Goal: Transaction & Acquisition: Purchase product/service

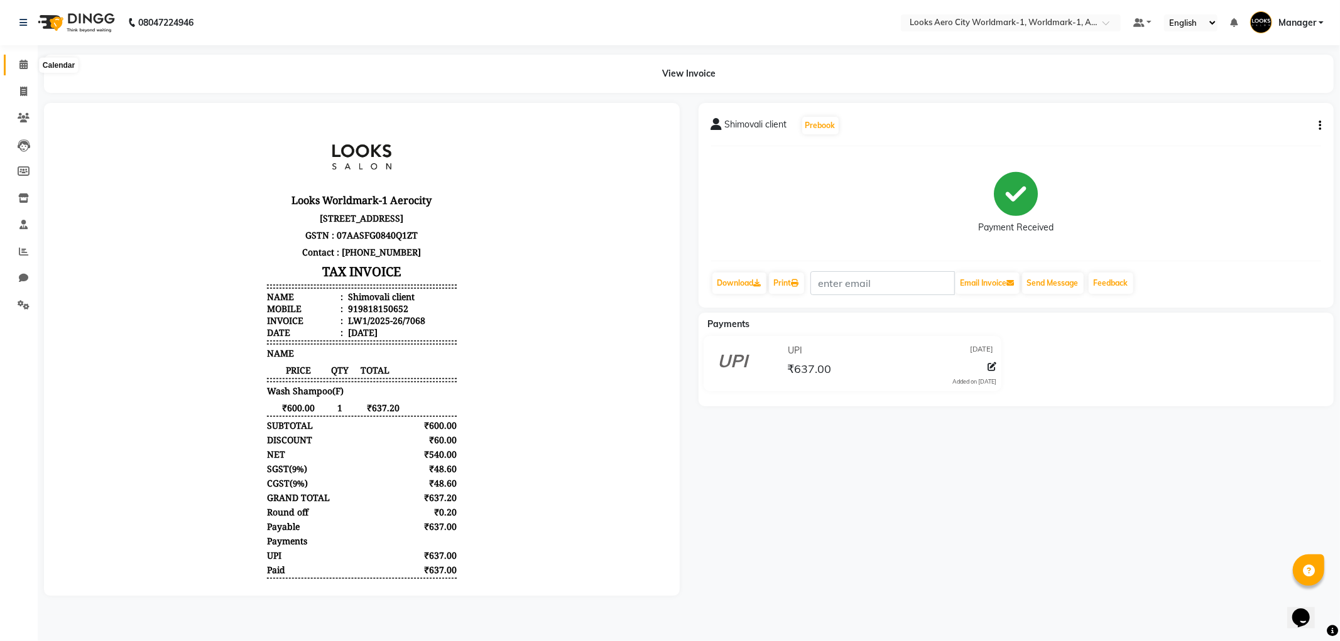
click at [13, 67] on span at bounding box center [24, 65] width 22 height 14
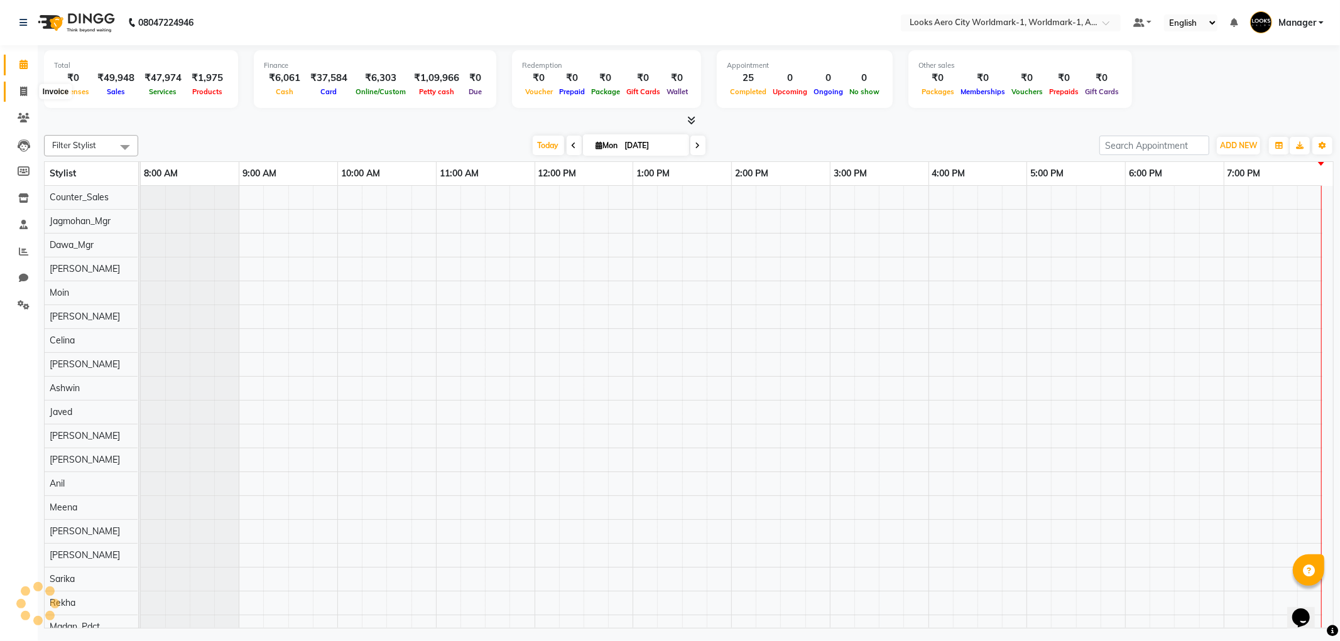
click at [14, 89] on span at bounding box center [24, 92] width 22 height 14
select select "service"
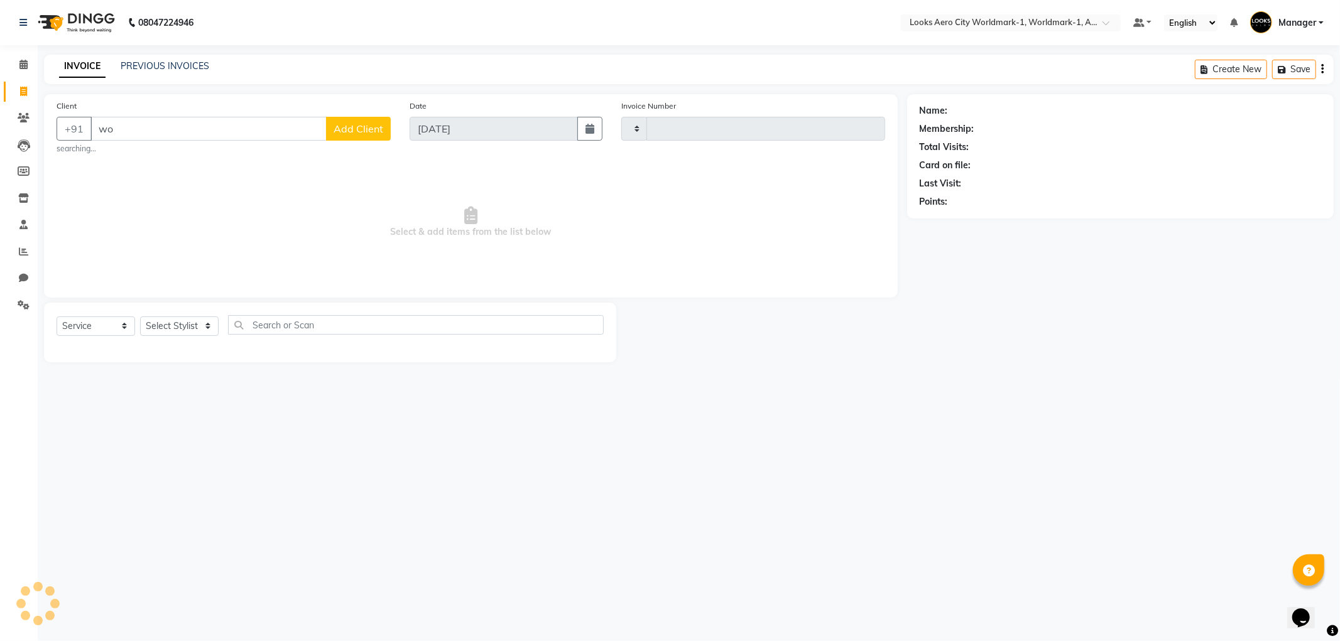
type input "w"
type input "[PERSON_NAME]"
type input "7070"
select select "8573"
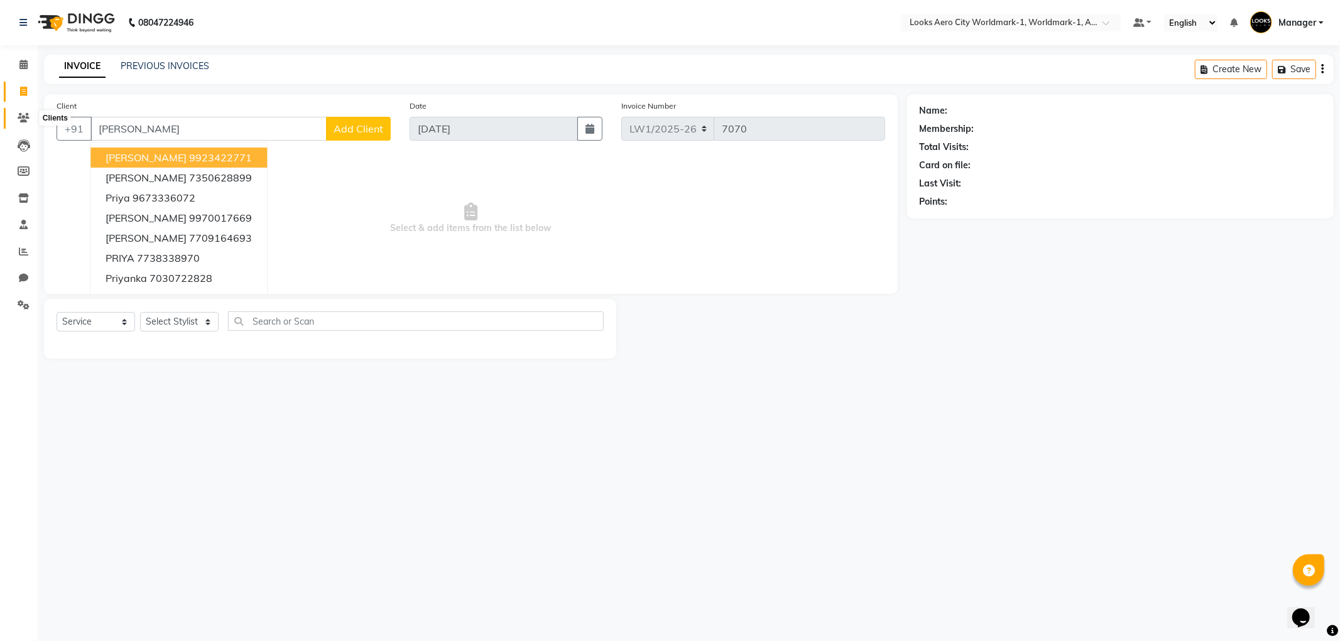
type input "[PERSON_NAME]"
click at [18, 117] on icon at bounding box center [24, 117] width 12 height 9
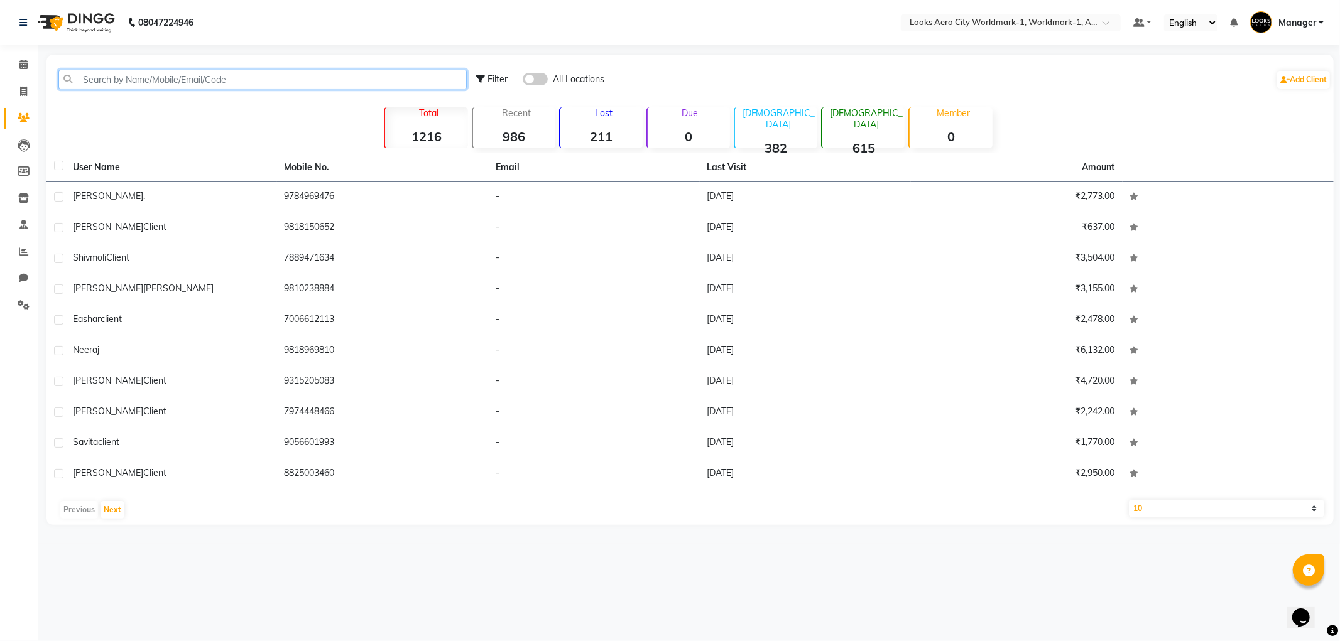
click at [157, 80] on input "text" at bounding box center [262, 79] width 408 height 19
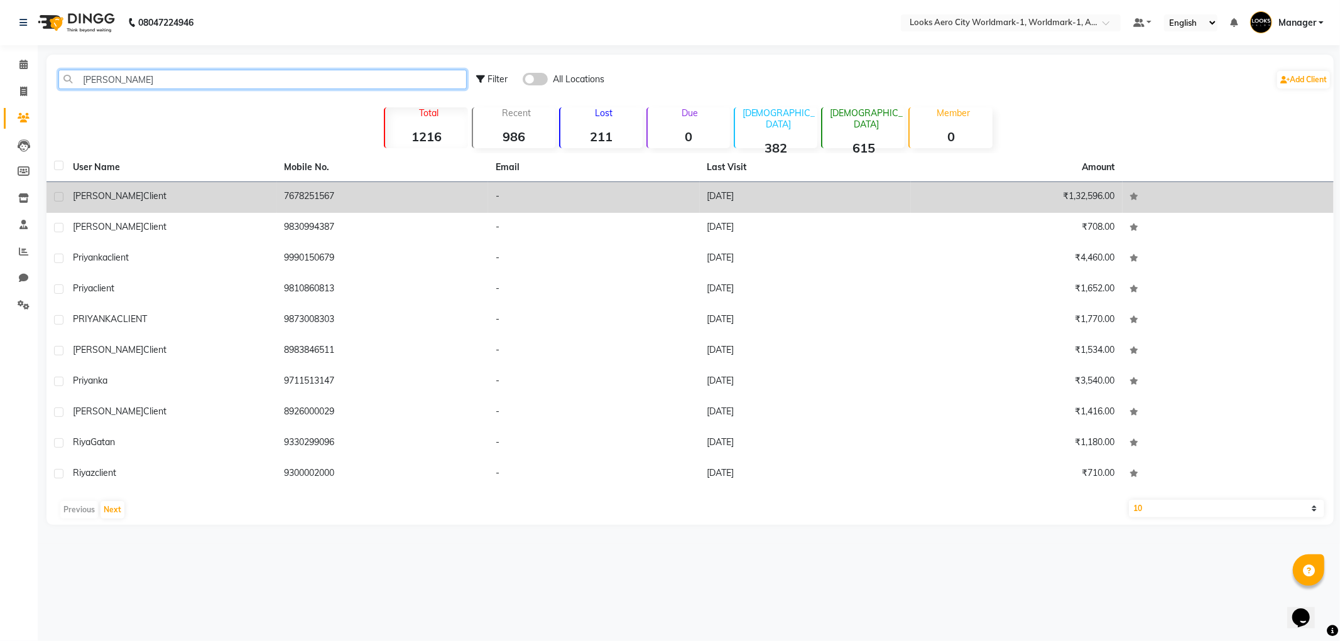
type input "[PERSON_NAME]"
drag, startPoint x: 280, startPoint y: 193, endPoint x: 334, endPoint y: 197, distance: 54.2
click at [340, 199] on td "7678251567" at bounding box center [383, 197] width 212 height 31
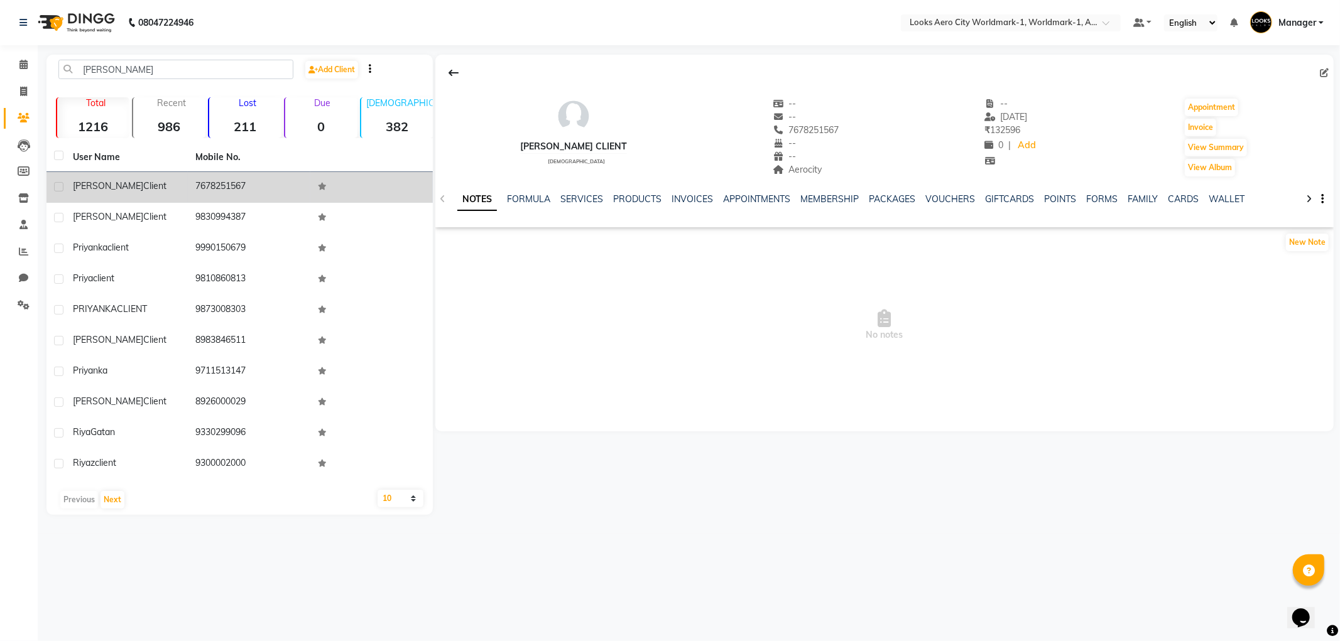
click at [322, 187] on icon at bounding box center [322, 187] width 9 height 8
click at [319, 184] on icon at bounding box center [322, 187] width 9 height 8
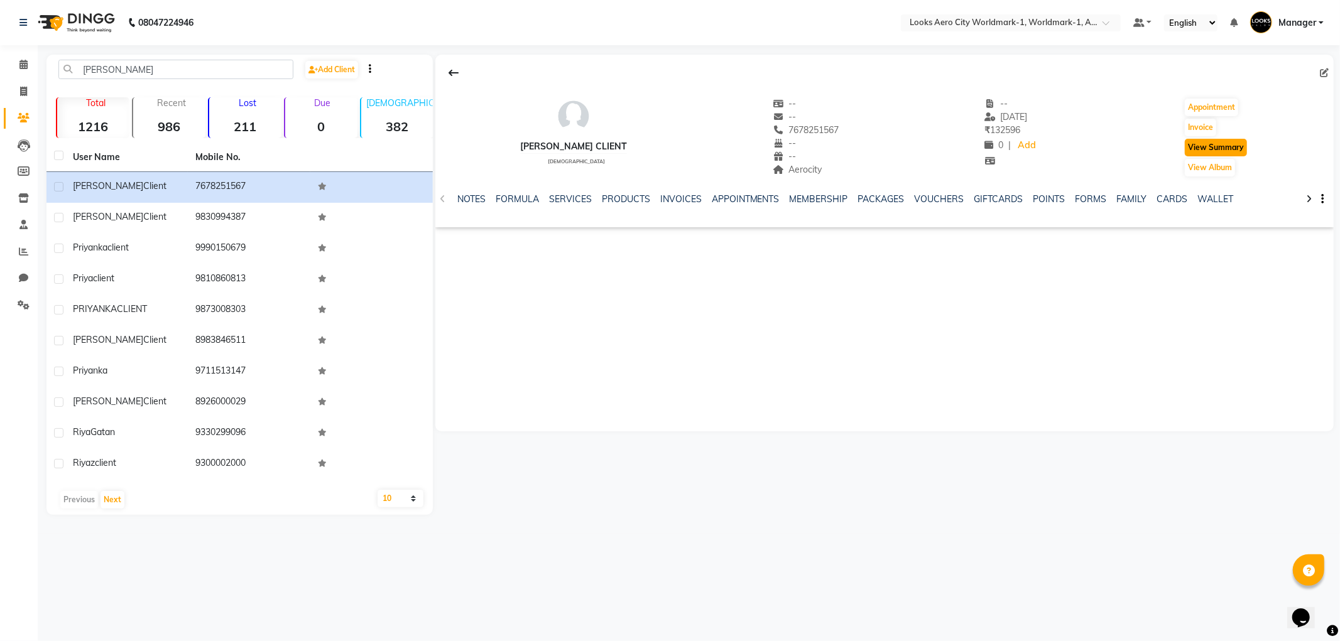
click at [1216, 148] on button "View Summary" at bounding box center [1216, 148] width 62 height 18
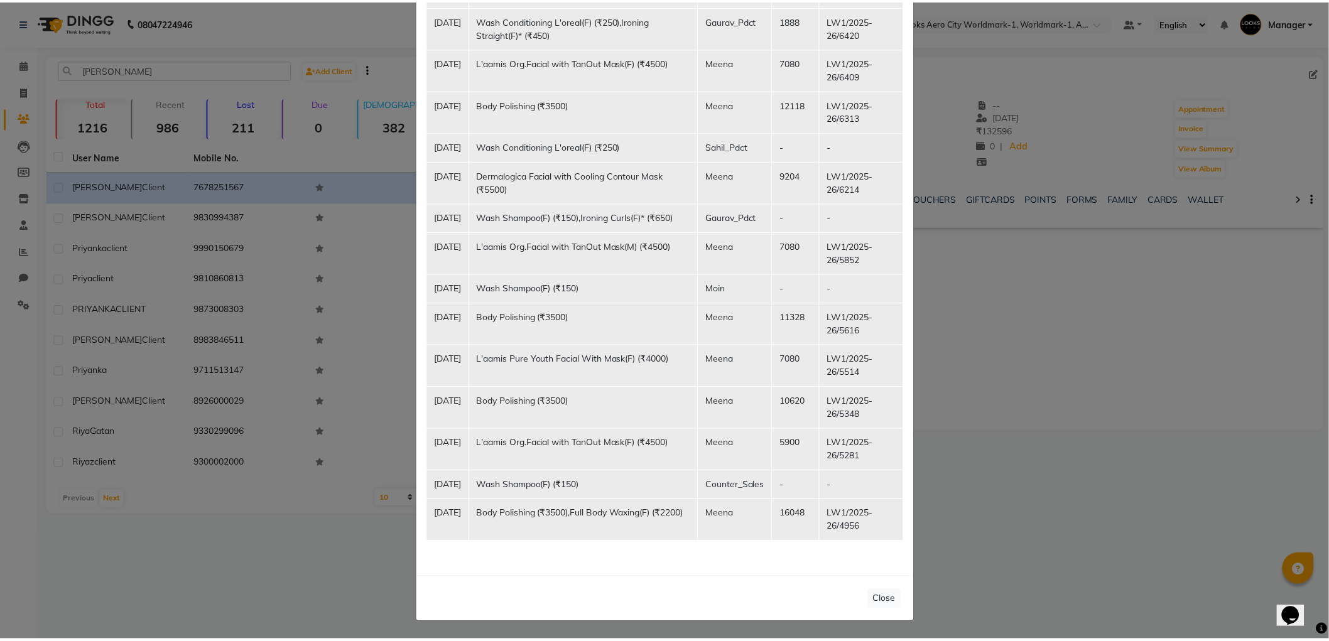
scroll to position [481, 0]
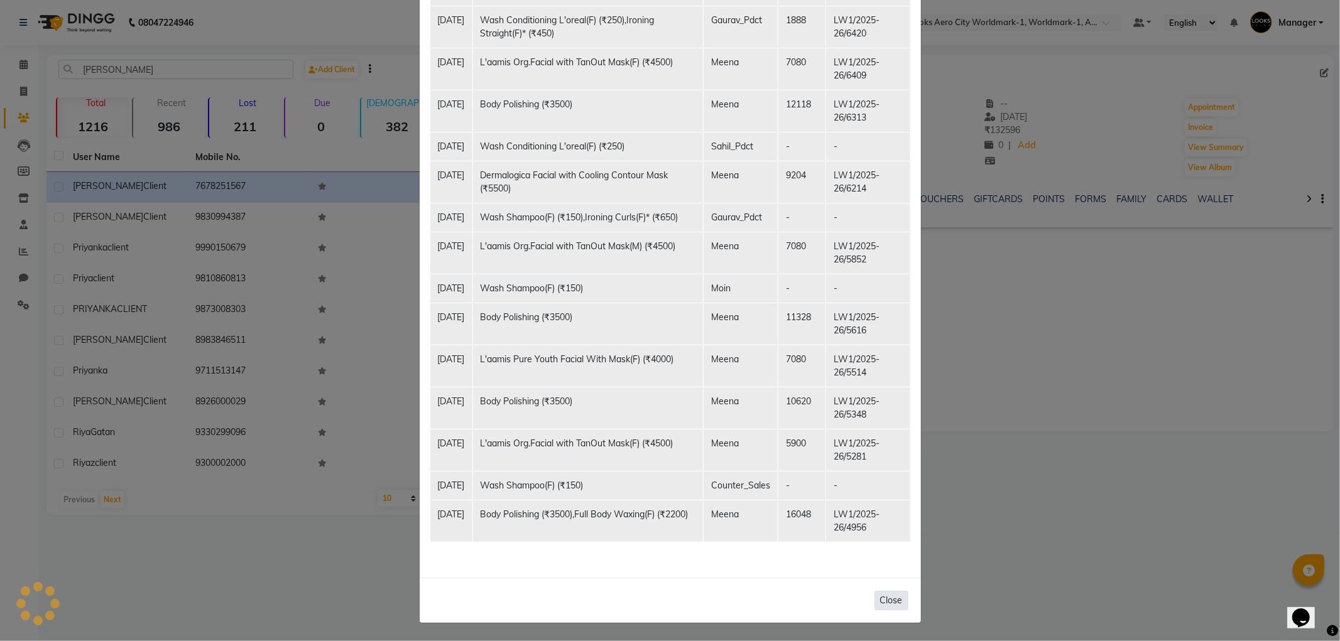
click at [883, 602] on button "Close" at bounding box center [892, 600] width 34 height 19
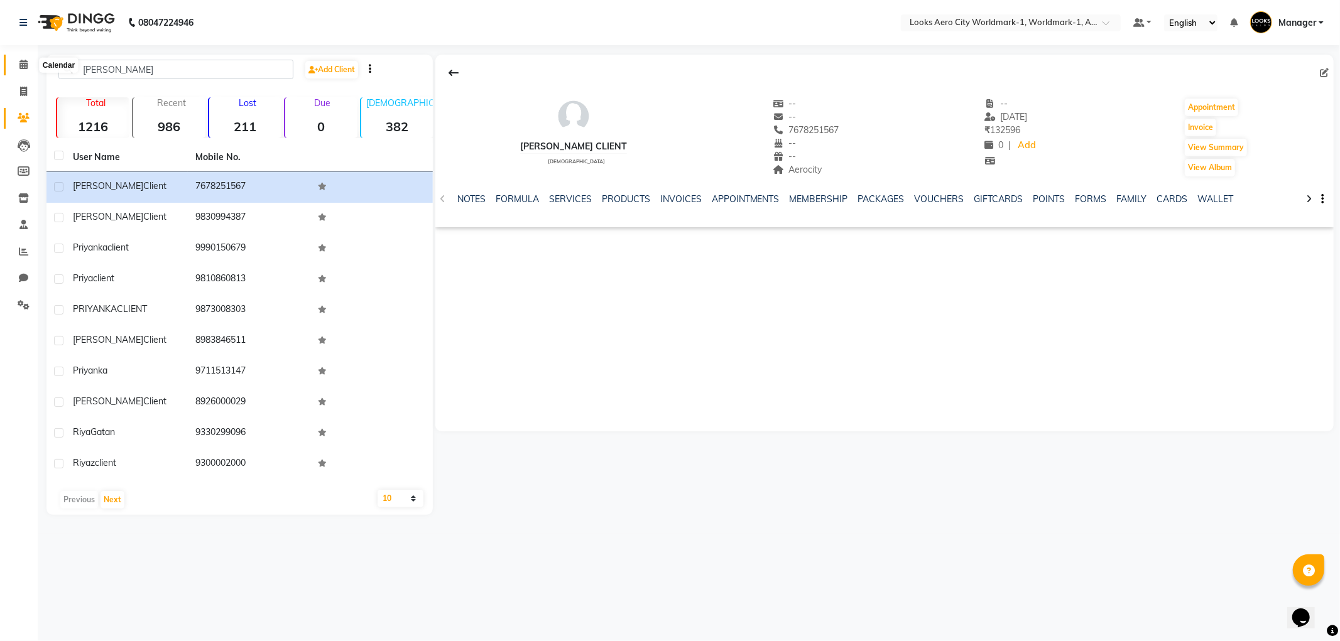
click at [16, 67] on span at bounding box center [24, 65] width 22 height 14
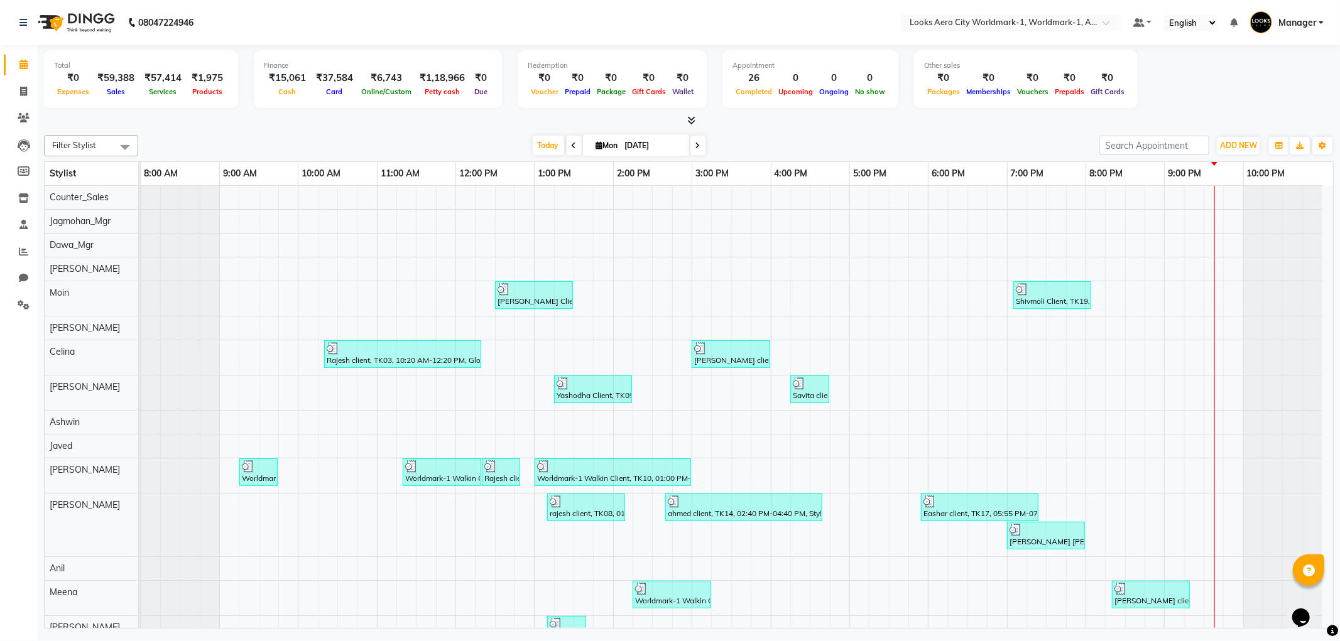
click at [13, 239] on li "Reports" at bounding box center [19, 252] width 38 height 27
click at [19, 247] on icon at bounding box center [23, 251] width 9 height 9
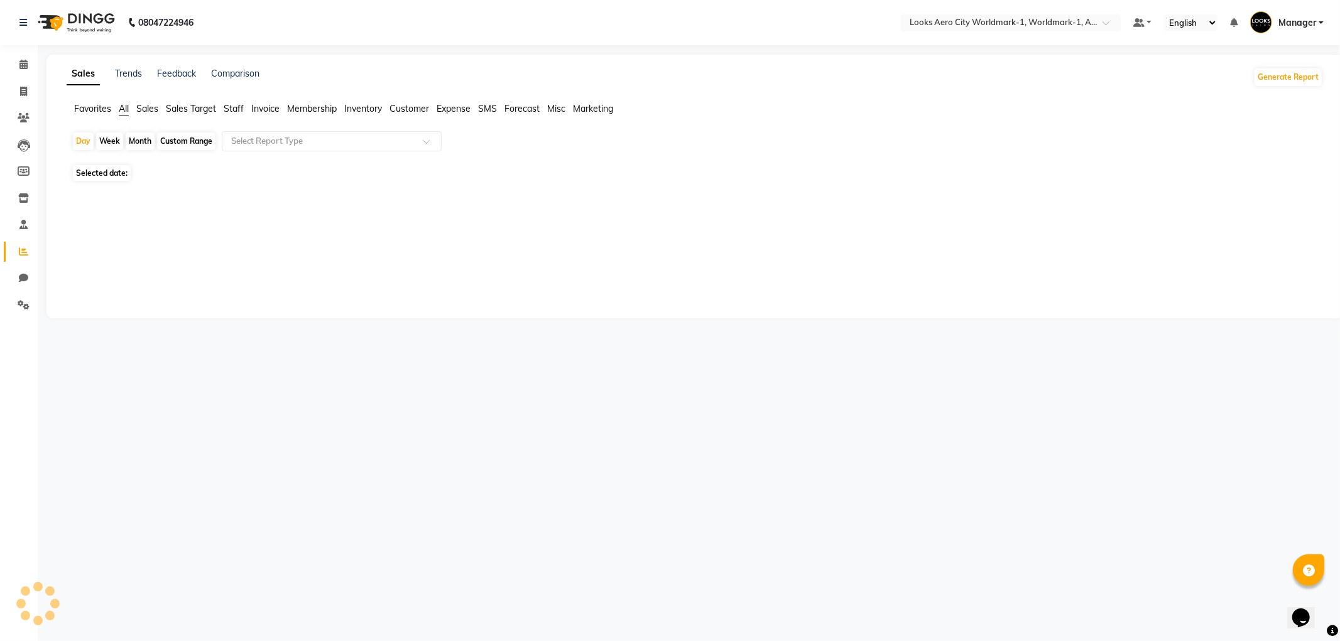
click at [230, 104] on span "Staff" at bounding box center [234, 108] width 20 height 11
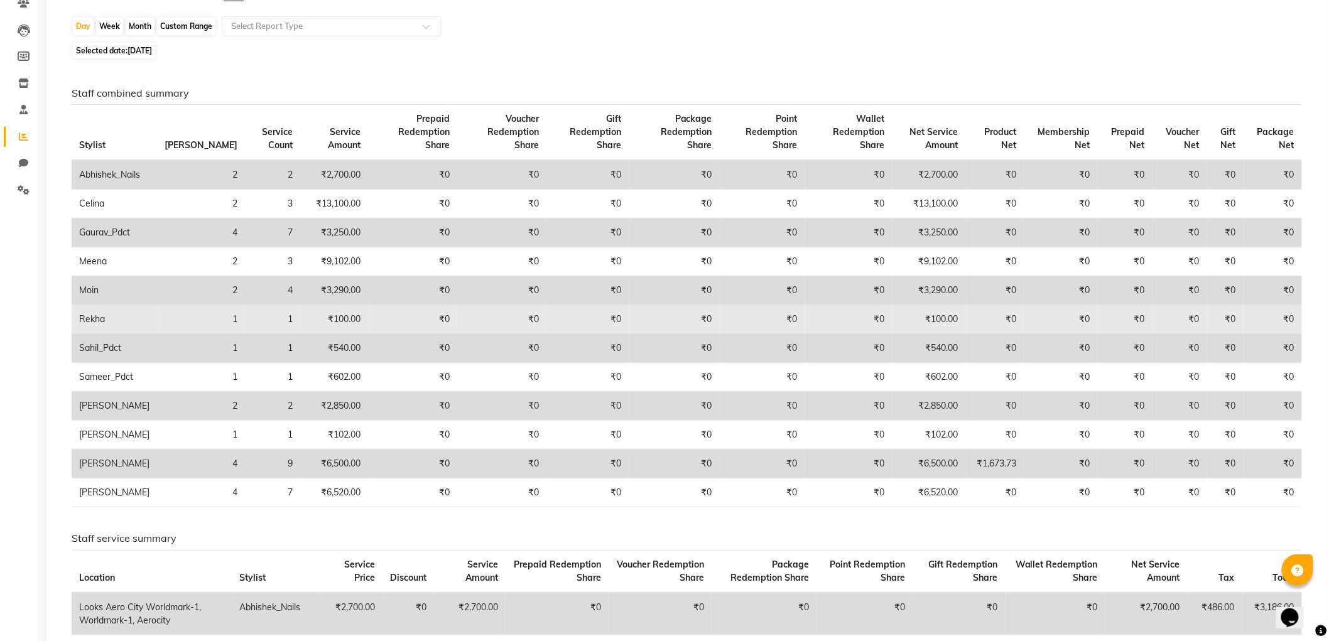
scroll to position [139, 0]
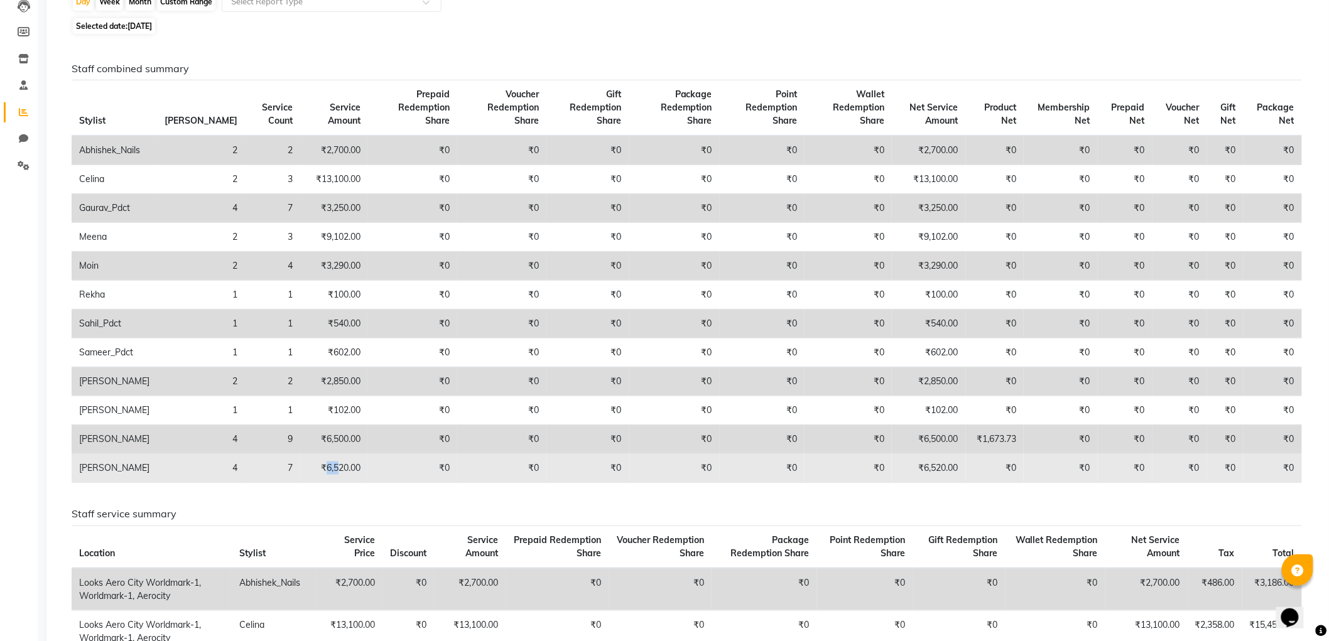
drag, startPoint x: 283, startPoint y: 469, endPoint x: 297, endPoint y: 468, distance: 13.2
click at [301, 468] on td "₹6,520.00" at bounding box center [334, 468] width 67 height 29
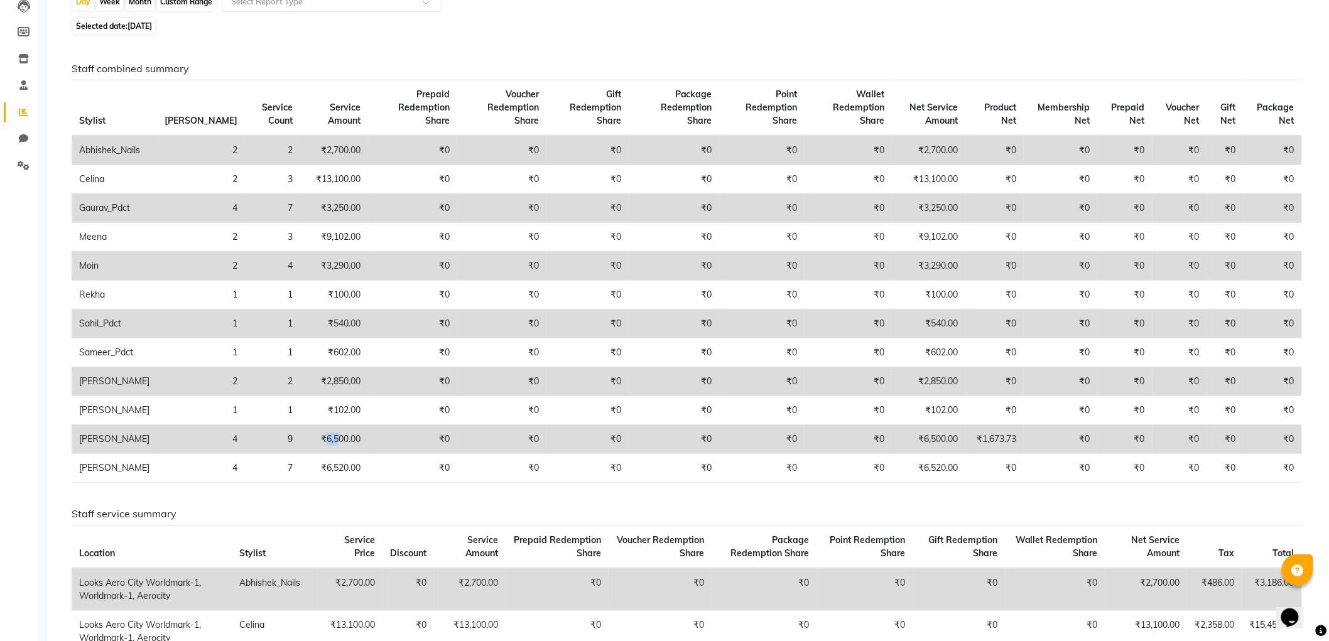
drag, startPoint x: 280, startPoint y: 443, endPoint x: 297, endPoint y: 443, distance: 17.0
click at [301, 443] on td "₹6,500.00" at bounding box center [334, 439] width 67 height 29
drag, startPoint x: 274, startPoint y: 266, endPoint x: 314, endPoint y: 273, distance: 40.8
click at [314, 273] on td "₹3,290.00" at bounding box center [334, 266] width 67 height 29
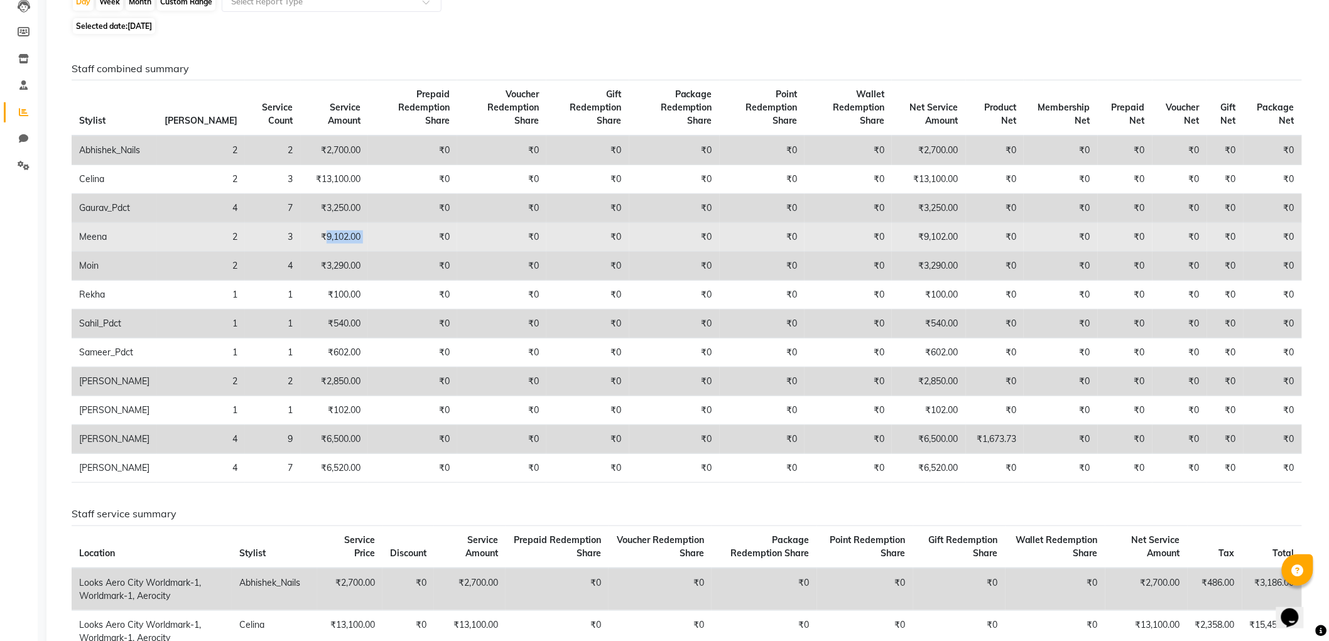
drag, startPoint x: 280, startPoint y: 241, endPoint x: 336, endPoint y: 250, distance: 56.7
click at [336, 250] on tr "Meena 2 3 ₹9,102.00 ₹0 ₹0 ₹0 ₹0 ₹0 ₹0 ₹9,102.00 ₹0 ₹0 ₹0 ₹0 ₹0 ₹0" at bounding box center [687, 237] width 1231 height 29
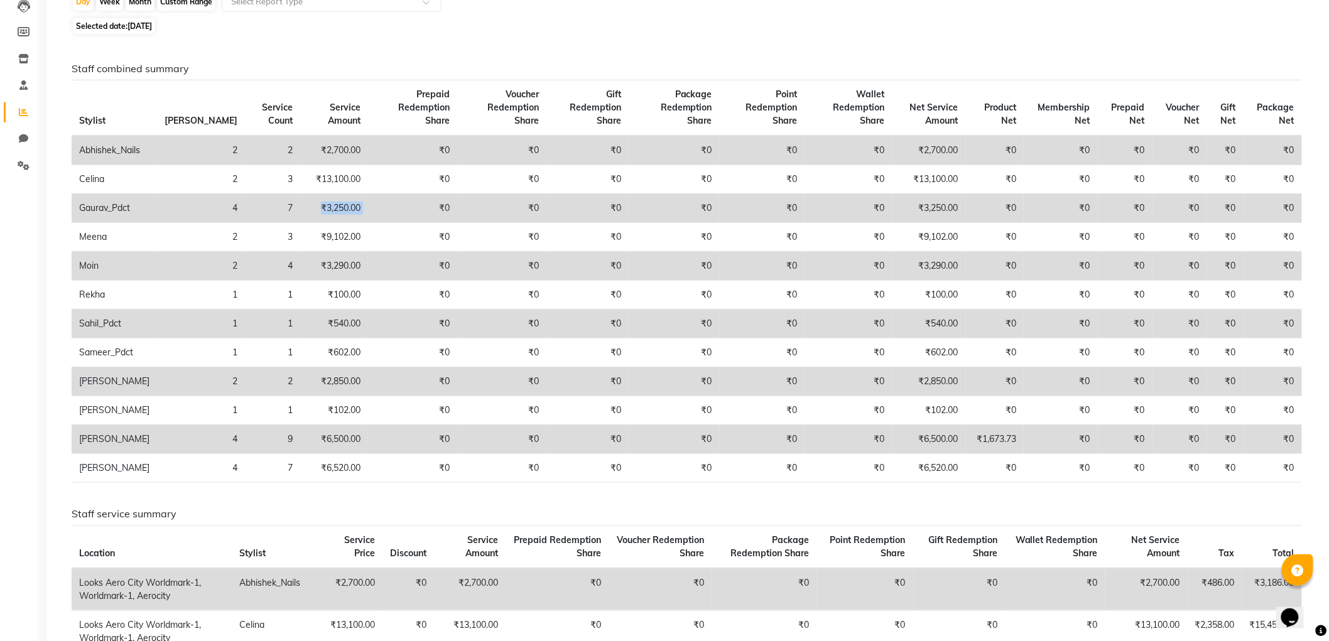
drag, startPoint x: 303, startPoint y: 215, endPoint x: 291, endPoint y: 192, distance: 26.1
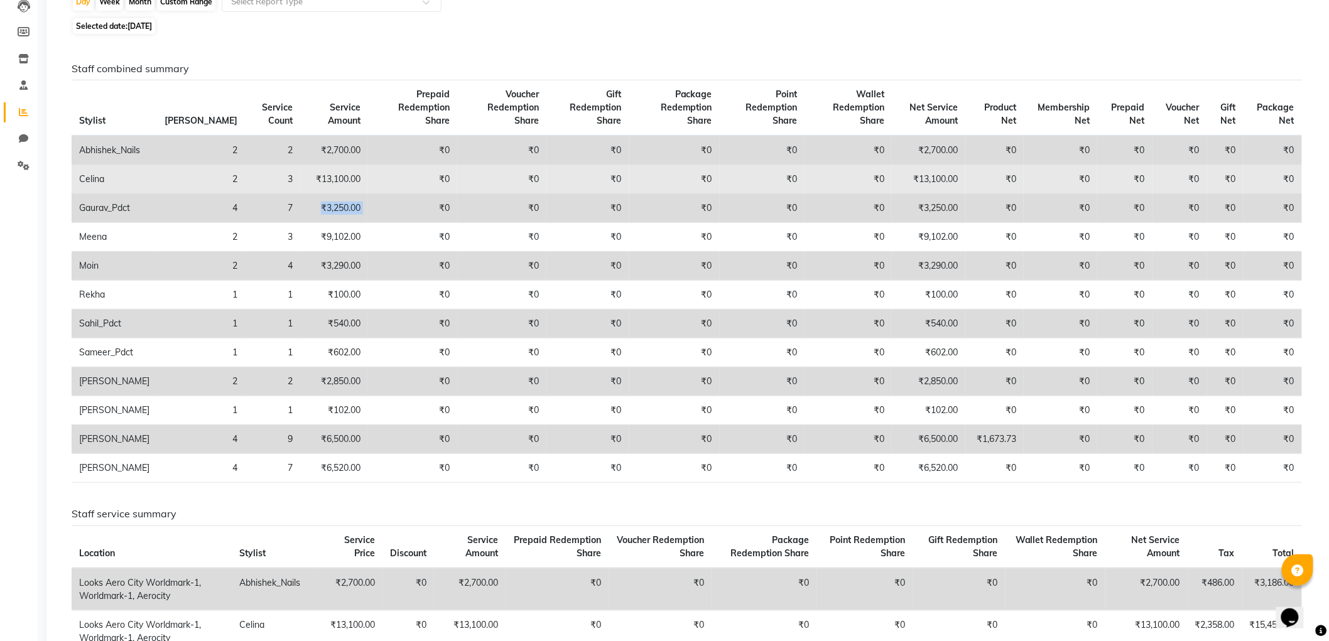
click at [337, 222] on tr "Gaurav_Pdct 4 7 ₹3,250.00 ₹0 ₹0 ₹0 ₹0 ₹0 ₹0 ₹3,250.00 ₹0 ₹0 ₹0 ₹0 ₹0 ₹0" at bounding box center [687, 208] width 1231 height 29
drag, startPoint x: 278, startPoint y: 175, endPoint x: 340, endPoint y: 181, distance: 62.5
click at [340, 181] on tr "Celina 2 3 ₹13,100.00 ₹0 ₹0 ₹0 ₹0 ₹0 ₹0 ₹13,100.00 ₹0 ₹0 ₹0 ₹0 ₹0 ₹0" at bounding box center [687, 179] width 1231 height 29
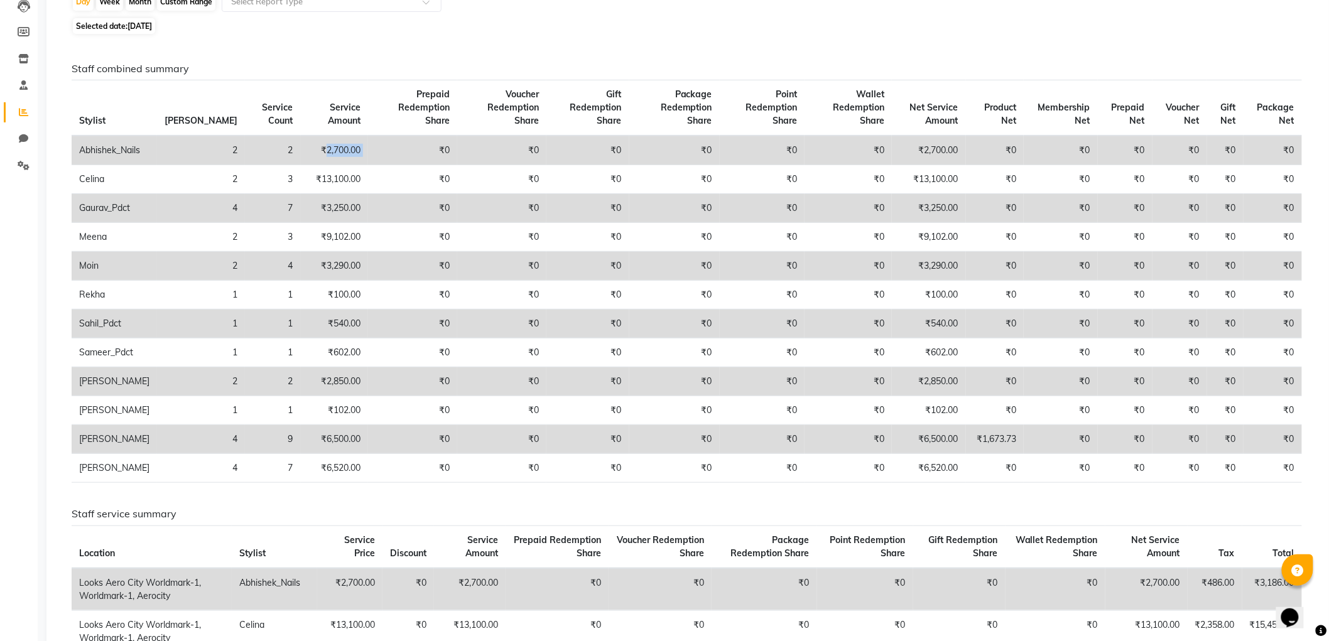
click at [359, 153] on tr "Abhishek_Nails 2 2 ₹2,700.00 ₹0 ₹0 ₹0 ₹0 ₹0 ₹0 ₹2,700.00 ₹0 ₹0 ₹0 ₹0 ₹0 ₹0" at bounding box center [687, 151] width 1231 height 30
drag, startPoint x: 341, startPoint y: 163, endPoint x: 346, endPoint y: 159, distance: 6.7
click at [346, 159] on tbody "Abhishek_Nails 2 2 ₹2,700.00 ₹0 ₹0 ₹0 ₹0 ₹0 ₹0 ₹2,700.00 ₹0 ₹0 ₹0 ₹0 ₹0 ₹0 Celi…" at bounding box center [687, 309] width 1231 height 347
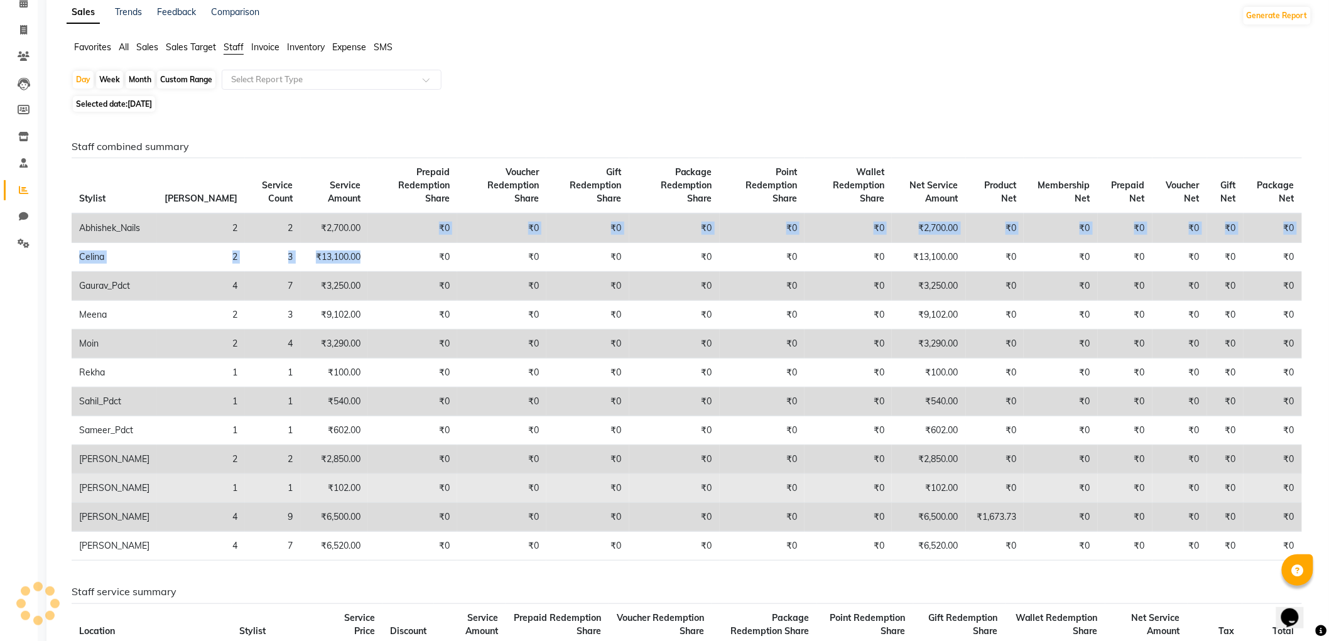
scroll to position [0, 0]
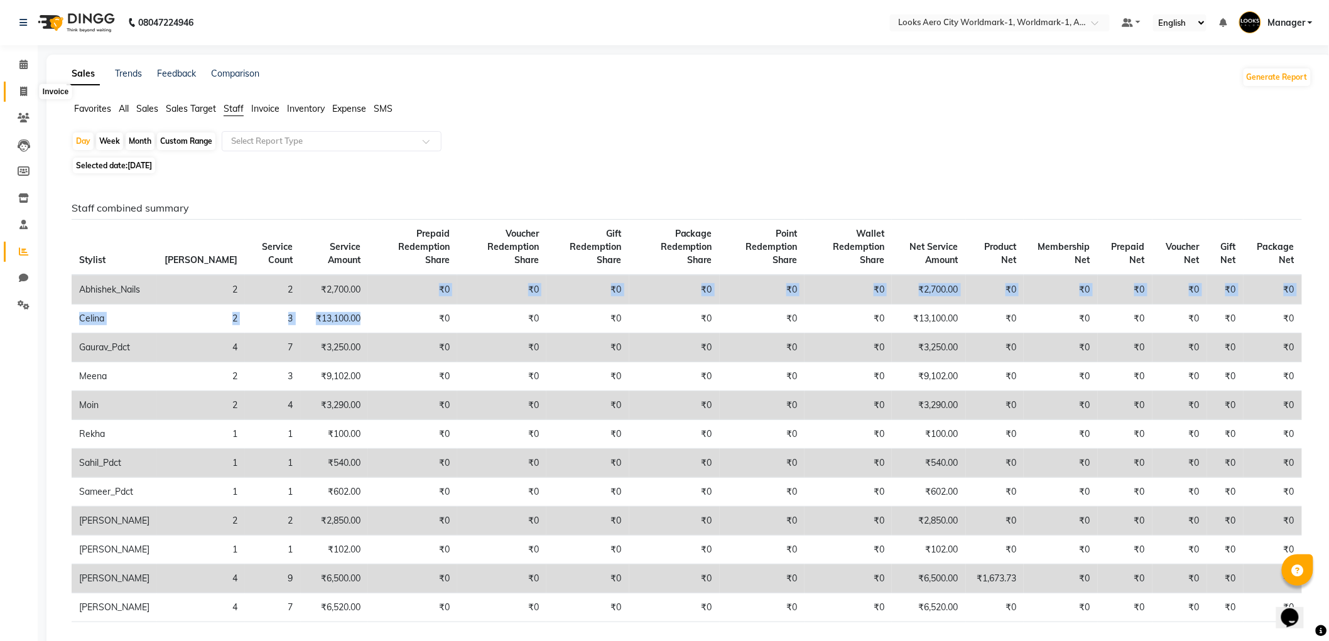
click at [23, 87] on icon at bounding box center [23, 91] width 7 height 9
select select "service"
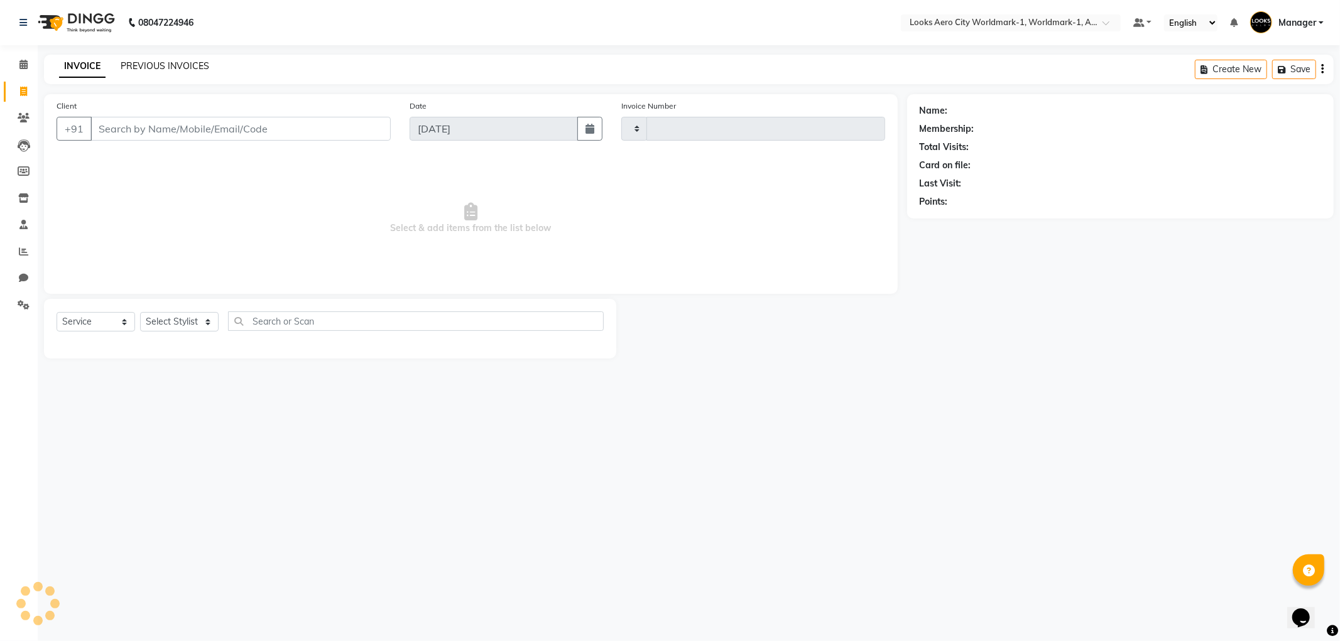
click at [171, 70] on link "PREVIOUS INVOICES" at bounding box center [165, 65] width 89 height 11
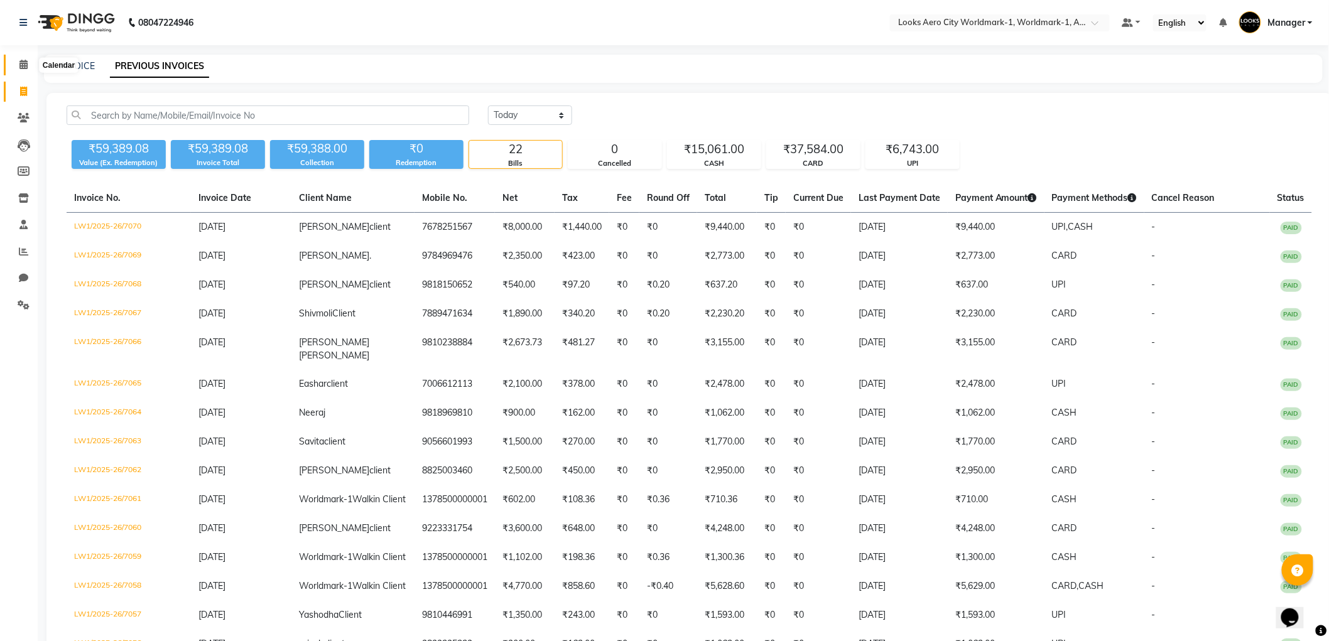
click at [18, 63] on span at bounding box center [24, 65] width 22 height 14
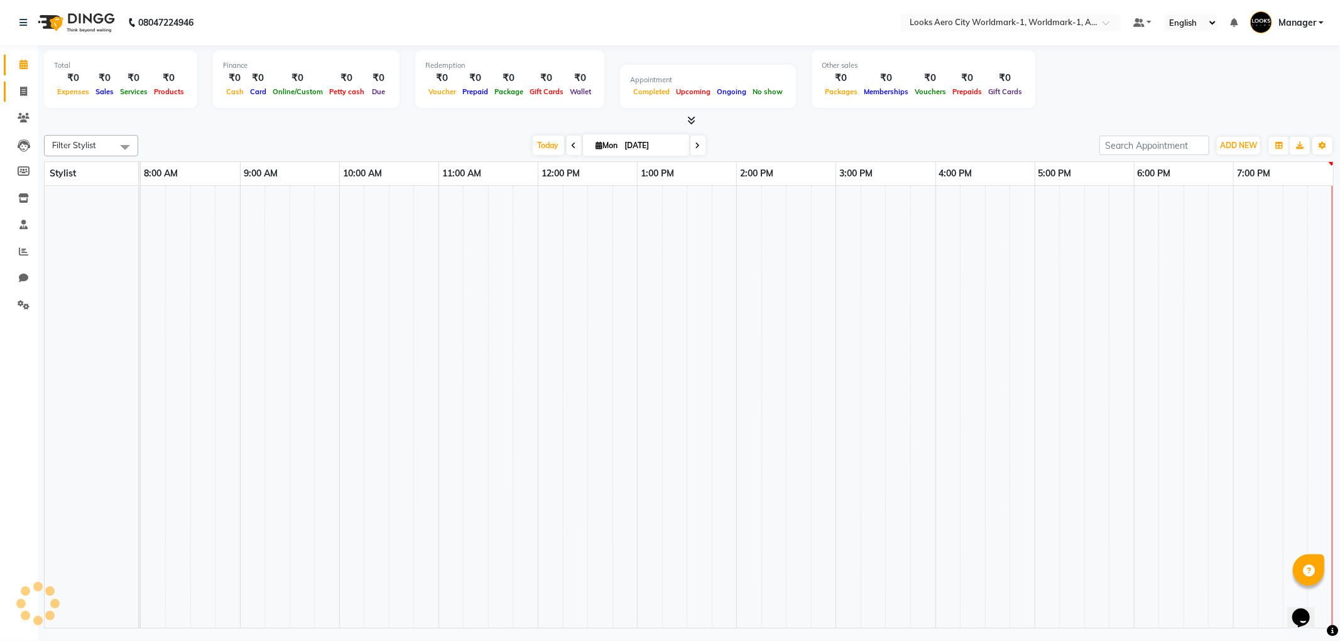
click at [25, 92] on icon at bounding box center [23, 91] width 7 height 9
select select "service"
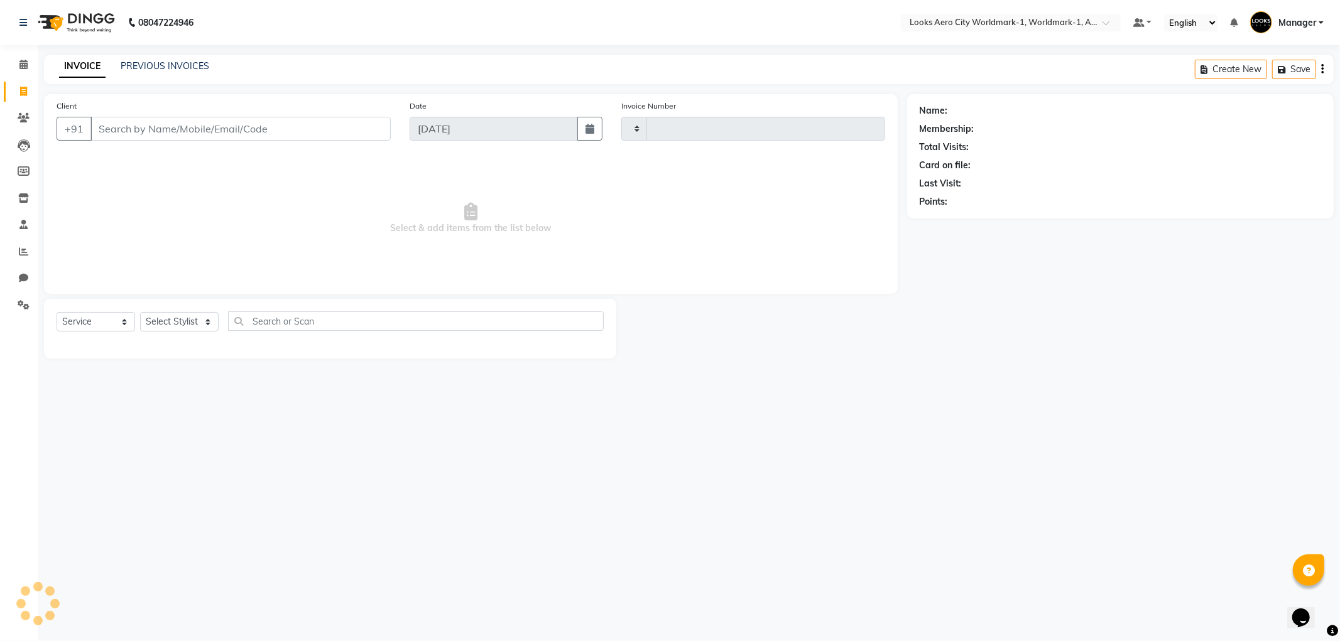
type input "7071"
select select "8573"
type input "9811033133"
click at [411, 201] on span "Select & add items from the list below" at bounding box center [471, 219] width 829 height 126
click at [361, 130] on span "Add Client" at bounding box center [359, 129] width 50 height 13
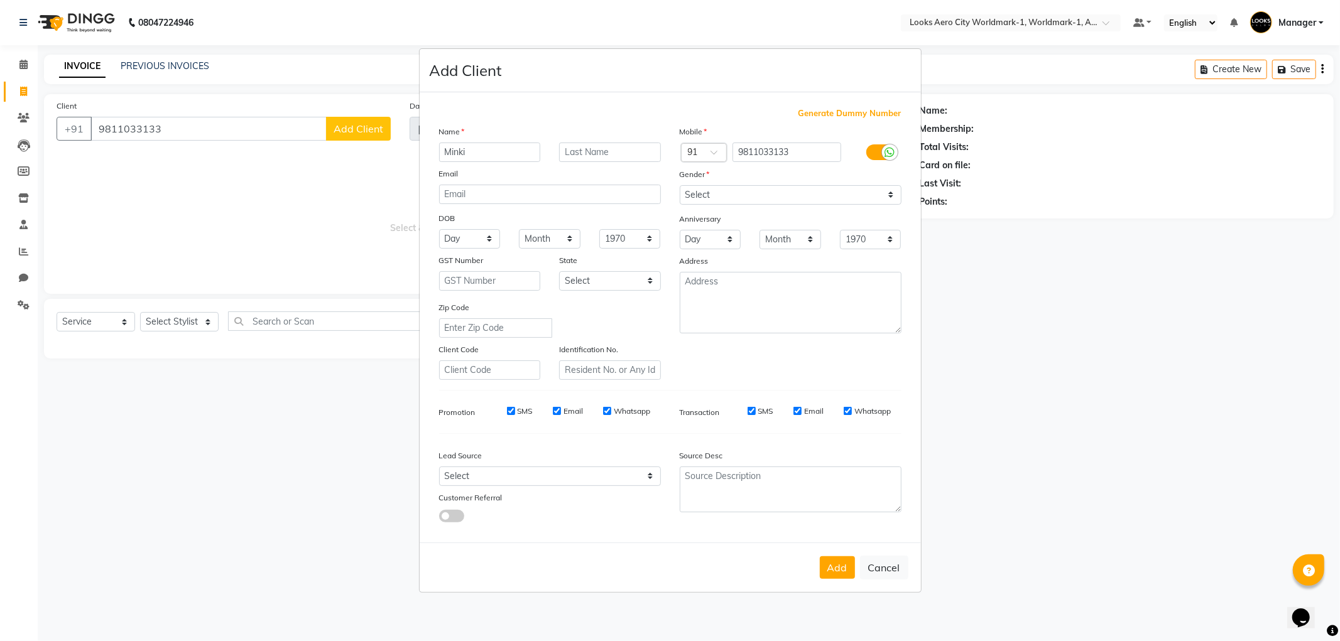
type input "Minki"
click at [636, 156] on input "text" at bounding box center [610, 152] width 102 height 19
type input "Chawla"
click at [729, 190] on select "Select [DEMOGRAPHIC_DATA] [DEMOGRAPHIC_DATA] Other Prefer Not To Say" at bounding box center [791, 194] width 222 height 19
select select "[DEMOGRAPHIC_DATA]"
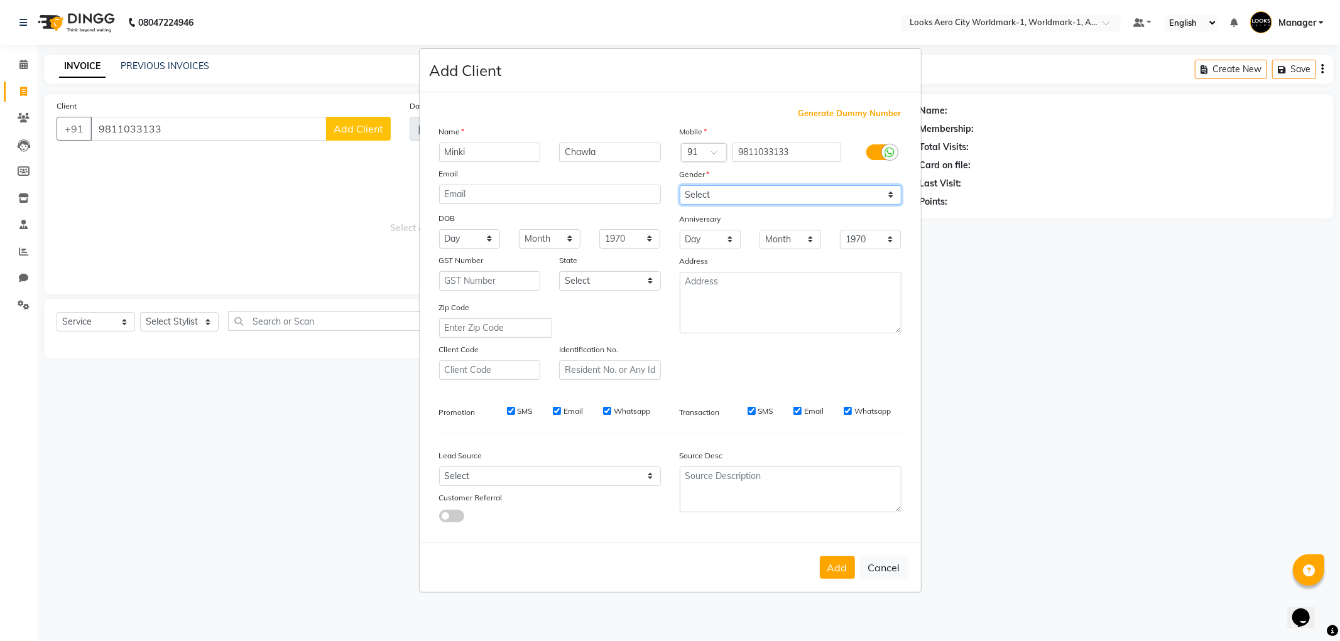
click at [680, 185] on select "Select [DEMOGRAPHIC_DATA] [DEMOGRAPHIC_DATA] Other Prefer Not To Say" at bounding box center [791, 194] width 222 height 19
click at [799, 411] on input "Email" at bounding box center [798, 411] width 8 height 8
checkbox input "false"
click at [834, 572] on button "Add" at bounding box center [837, 568] width 35 height 23
select select
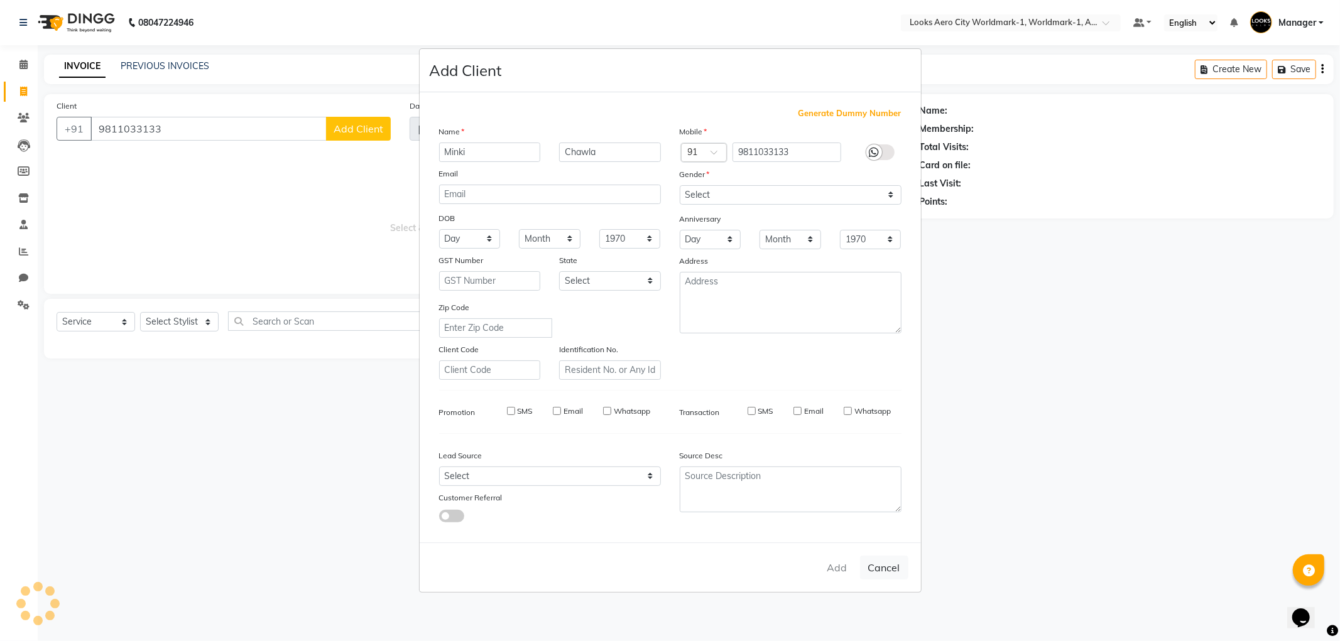
select select
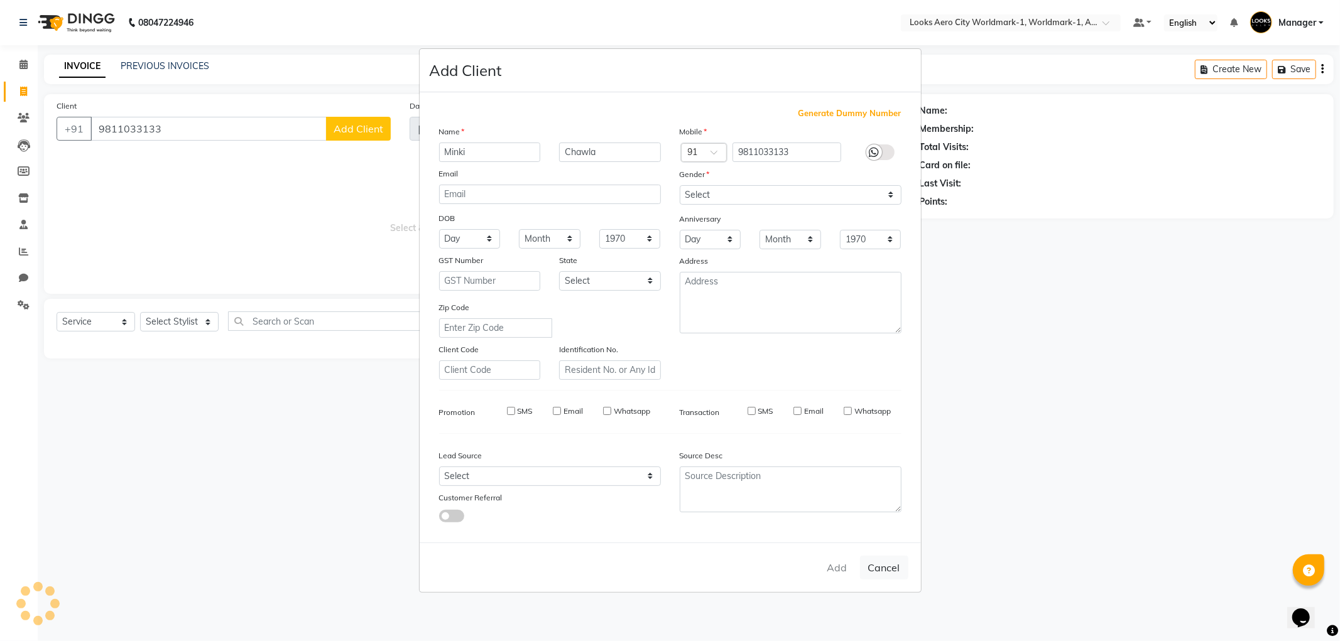
select select
checkbox input "false"
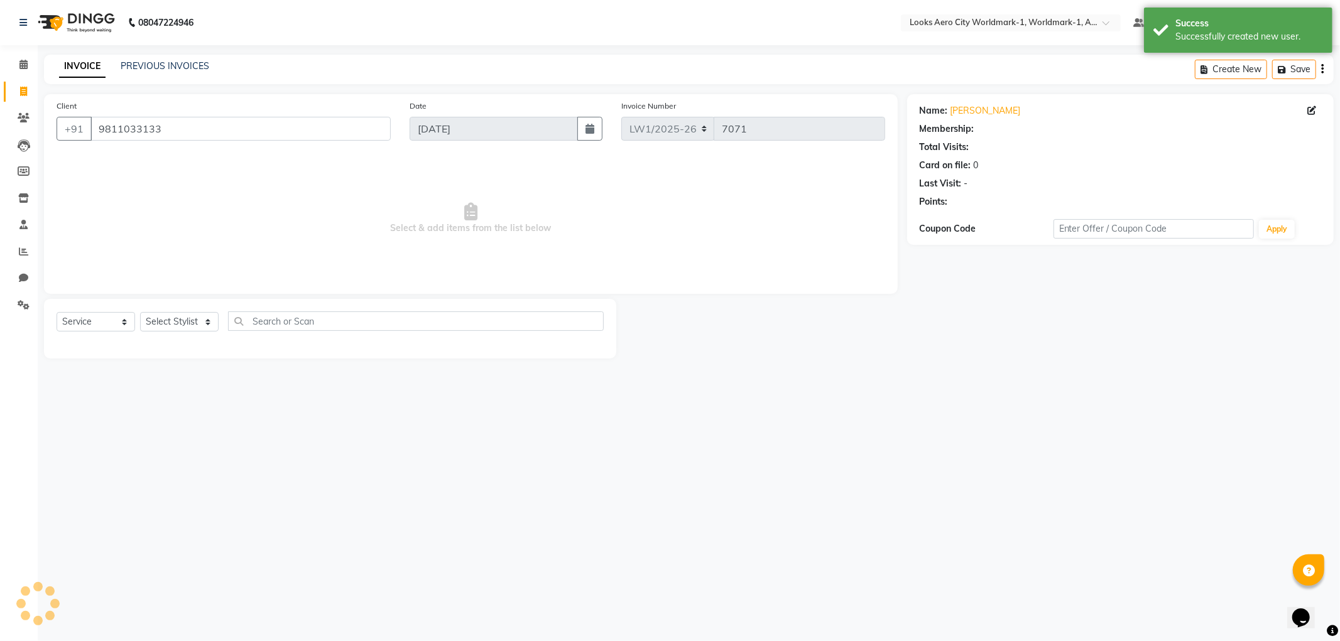
select select "1: Object"
click at [161, 322] on select "Select Stylist [PERSON_NAME] [PERSON_NAME] [PERSON_NAME] [PERSON_NAME] Counter_…" at bounding box center [179, 321] width 79 height 19
select select "84536"
click at [140, 313] on select "Select Stylist [PERSON_NAME] [PERSON_NAME] [PERSON_NAME] [PERSON_NAME] Counter_…" at bounding box center [179, 321] width 79 height 19
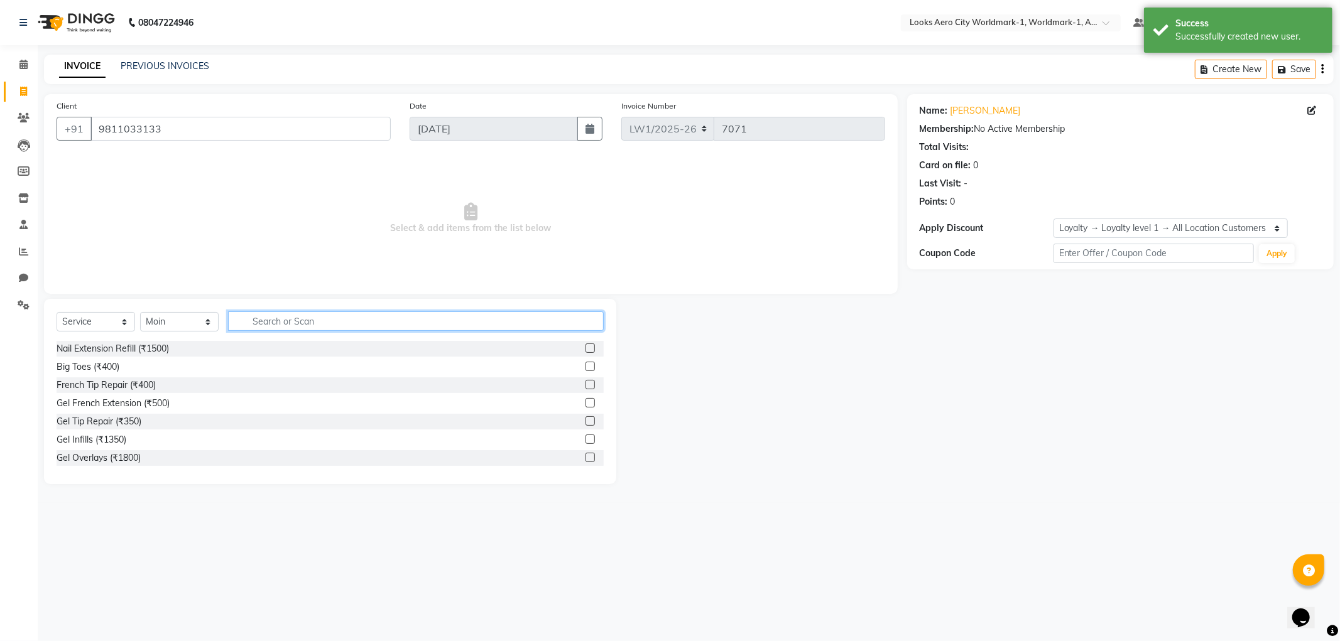
click at [324, 321] on input "text" at bounding box center [416, 321] width 376 height 19
type input "wash"
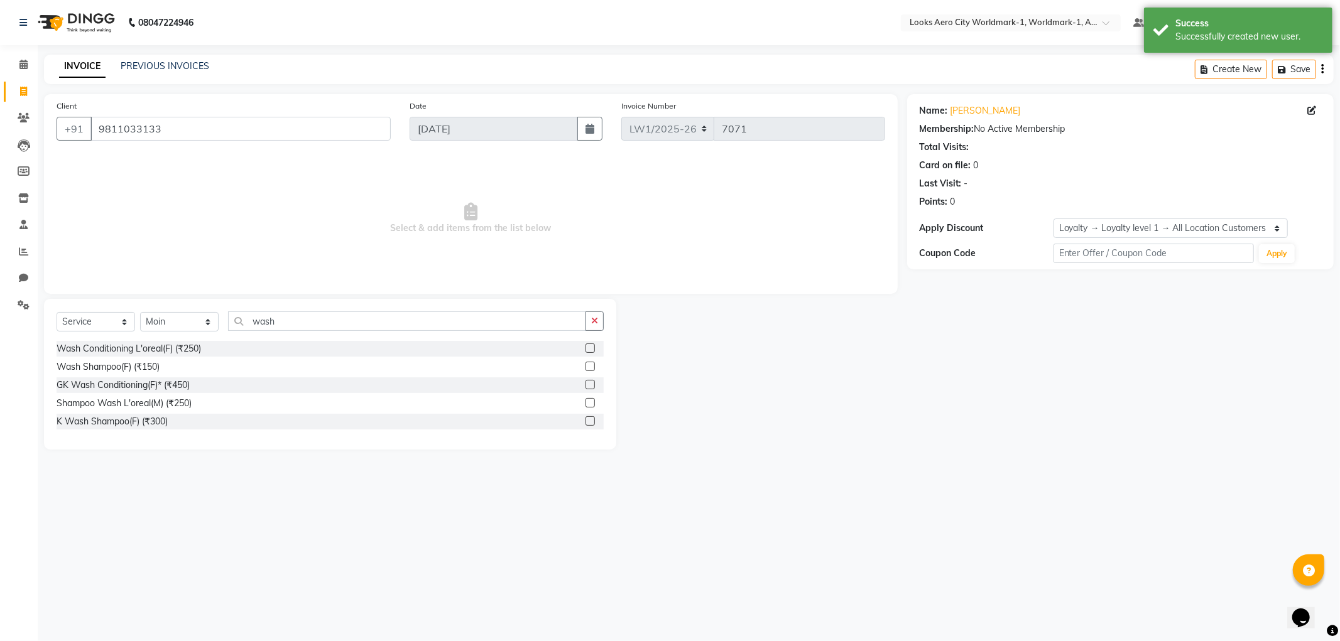
click at [591, 366] on label at bounding box center [590, 366] width 9 height 9
click at [591, 366] on input "checkbox" at bounding box center [590, 367] width 8 height 8
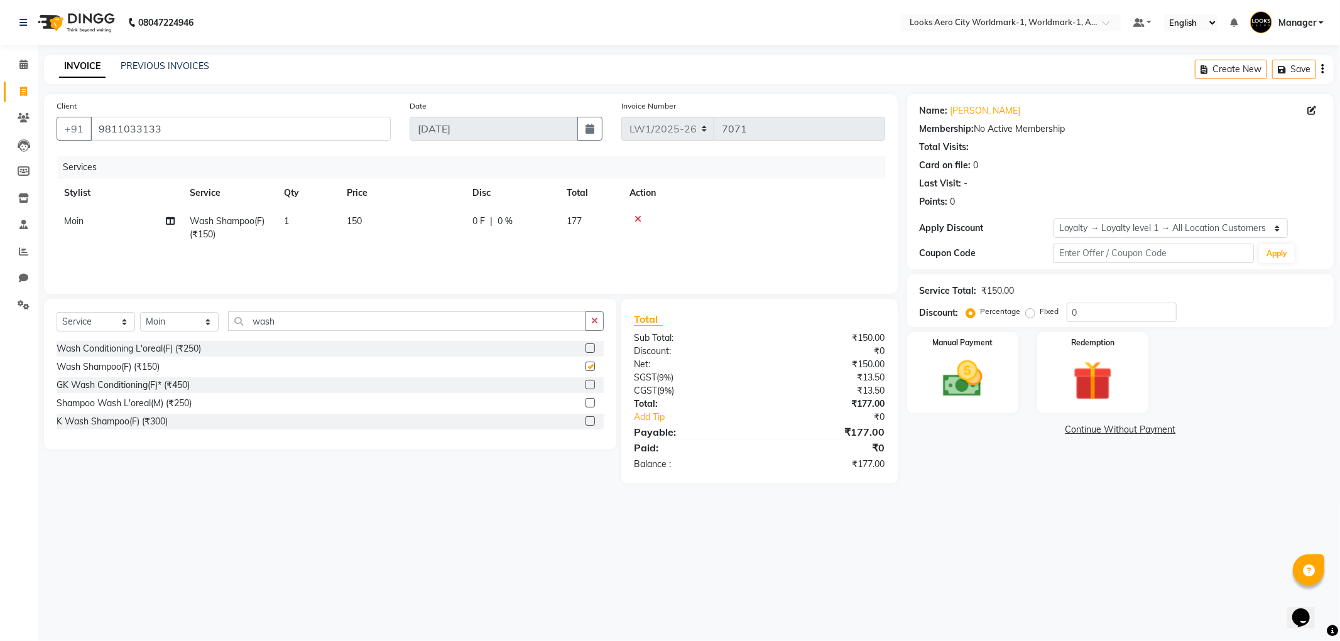
checkbox input "false"
drag, startPoint x: 385, startPoint y: 229, endPoint x: 403, endPoint y: 224, distance: 19.4
click at [385, 228] on td "150" at bounding box center [402, 227] width 126 height 41
select select "84536"
drag, startPoint x: 426, startPoint y: 223, endPoint x: 405, endPoint y: 226, distance: 21.0
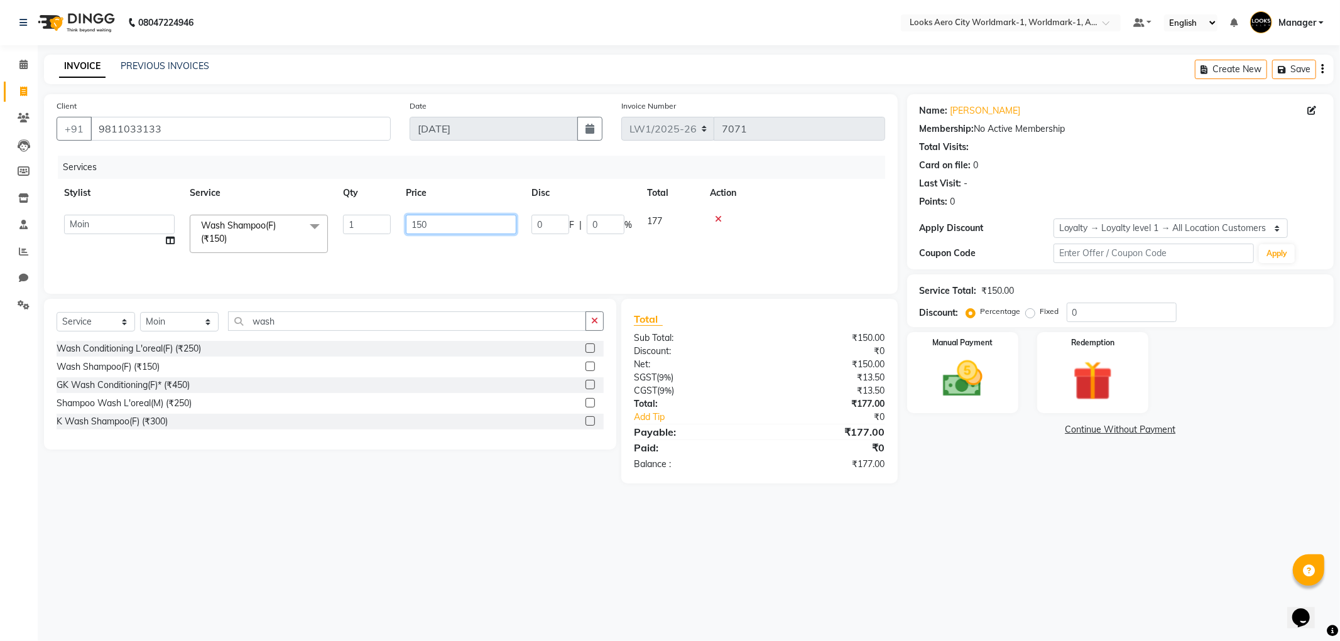
click at [406, 226] on input "150" at bounding box center [461, 224] width 111 height 19
type input "400"
click at [443, 449] on div "Select Service Product Membership Package Voucher Prepaid Gift Card Select Styl…" at bounding box center [330, 374] width 572 height 151
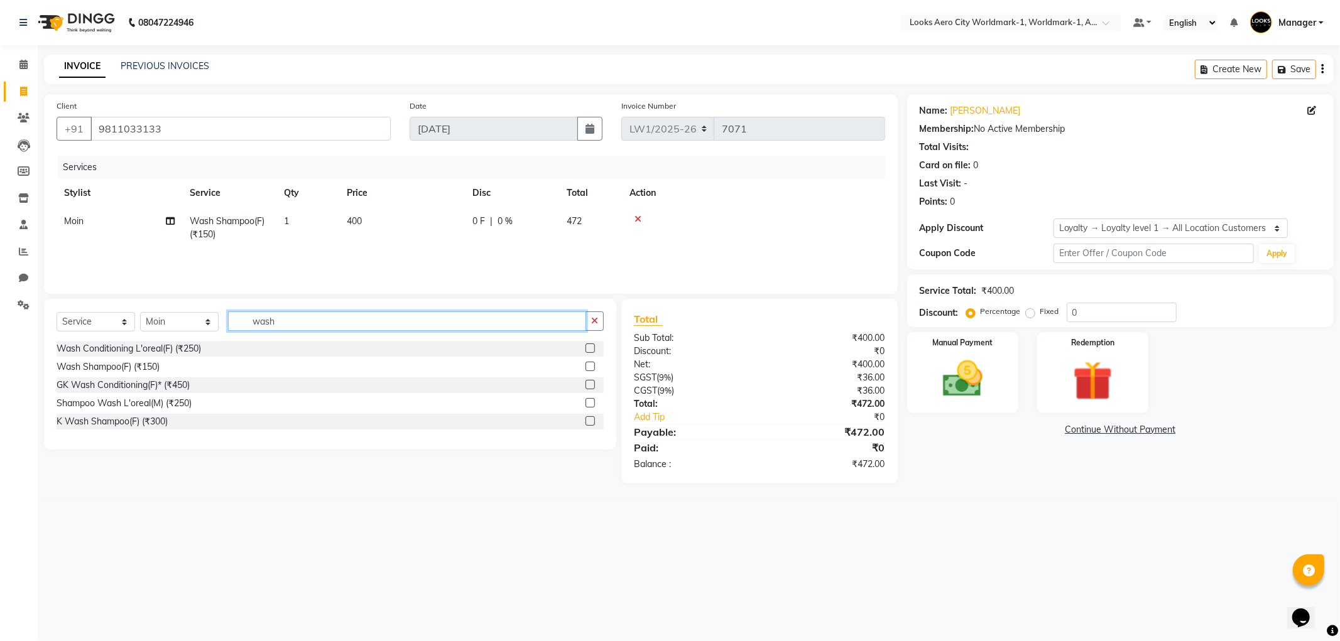
drag, startPoint x: 280, startPoint y: 322, endPoint x: 235, endPoint y: 322, distance: 44.6
click at [235, 322] on input "wash" at bounding box center [407, 321] width 358 height 19
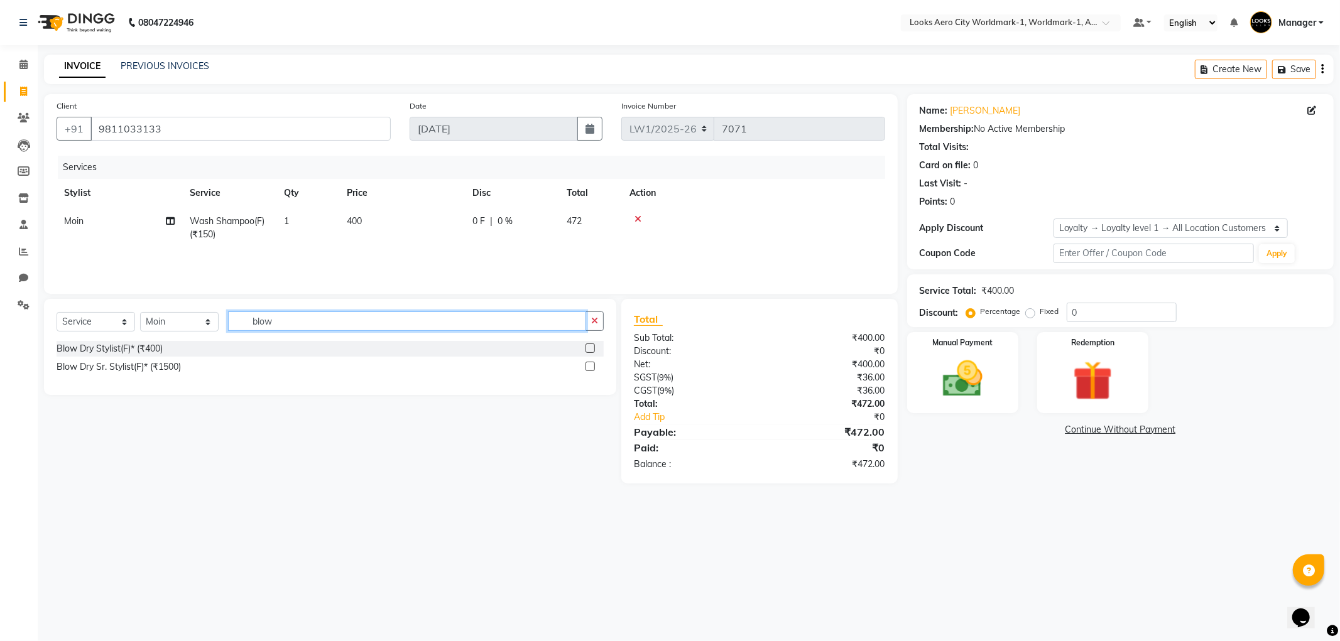
type input "blow"
click at [589, 347] on label at bounding box center [590, 348] width 9 height 9
click at [589, 347] on input "checkbox" at bounding box center [590, 349] width 8 height 8
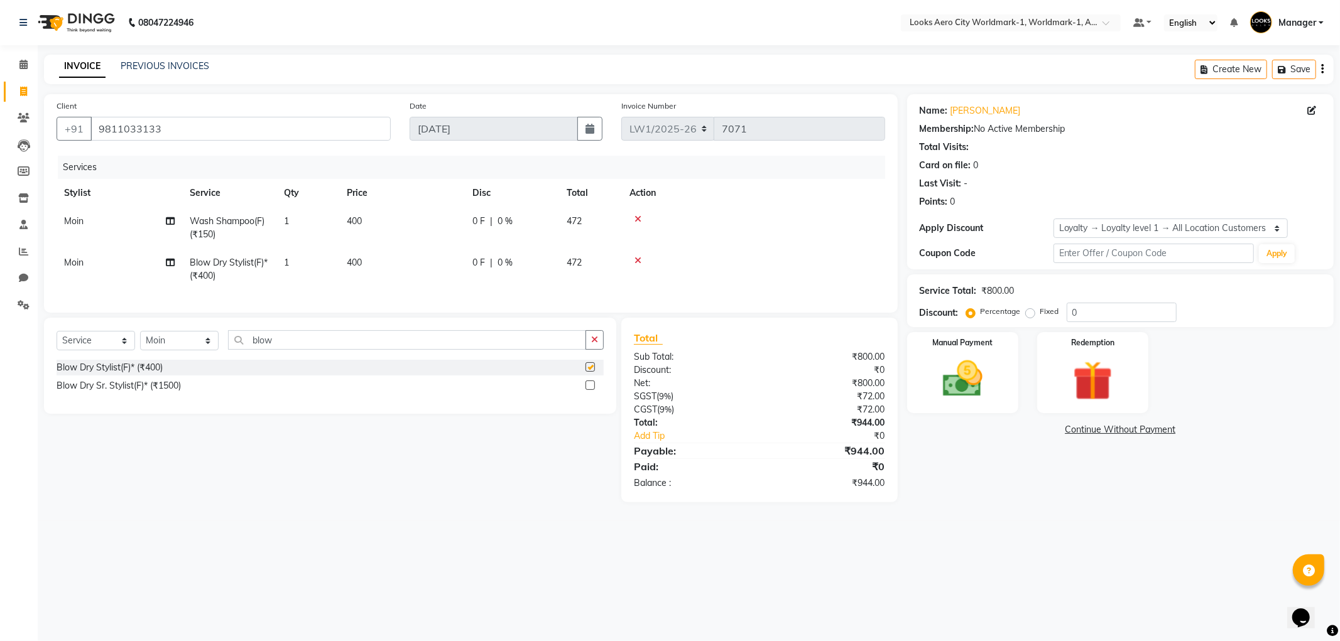
checkbox input "false"
click at [405, 278] on td "400" at bounding box center [402, 269] width 126 height 41
select select "84536"
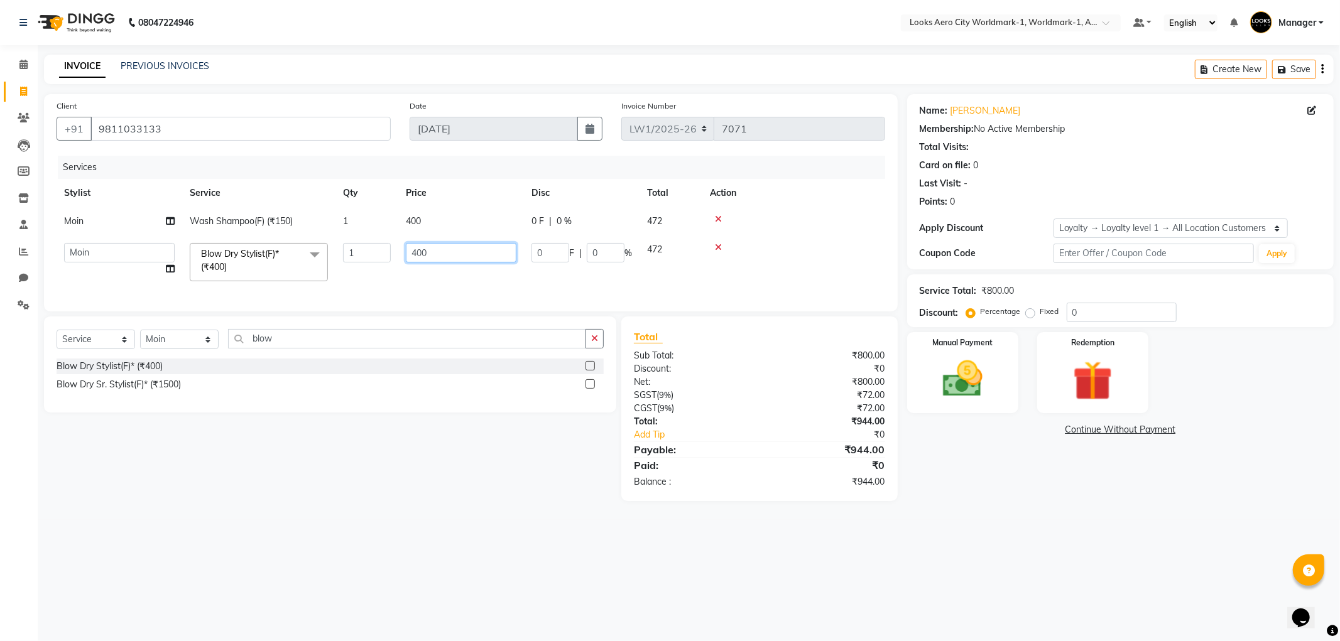
drag, startPoint x: 441, startPoint y: 249, endPoint x: 390, endPoint y: 249, distance: 50.9
click at [393, 249] on tr "Abhishek_Nails [PERSON_NAME] [PERSON_NAME] [PERSON_NAME] [PERSON_NAME] Counter_…" at bounding box center [471, 262] width 829 height 53
type input "800"
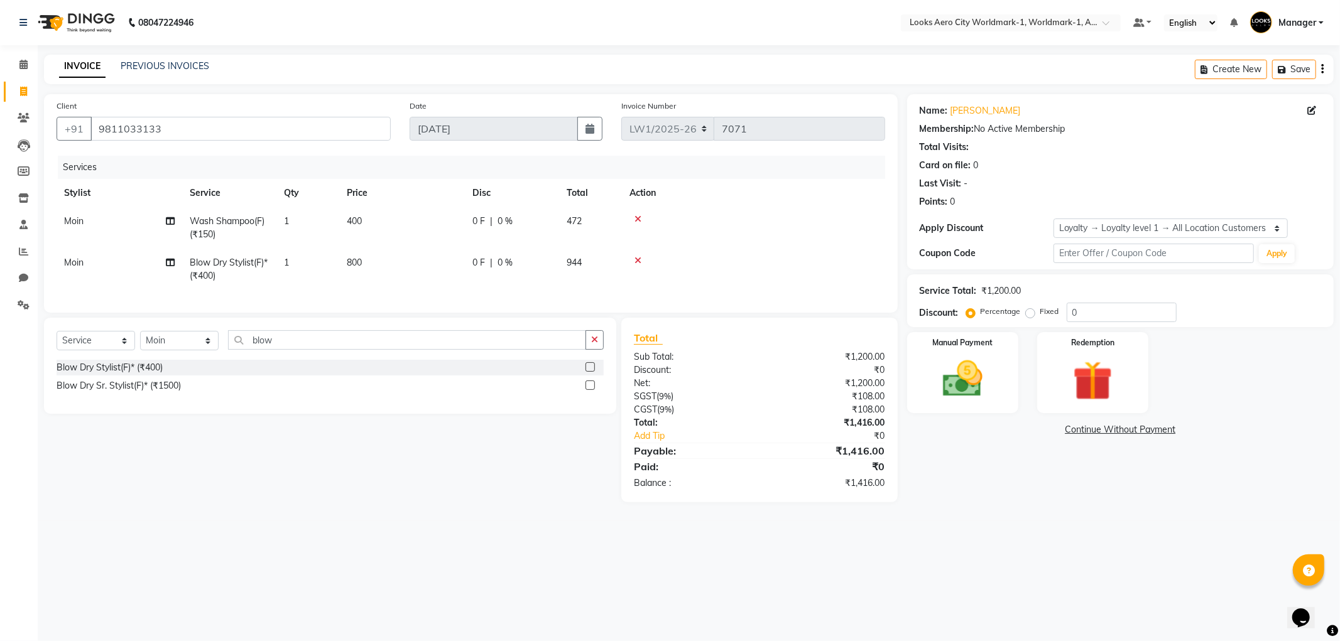
click at [484, 484] on div "Select Service Product Membership Package Voucher Prepaid Gift Card Select Styl…" at bounding box center [326, 410] width 582 height 185
drag, startPoint x: 1089, startPoint y: 315, endPoint x: 1063, endPoint y: 315, distance: 25.8
click at [1063, 315] on div "Percentage Fixed 0" at bounding box center [1073, 312] width 208 height 19
type input "10"
click at [1005, 530] on main "INVOICE PREVIOUS INVOICES Create New Save Client [PHONE_NUMBER] Date [DATE] Inv…" at bounding box center [689, 295] width 1302 height 480
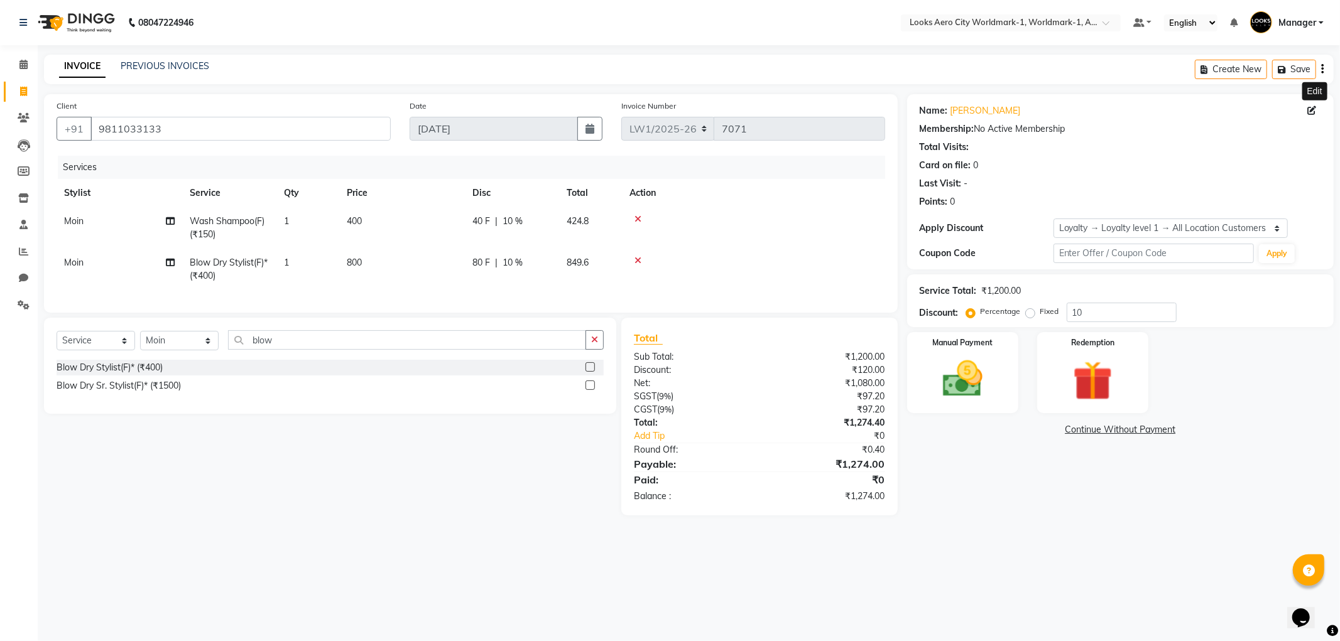
click at [1313, 110] on icon at bounding box center [1311, 110] width 9 height 9
select select "[DEMOGRAPHIC_DATA]"
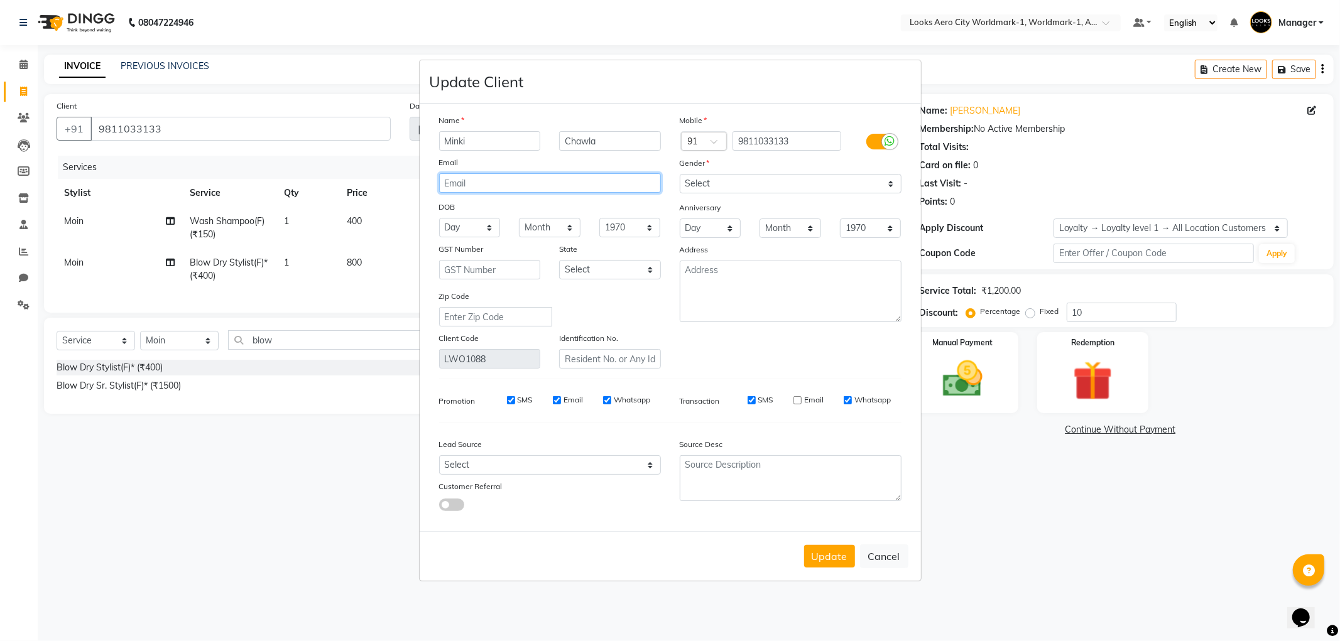
click at [544, 189] on input "email" at bounding box center [550, 182] width 222 height 19
click at [709, 271] on textarea at bounding box center [791, 292] width 222 height 62
click at [526, 462] on select "Select Walk-in Referral Internet Friend Word of Mouth Advertisement Facebook Ju…" at bounding box center [550, 465] width 222 height 19
select select "55771"
click at [439, 456] on select "Select Walk-in Referral Internet Friend Word of Mouth Advertisement Facebook Ju…" at bounding box center [550, 465] width 222 height 19
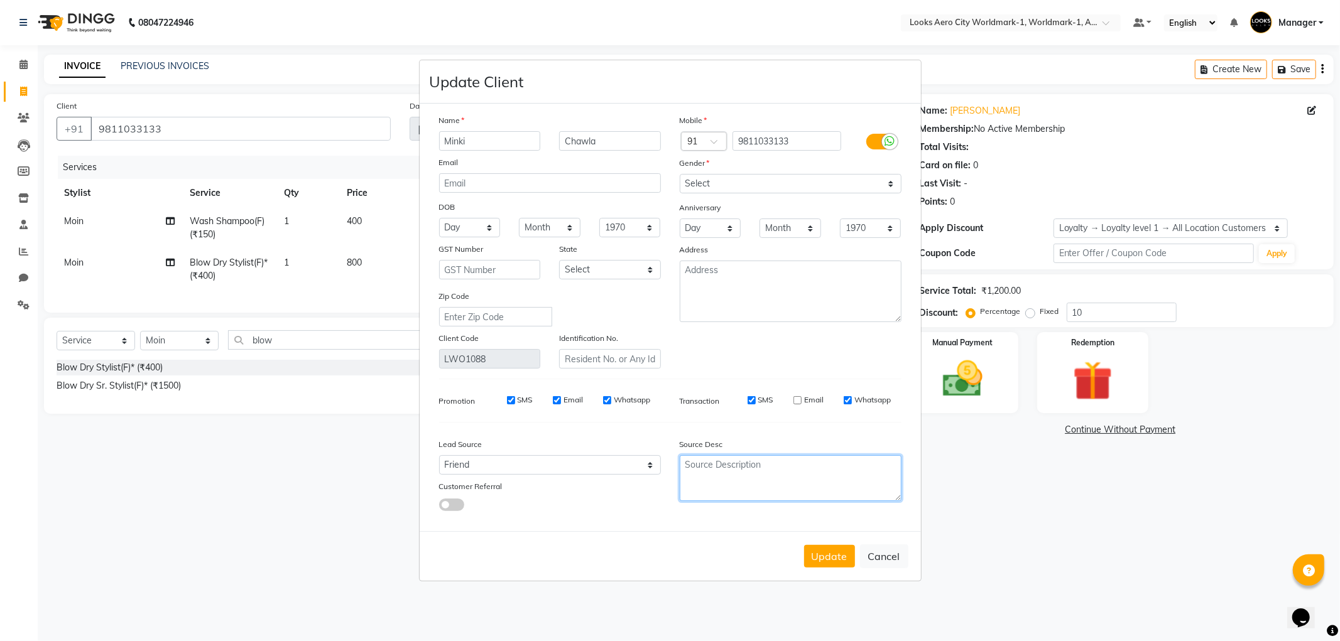
click at [707, 459] on textarea at bounding box center [791, 479] width 222 height 46
type textarea "[PERSON_NAME] maam"
click at [712, 279] on textarea at bounding box center [791, 292] width 222 height 62
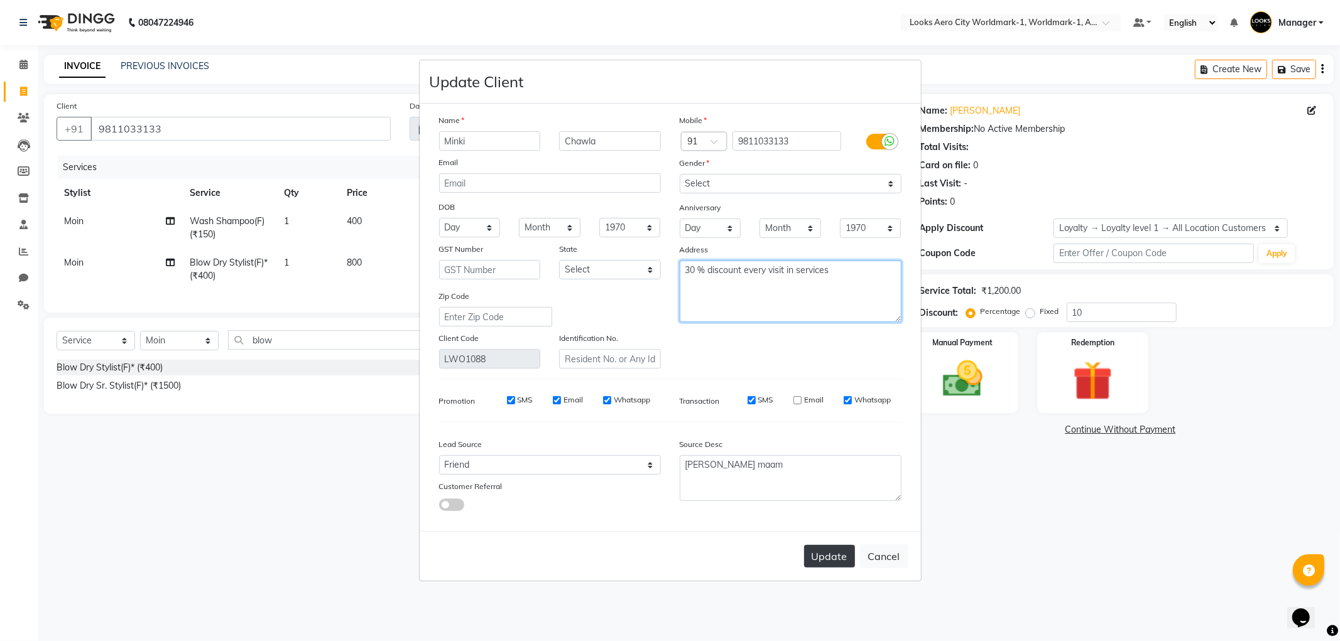
type textarea "30 % discount every visit in services"
click at [827, 554] on button "Update" at bounding box center [829, 556] width 51 height 23
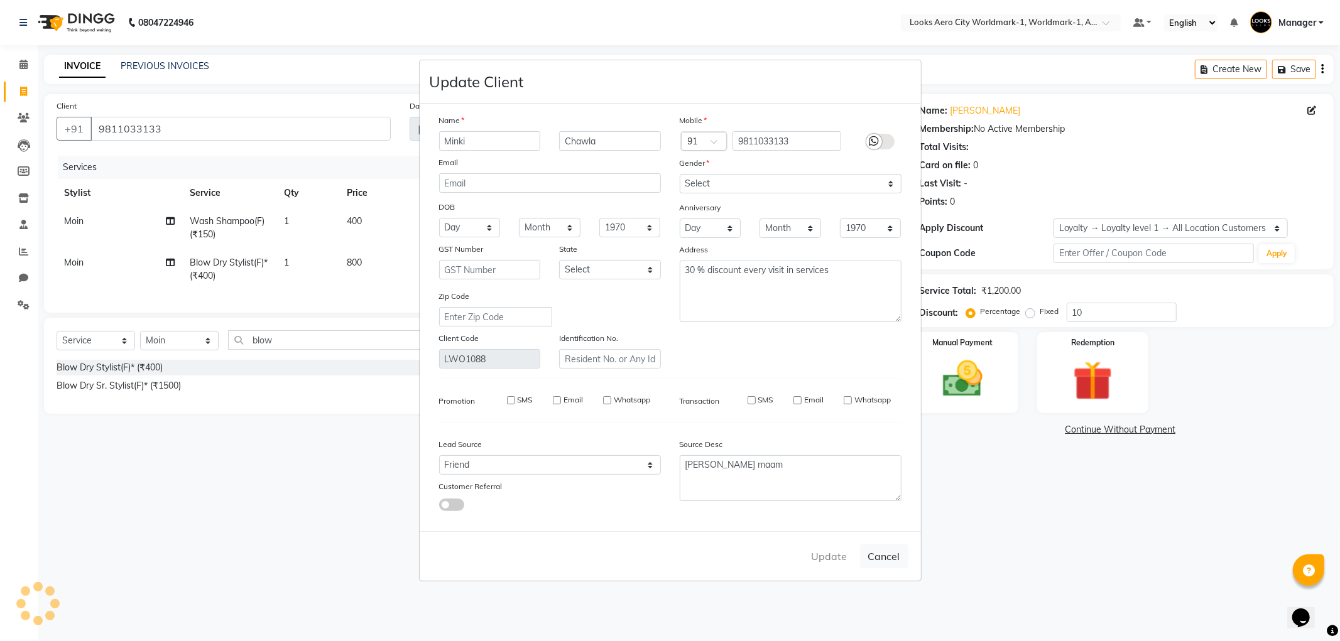
select select
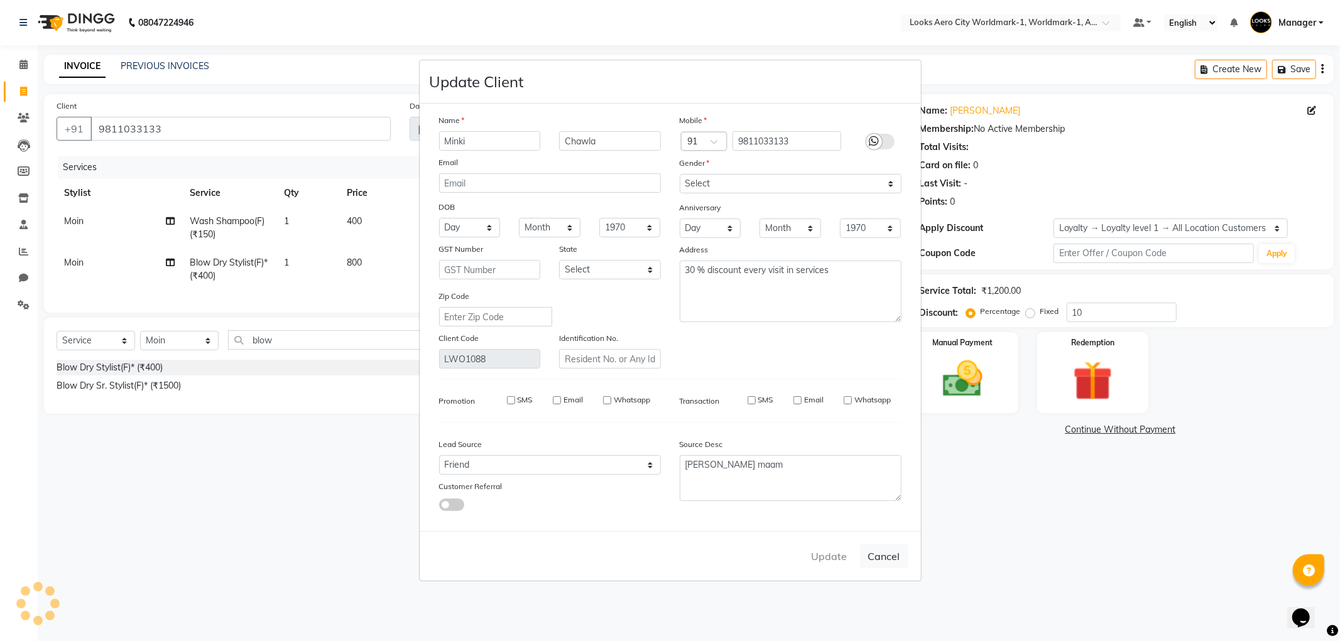
select select
checkbox input "false"
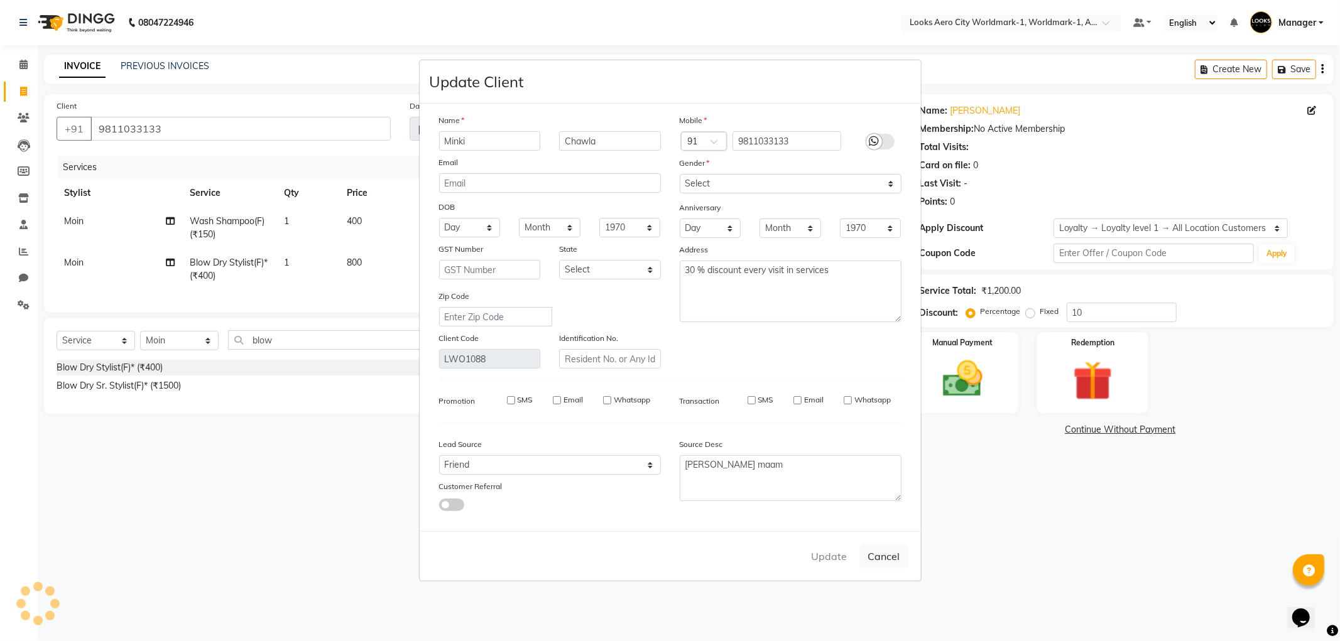
checkbox input "false"
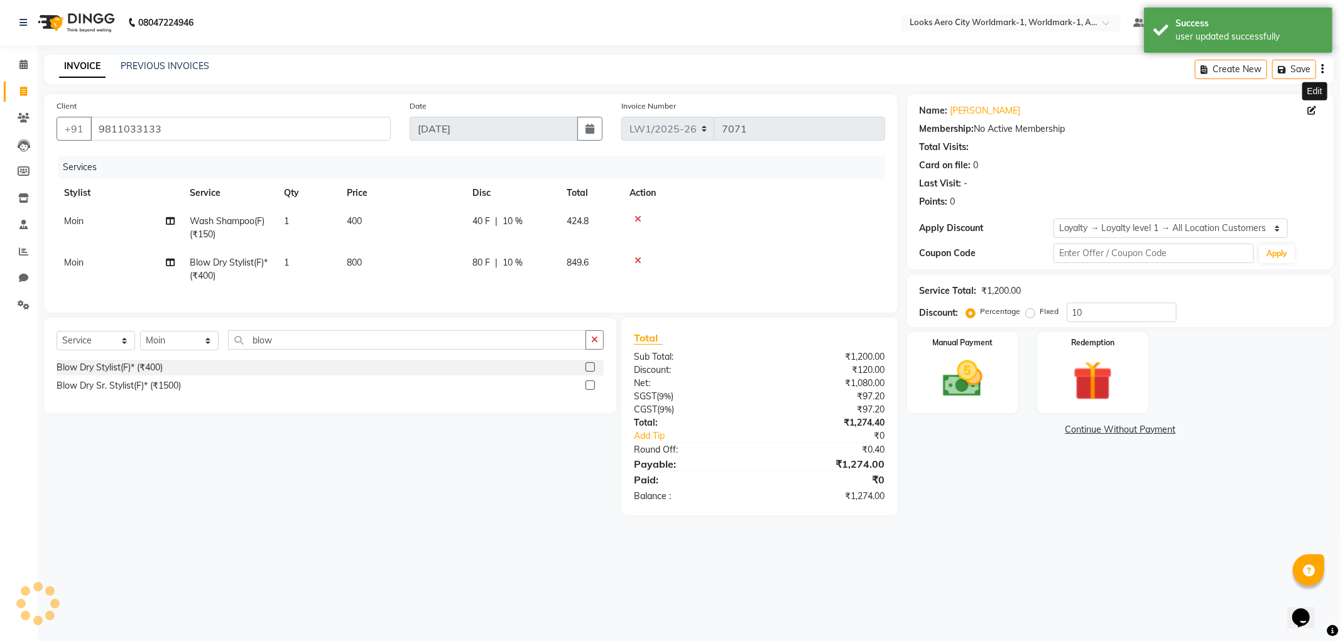
select select "1: Object"
drag, startPoint x: 1082, startPoint y: 312, endPoint x: 1056, endPoint y: 317, distance: 26.9
click at [1057, 317] on div "Percentage Fixed 0" at bounding box center [1073, 312] width 208 height 19
click at [995, 498] on div "Name: [PERSON_NAME] Membership: No Active Membership Total Visits: Card on file…" at bounding box center [1125, 305] width 436 height 422
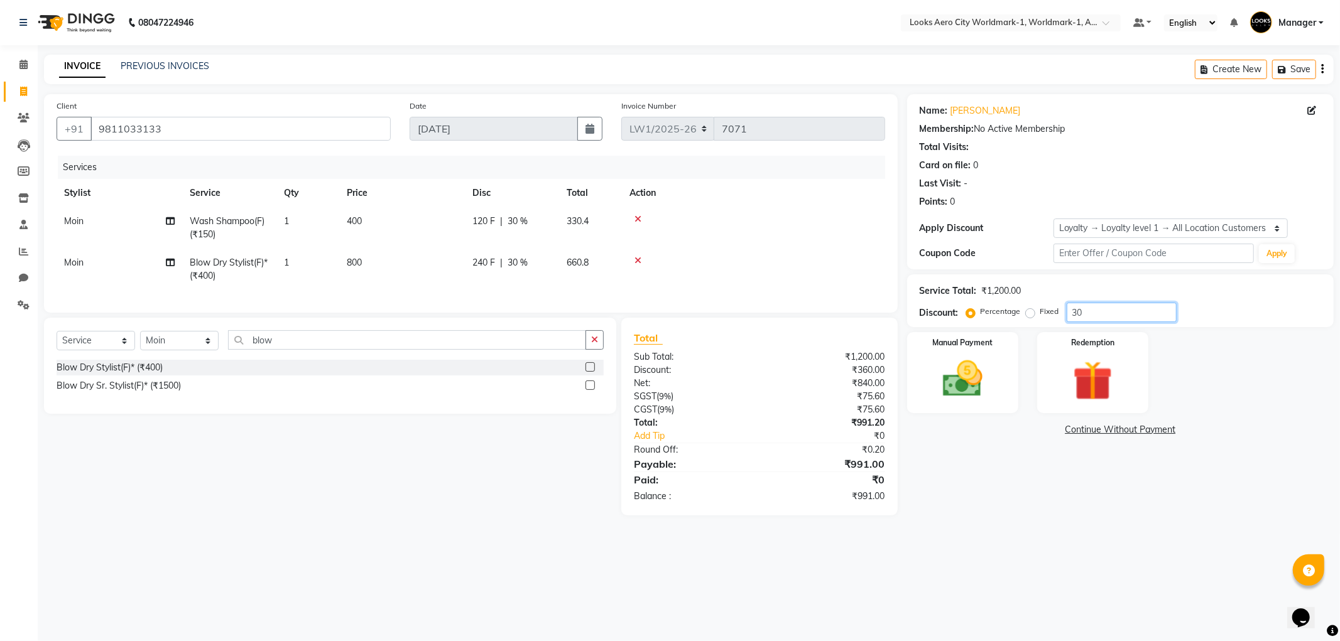
drag, startPoint x: 1093, startPoint y: 310, endPoint x: 1068, endPoint y: 314, distance: 25.4
click at [1068, 314] on input "30" at bounding box center [1122, 312] width 110 height 19
type input "1"
type input "30"
click at [1032, 535] on main "INVOICE PREVIOUS INVOICES Create New Save Client [PHONE_NUMBER] Date [DATE] Inv…" at bounding box center [689, 295] width 1302 height 480
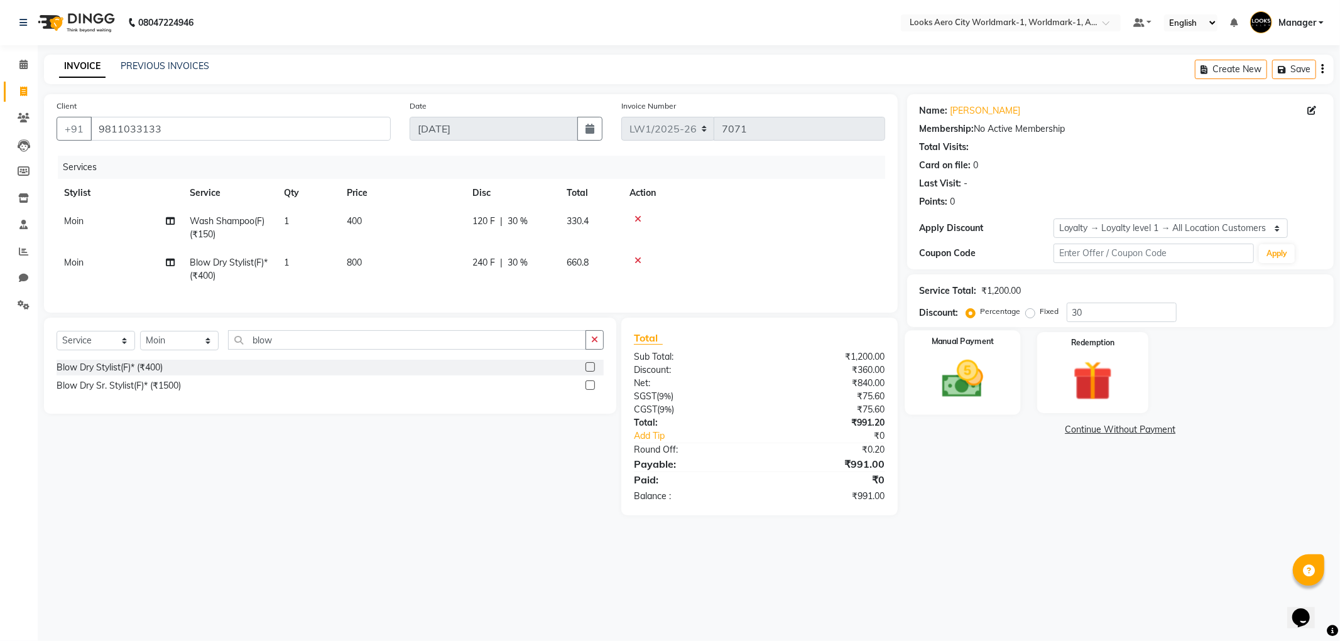
click at [959, 386] on img at bounding box center [962, 380] width 67 height 48
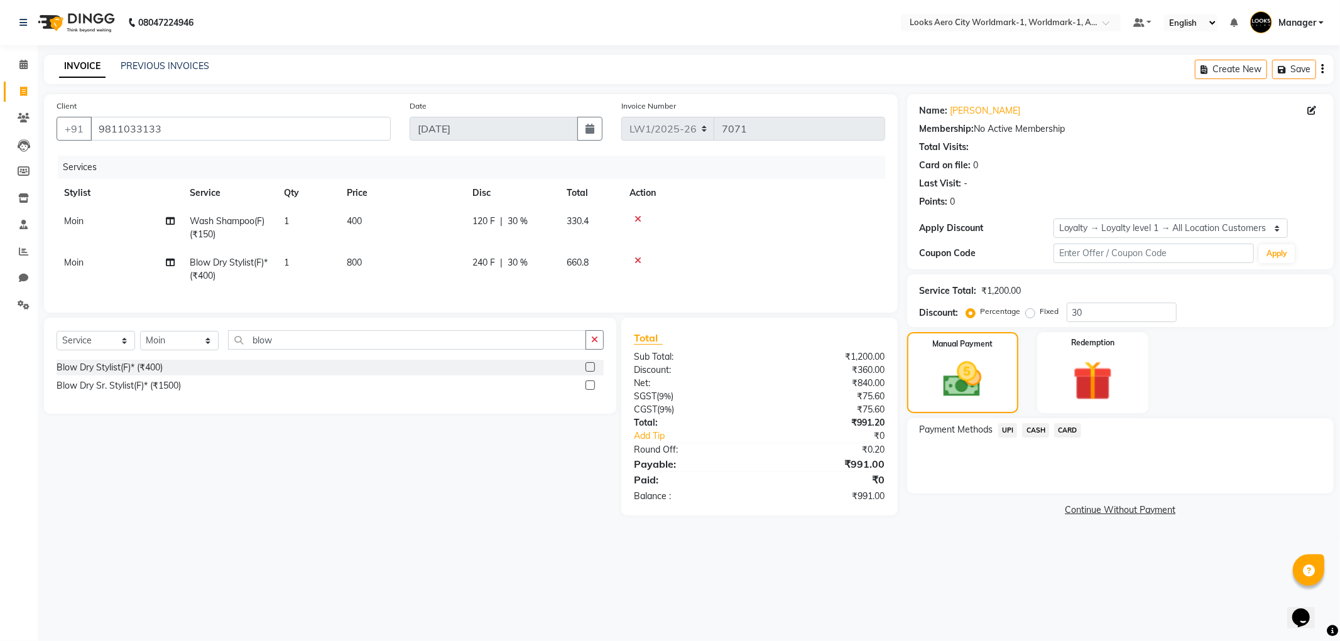
click at [1032, 431] on span "CASH" at bounding box center [1035, 430] width 27 height 14
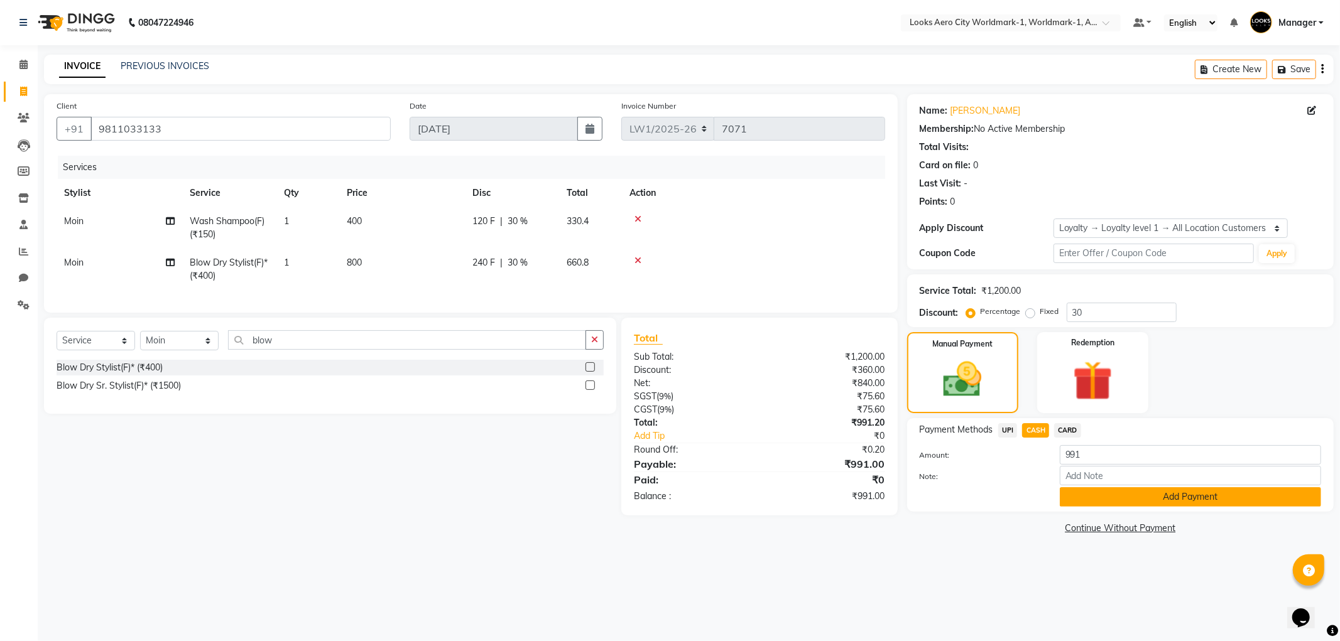
click at [1098, 497] on button "Add Payment" at bounding box center [1190, 497] width 261 height 19
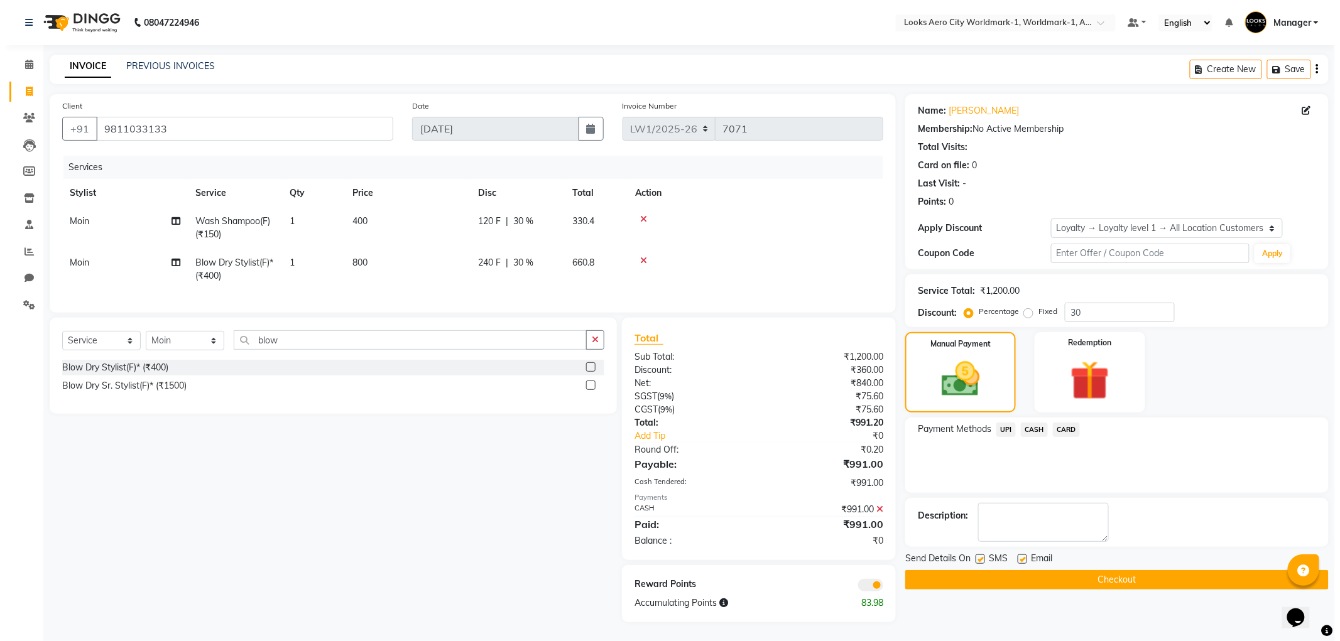
scroll to position [10, 0]
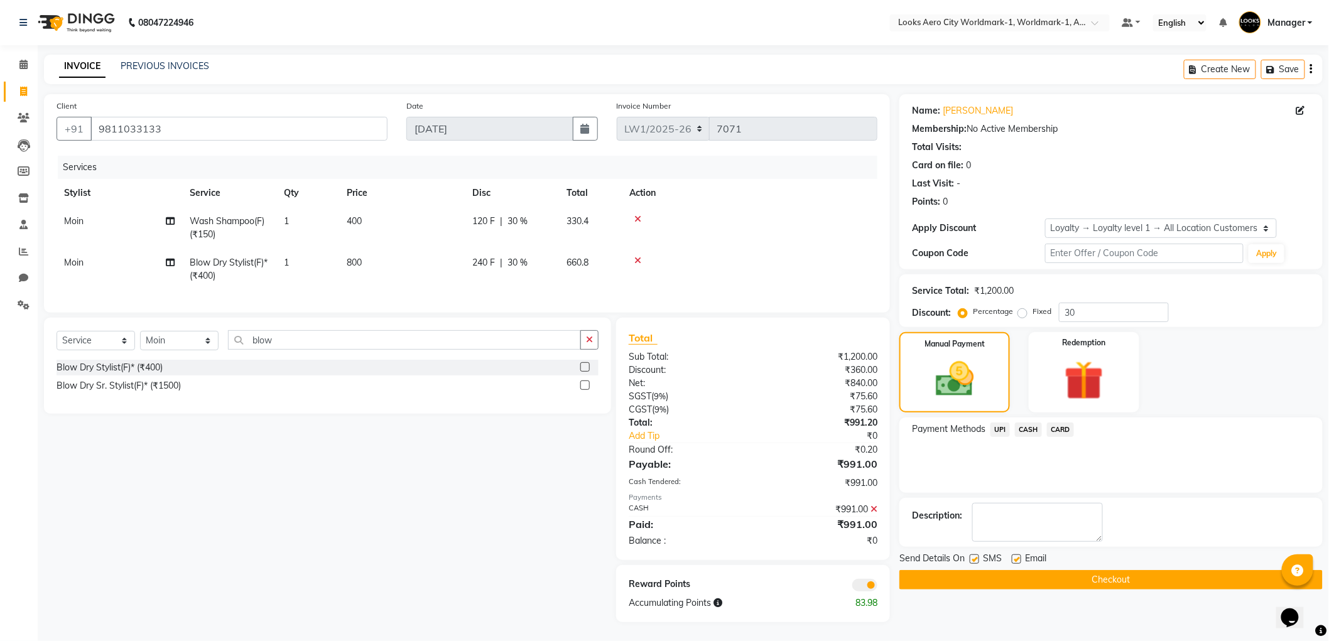
click at [861, 588] on span at bounding box center [865, 585] width 25 height 13
click at [878, 587] on input "checkbox" at bounding box center [878, 587] width 0 height 0
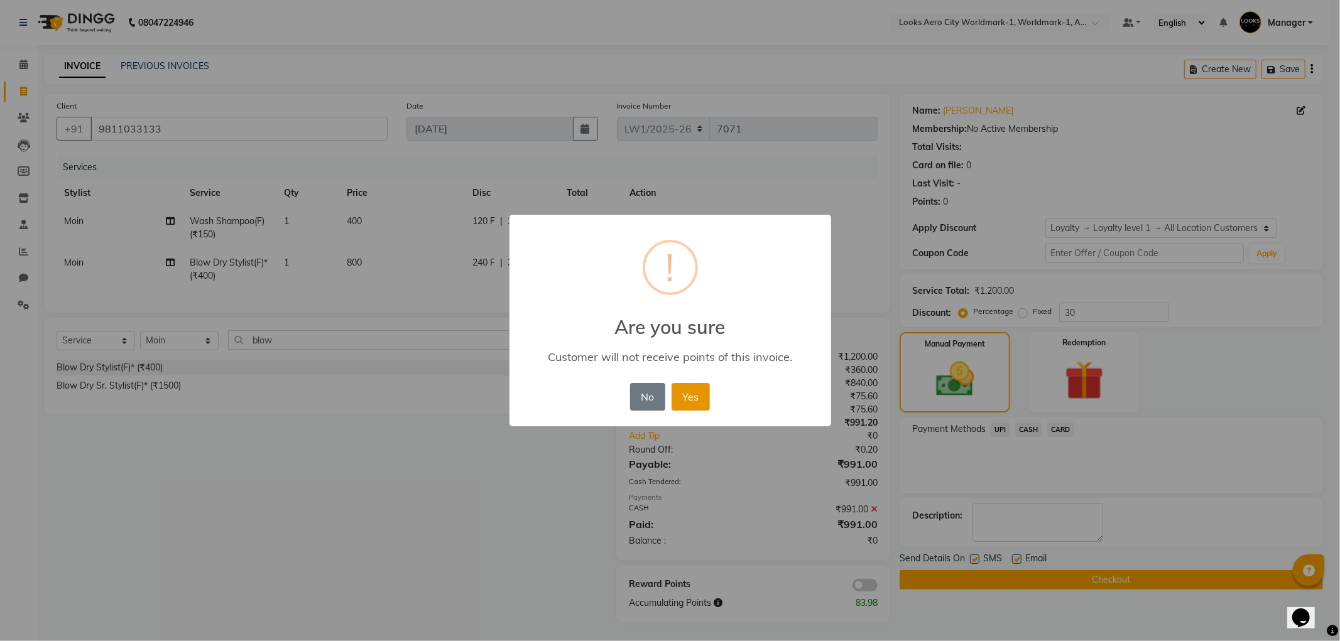
click at [689, 397] on button "Yes" at bounding box center [691, 397] width 38 height 28
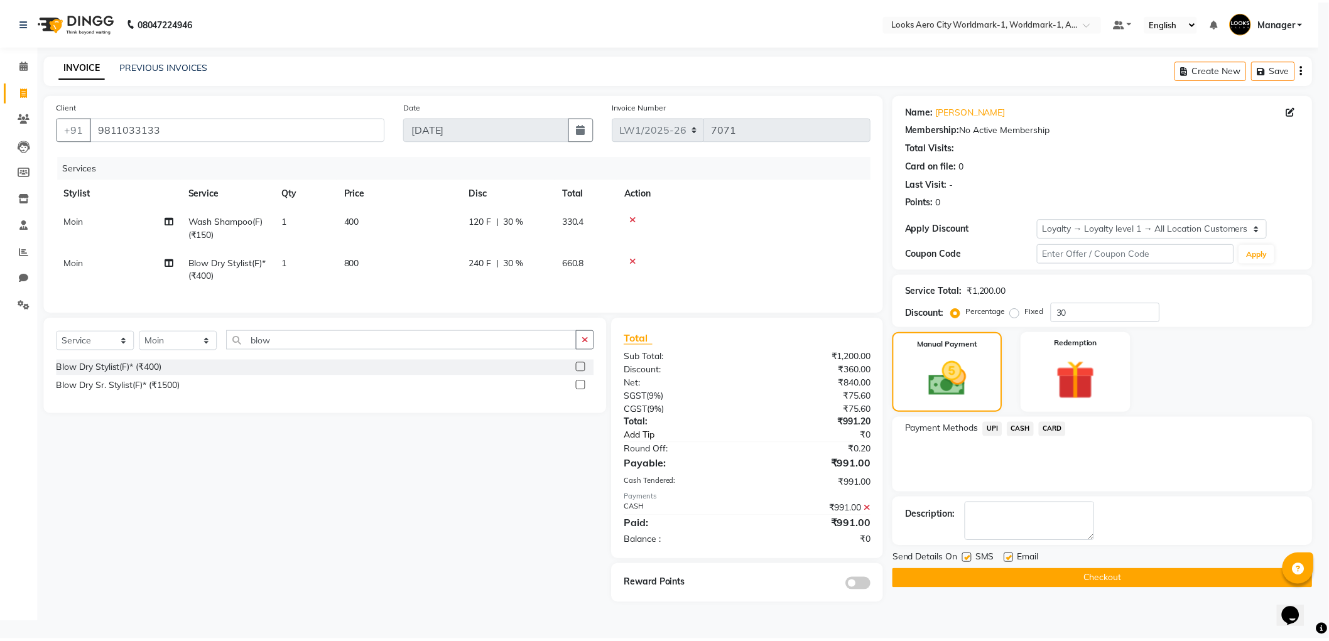
scroll to position [0, 0]
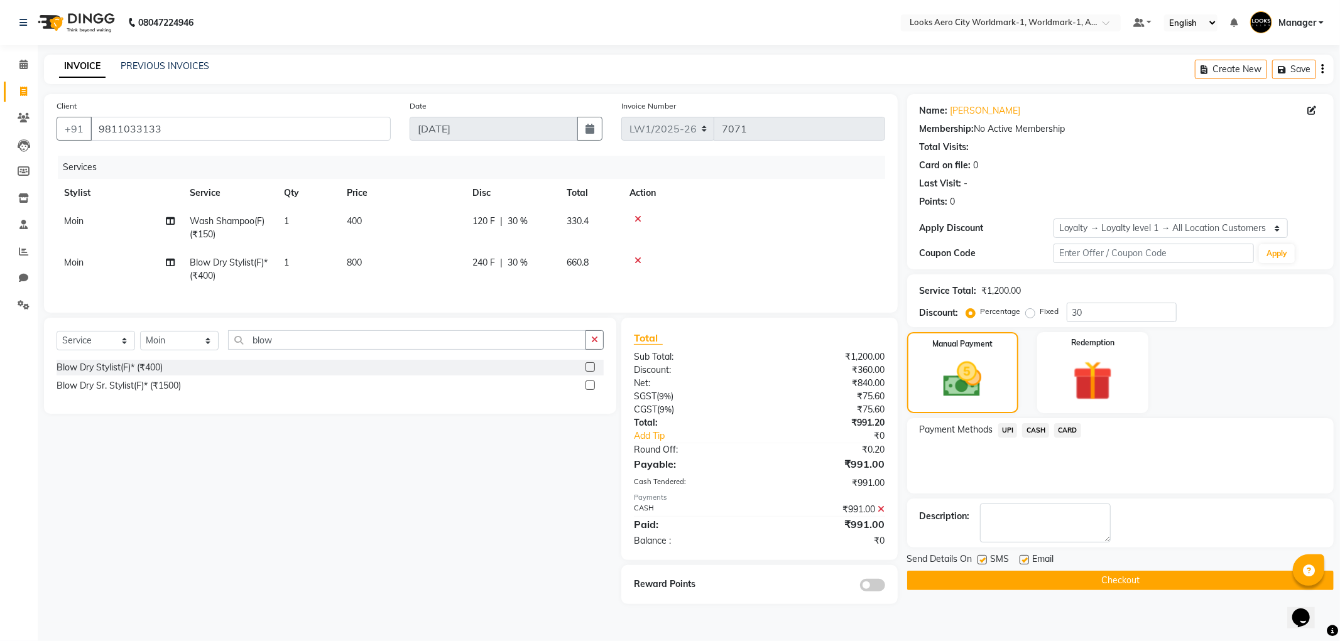
click at [968, 576] on button "Checkout" at bounding box center [1120, 580] width 427 height 19
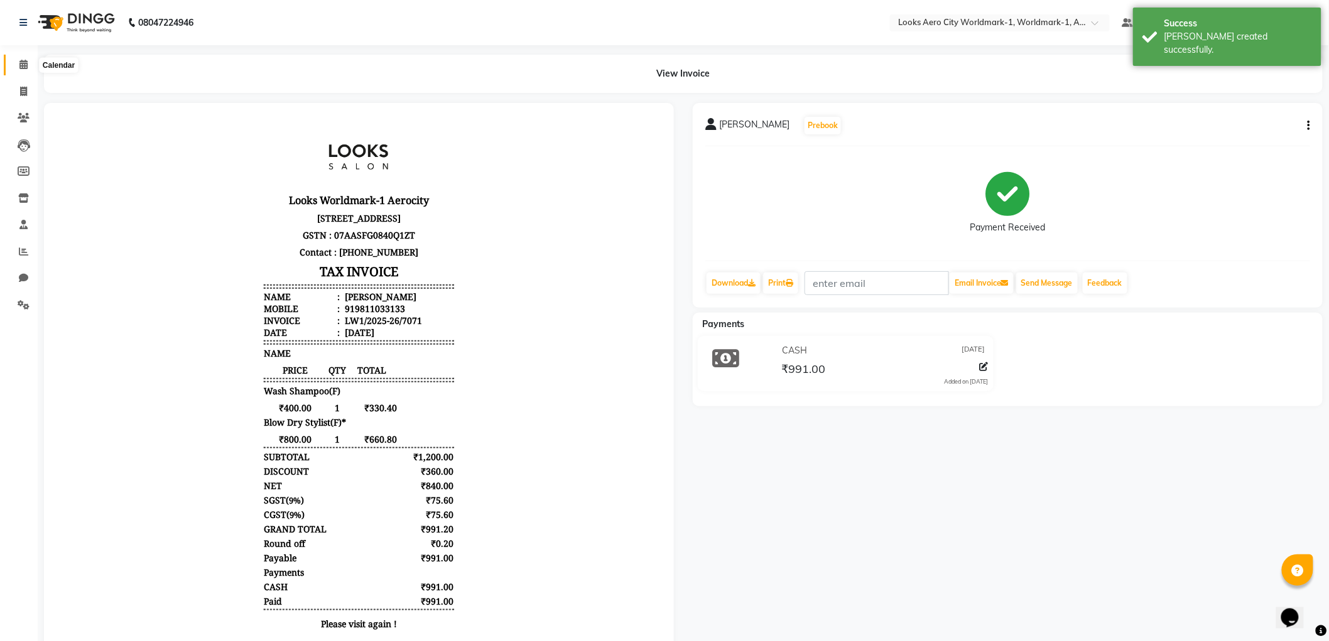
click at [17, 62] on span at bounding box center [24, 65] width 22 height 14
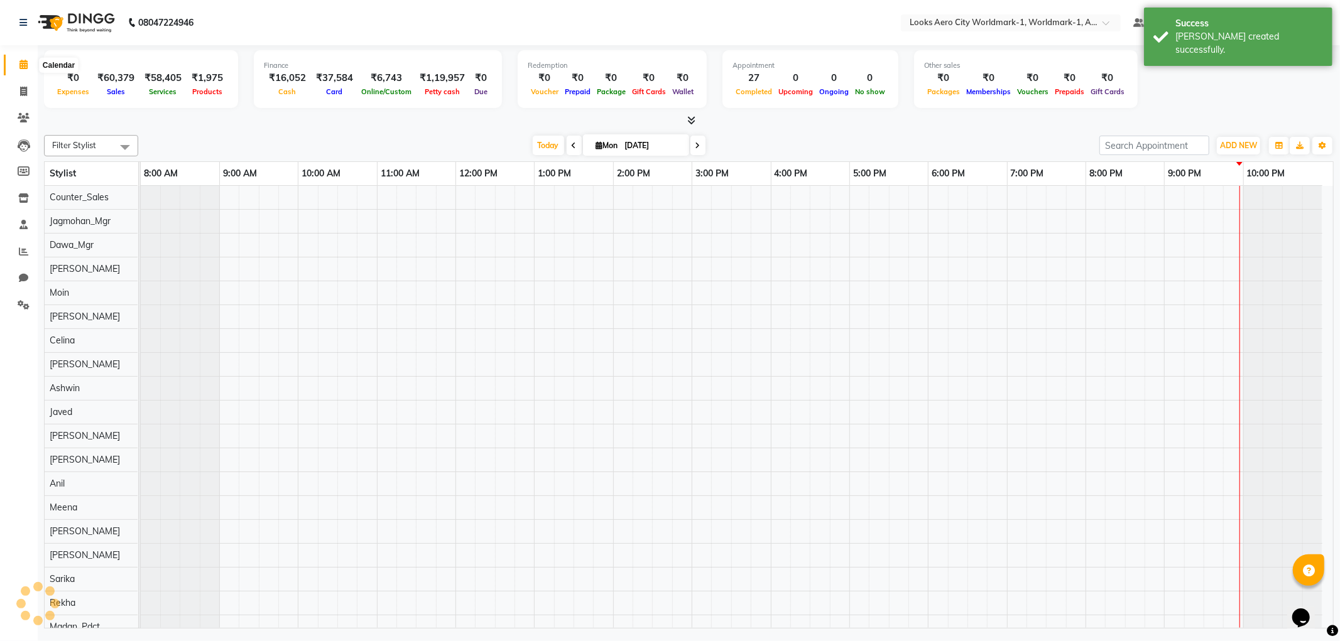
click at [19, 67] on icon at bounding box center [23, 64] width 8 height 9
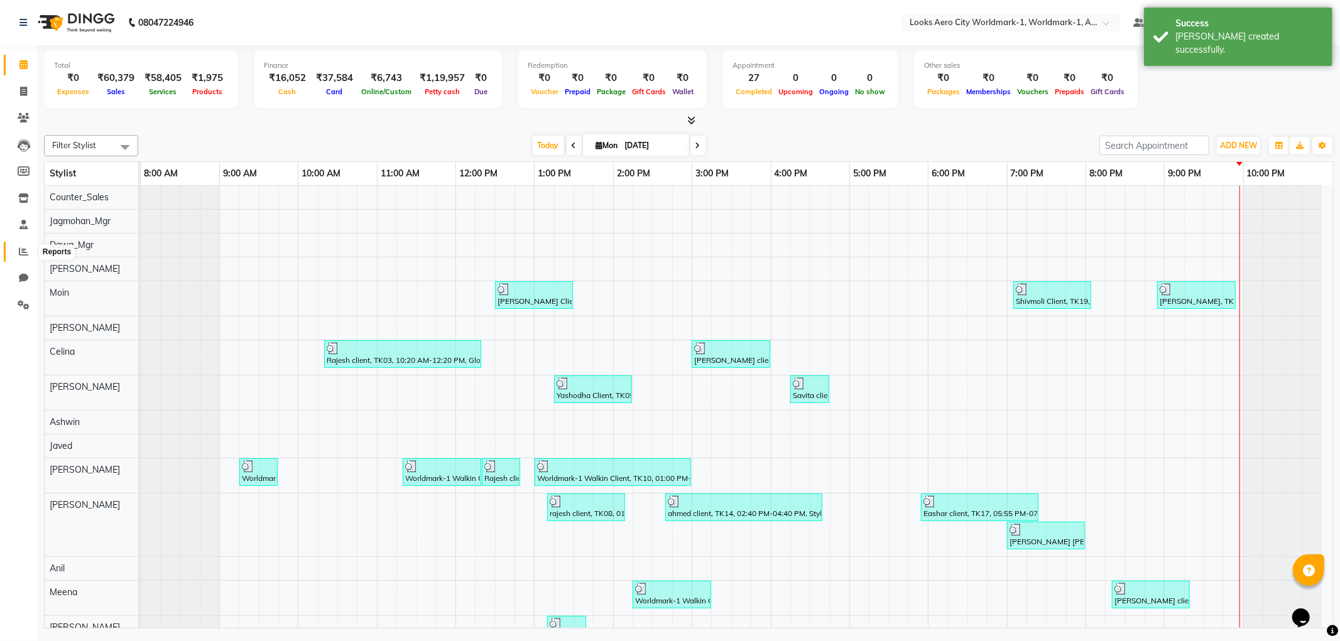
click at [21, 245] on span at bounding box center [24, 252] width 22 height 14
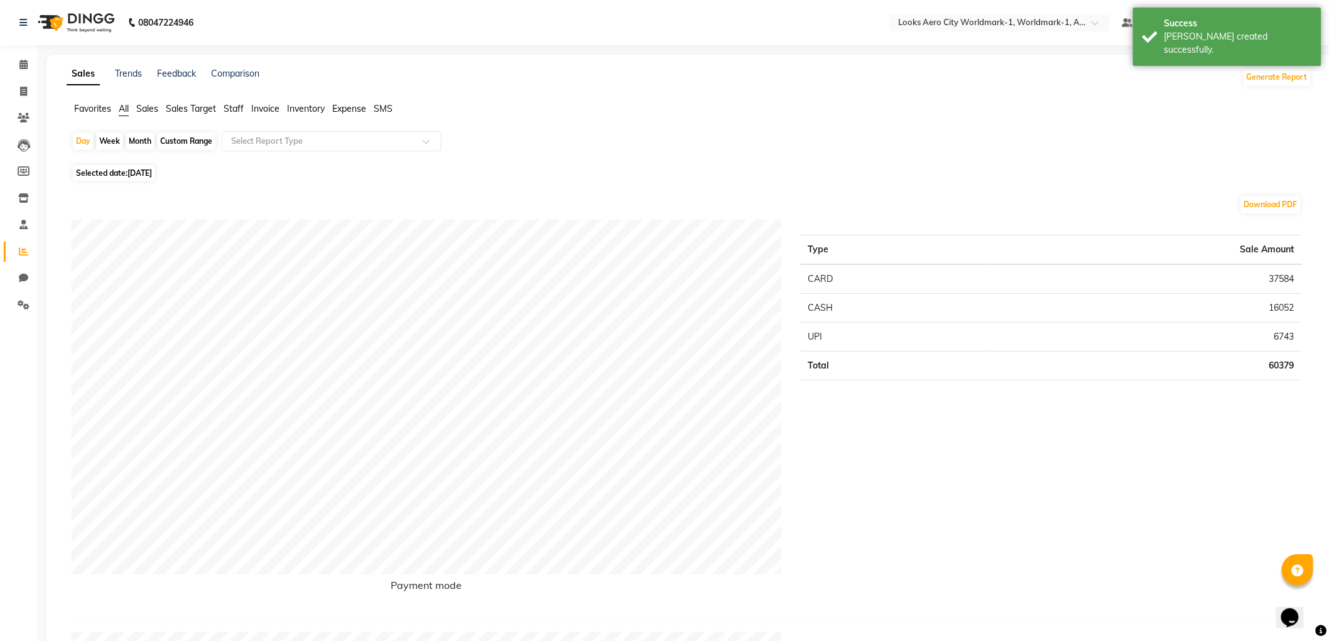
click at [233, 110] on span "Staff" at bounding box center [234, 108] width 20 height 11
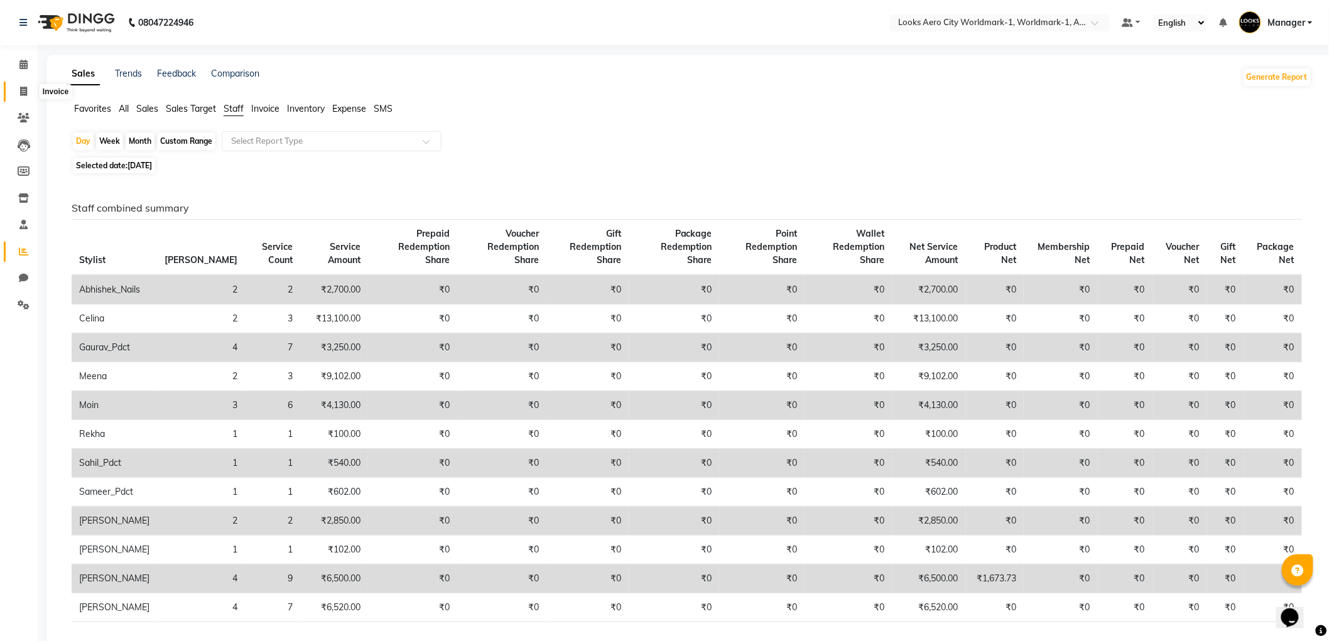
click at [13, 90] on span at bounding box center [24, 92] width 22 height 14
select select "service"
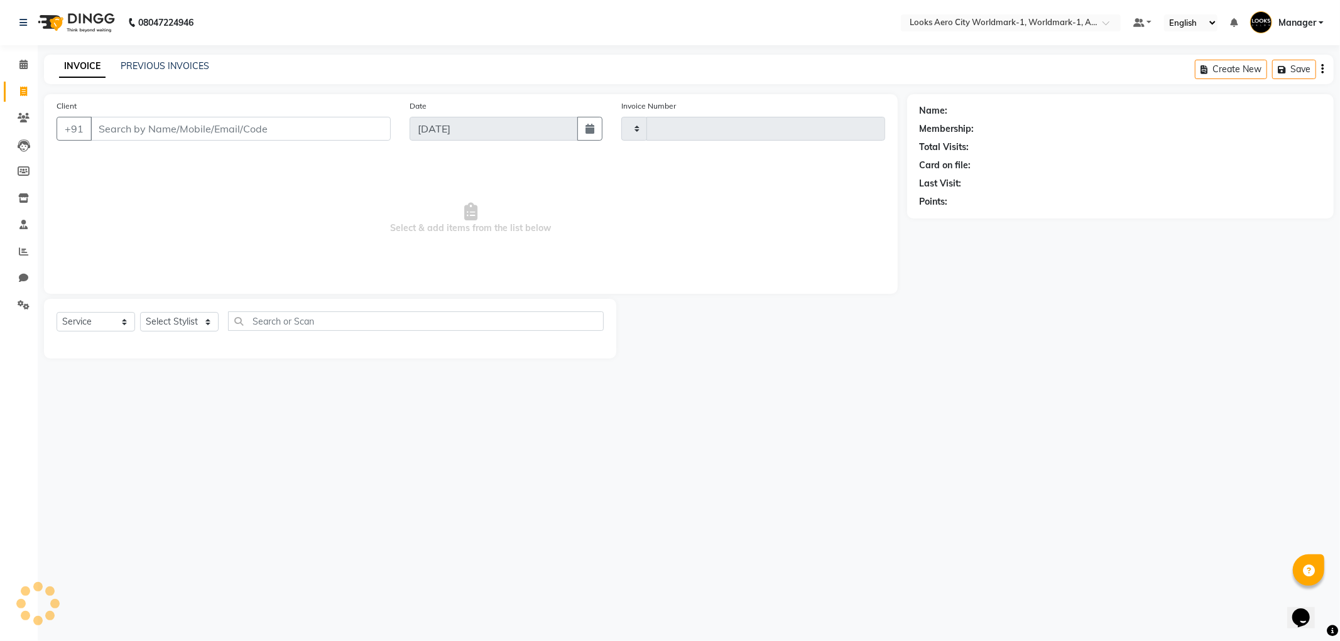
type input "7072"
select select "8573"
click at [21, 65] on icon at bounding box center [23, 64] width 8 height 9
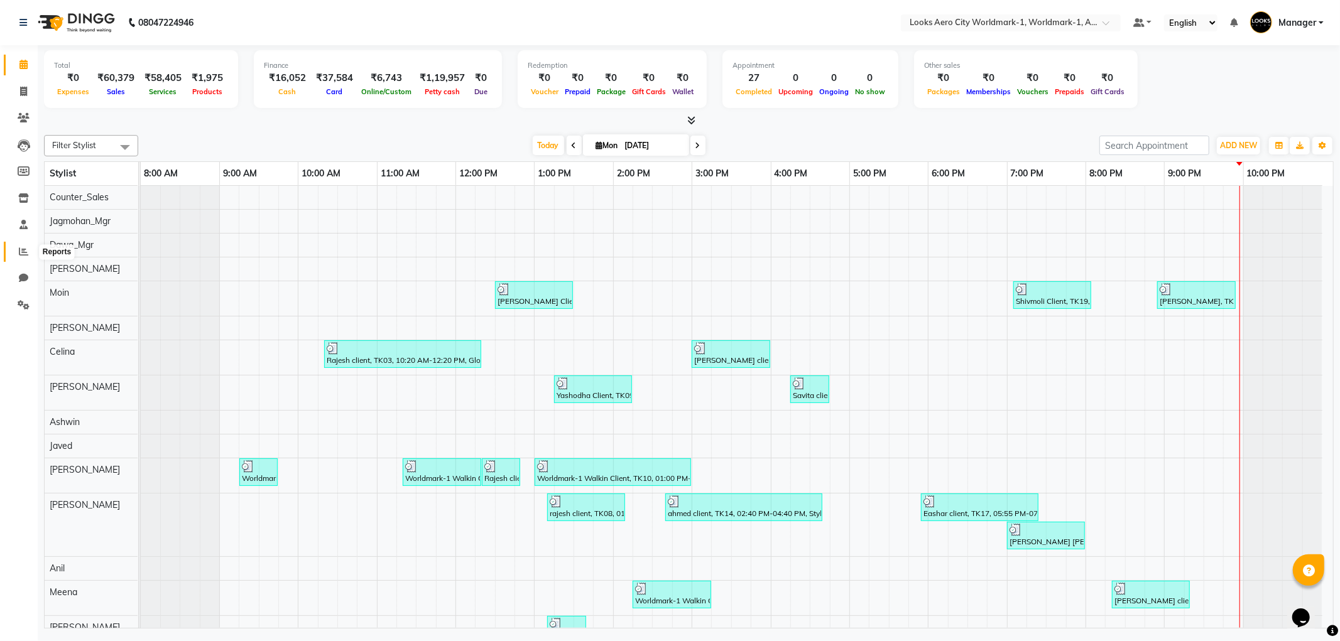
click at [26, 250] on icon at bounding box center [23, 251] width 9 height 9
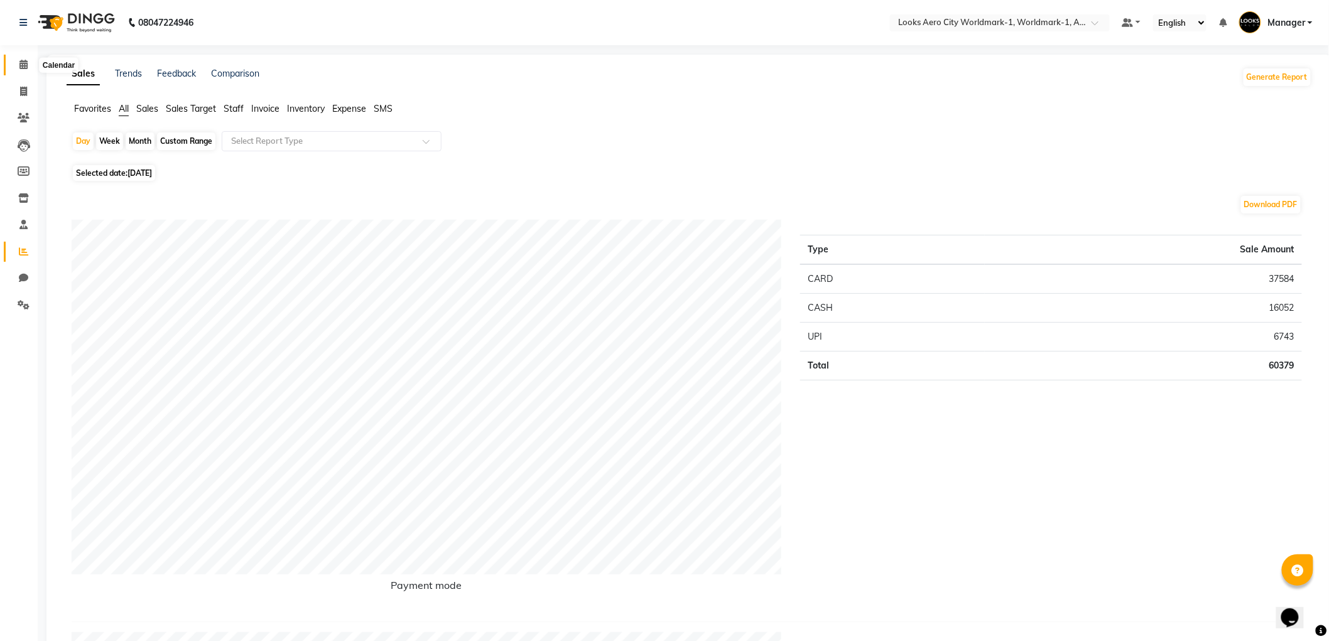
click at [17, 61] on span at bounding box center [24, 65] width 22 height 14
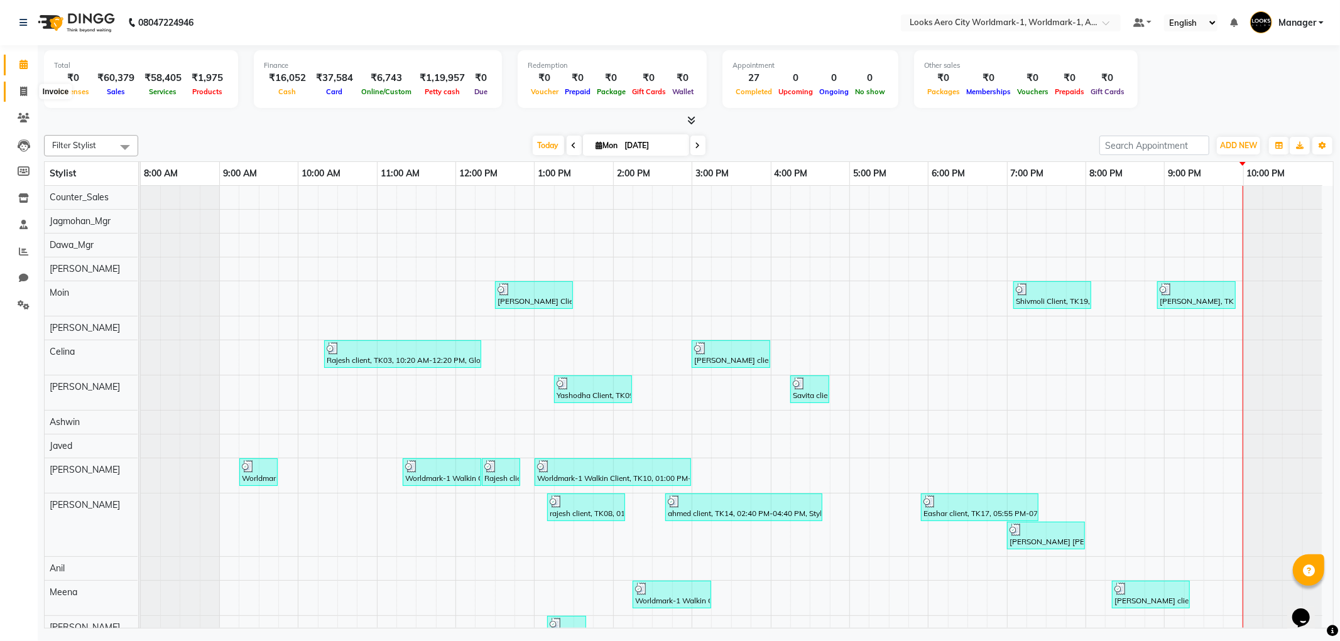
click at [18, 85] on span at bounding box center [24, 92] width 22 height 14
select select "service"
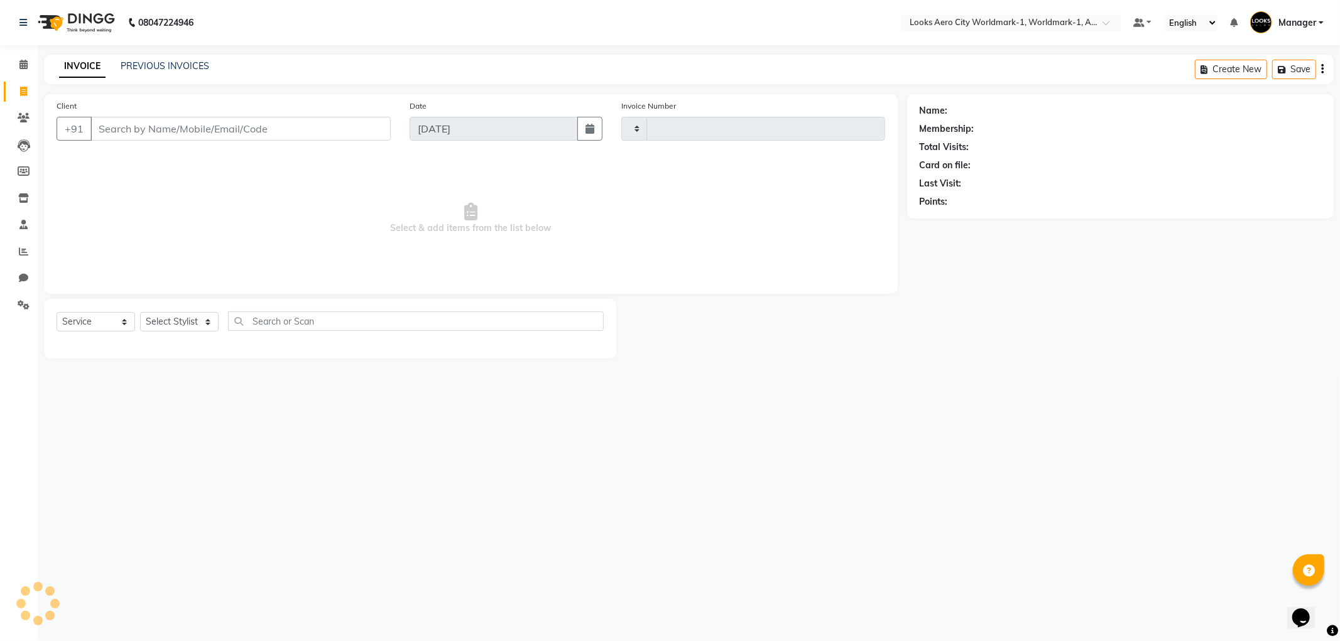
type input "7072"
select select "8573"
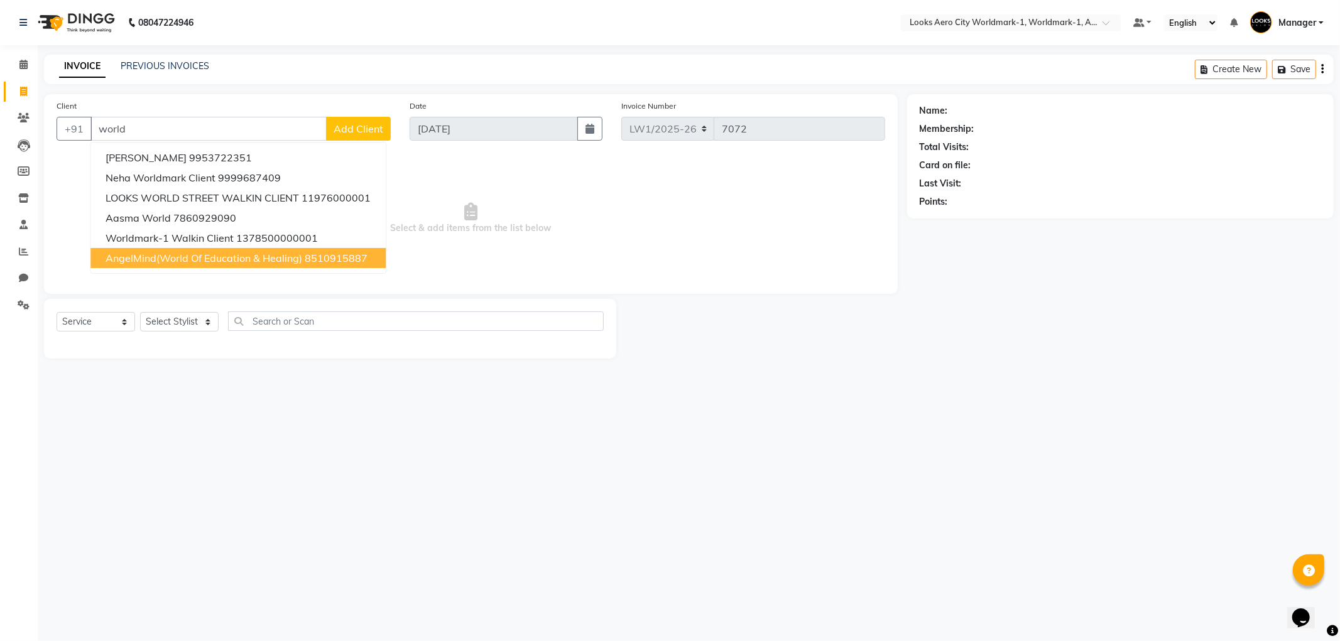
click at [204, 253] on span "AngelMind(World Of Education & Healing)" at bounding box center [204, 258] width 197 height 13
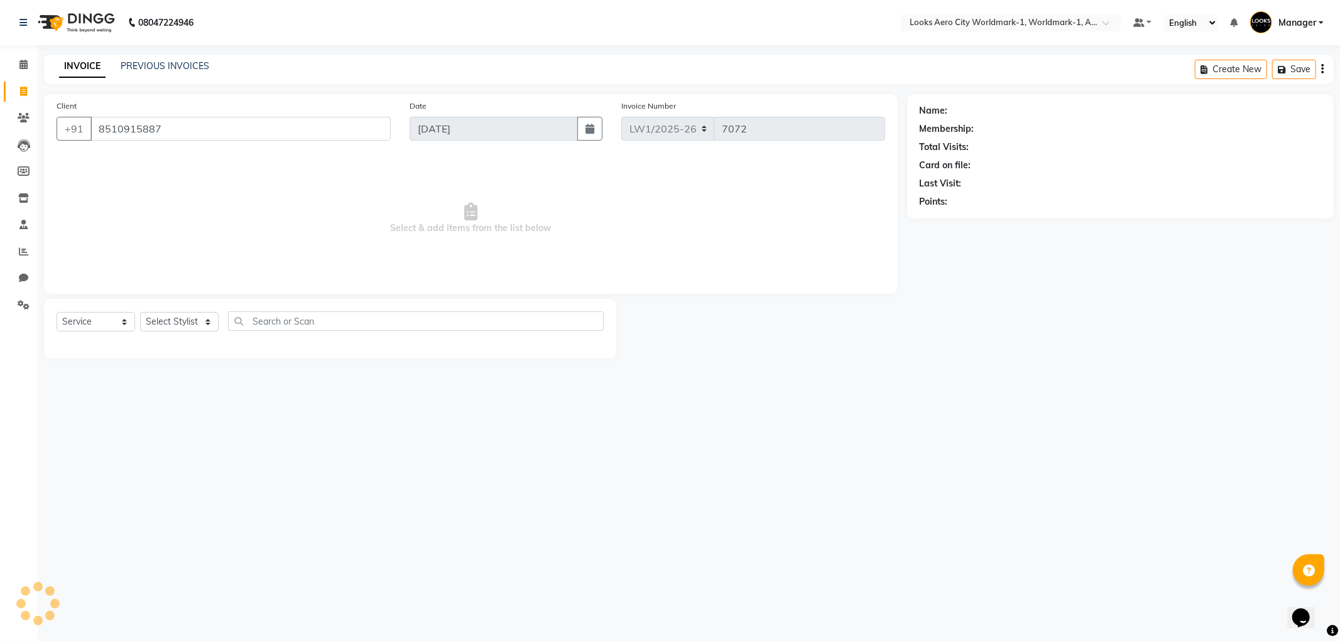
type input "8510915887"
select select "1: Object"
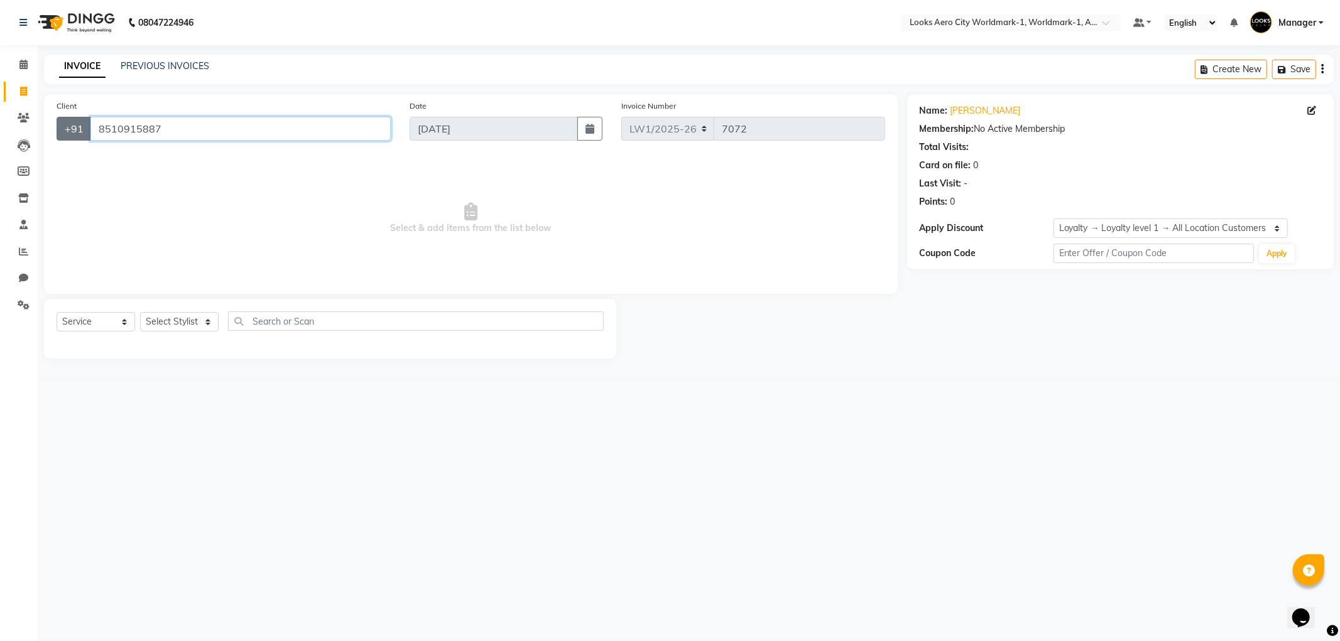
drag, startPoint x: 172, startPoint y: 133, endPoint x: 85, endPoint y: 130, distance: 86.7
click at [85, 130] on div "[PHONE_NUMBER]" at bounding box center [224, 129] width 334 height 24
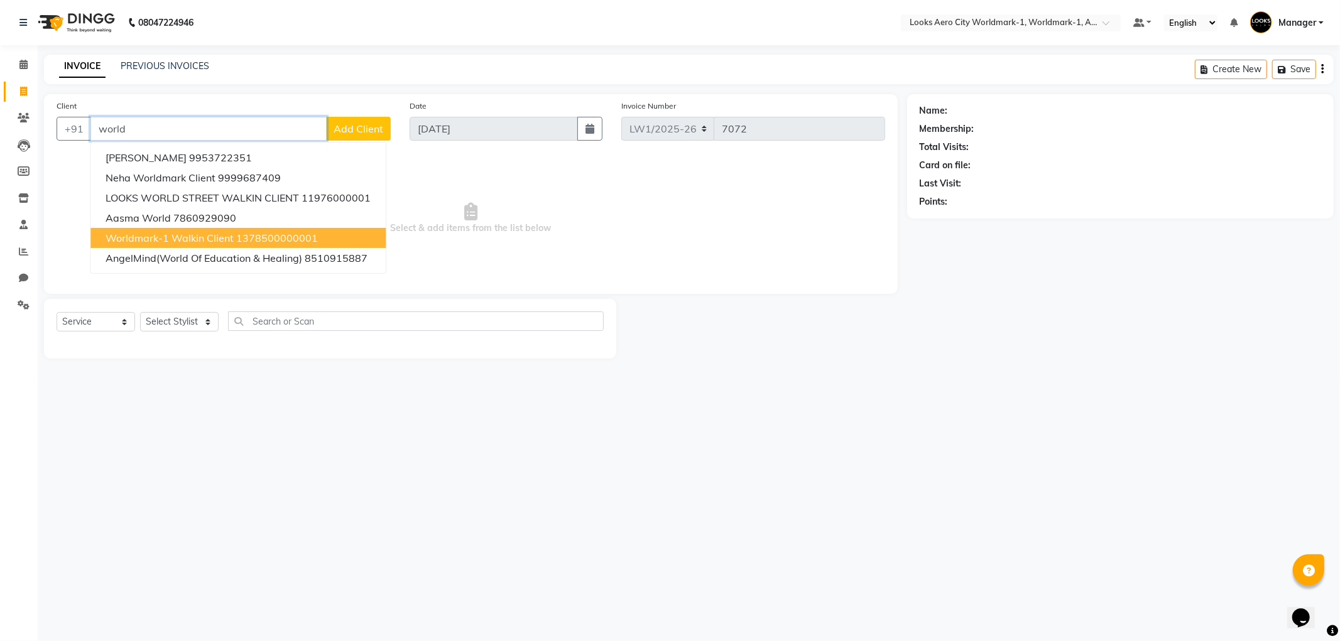
click at [245, 239] on ngb-highlight "1378500000001" at bounding box center [277, 238] width 82 height 13
type input "1378500000001"
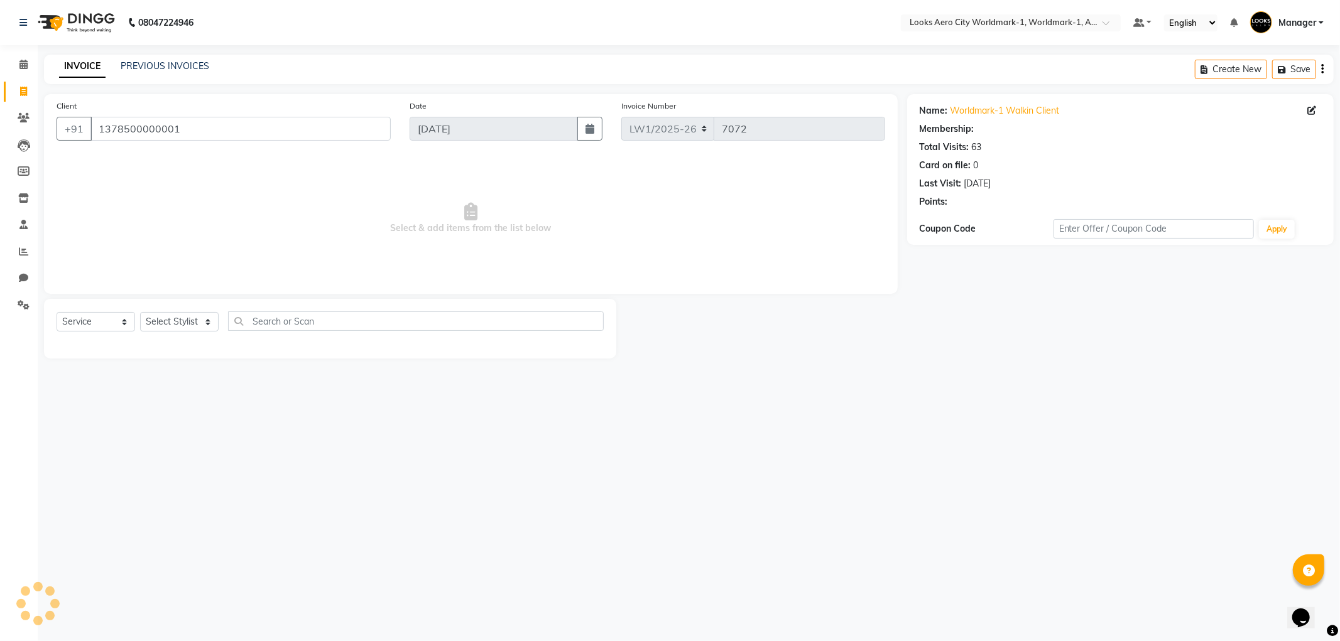
select select "1: Object"
click at [189, 317] on select "Select Stylist [PERSON_NAME] [PERSON_NAME] [PERSON_NAME] [PERSON_NAME] Counter_…" at bounding box center [179, 321] width 79 height 19
select select "84547"
click at [140, 313] on select "Select Stylist [PERSON_NAME] [PERSON_NAME] [PERSON_NAME] [PERSON_NAME] Counter_…" at bounding box center [179, 321] width 79 height 19
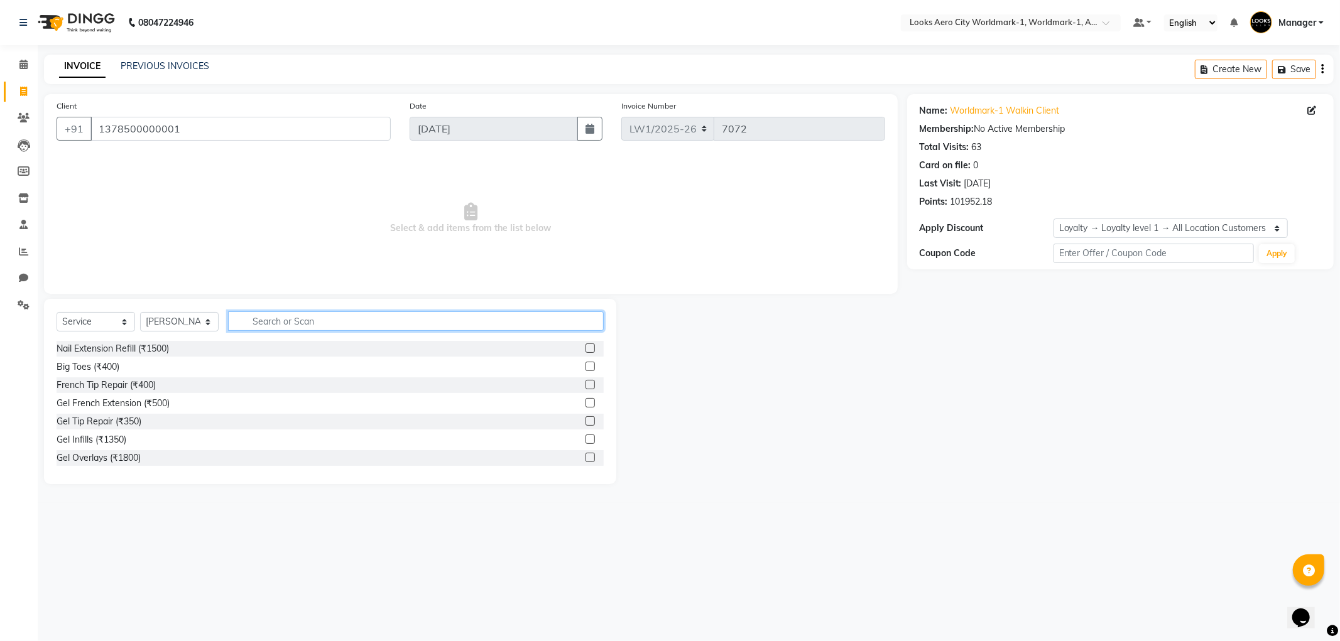
click at [273, 321] on input "text" at bounding box center [416, 321] width 376 height 19
type input "eye"
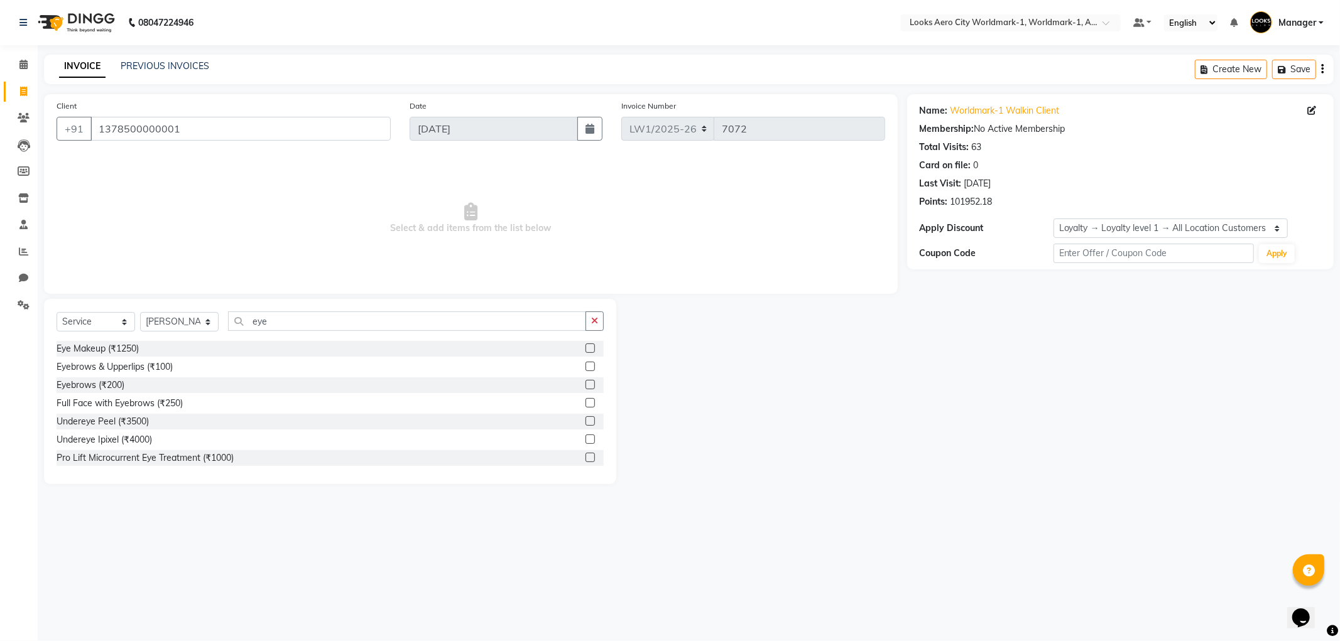
click at [586, 367] on label at bounding box center [590, 366] width 9 height 9
click at [586, 367] on input "checkbox" at bounding box center [590, 367] width 8 height 8
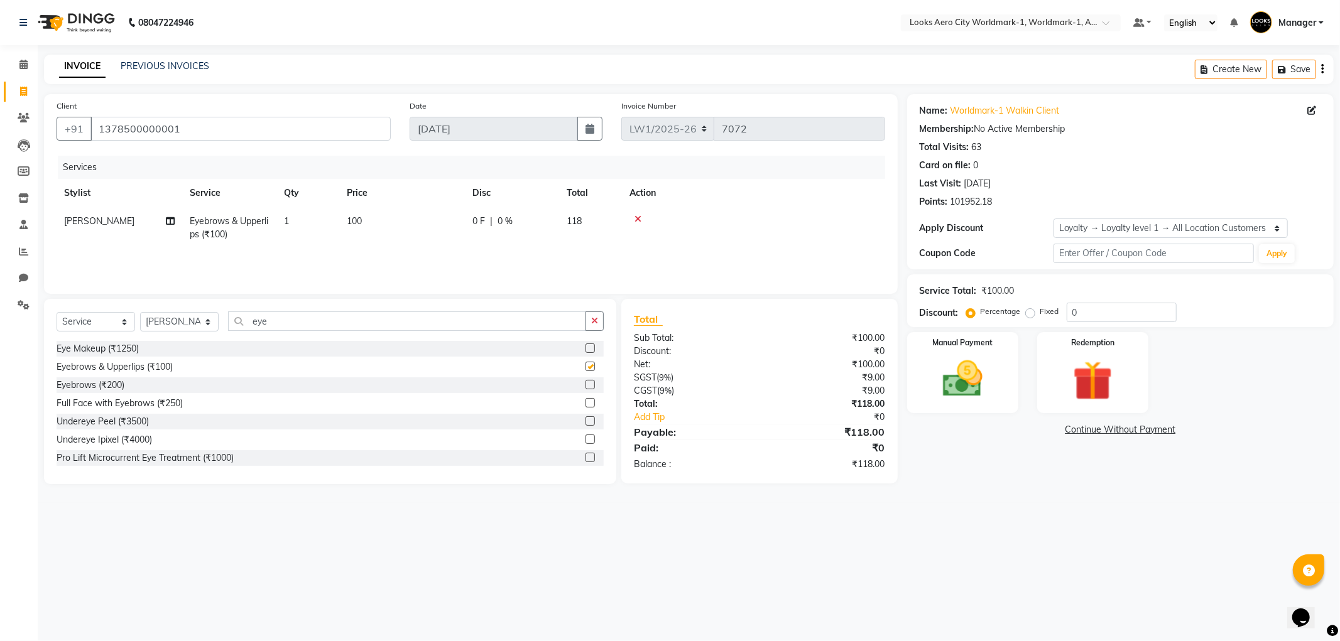
checkbox input "false"
click at [387, 222] on td "100" at bounding box center [402, 227] width 126 height 41
select select "84547"
drag, startPoint x: 434, startPoint y: 222, endPoint x: 373, endPoint y: 222, distance: 60.9
click at [373, 222] on tr "Abhishek_Nails [PERSON_NAME] [PERSON_NAME] [PERSON_NAME] [PERSON_NAME] Counter_…" at bounding box center [471, 233] width 829 height 53
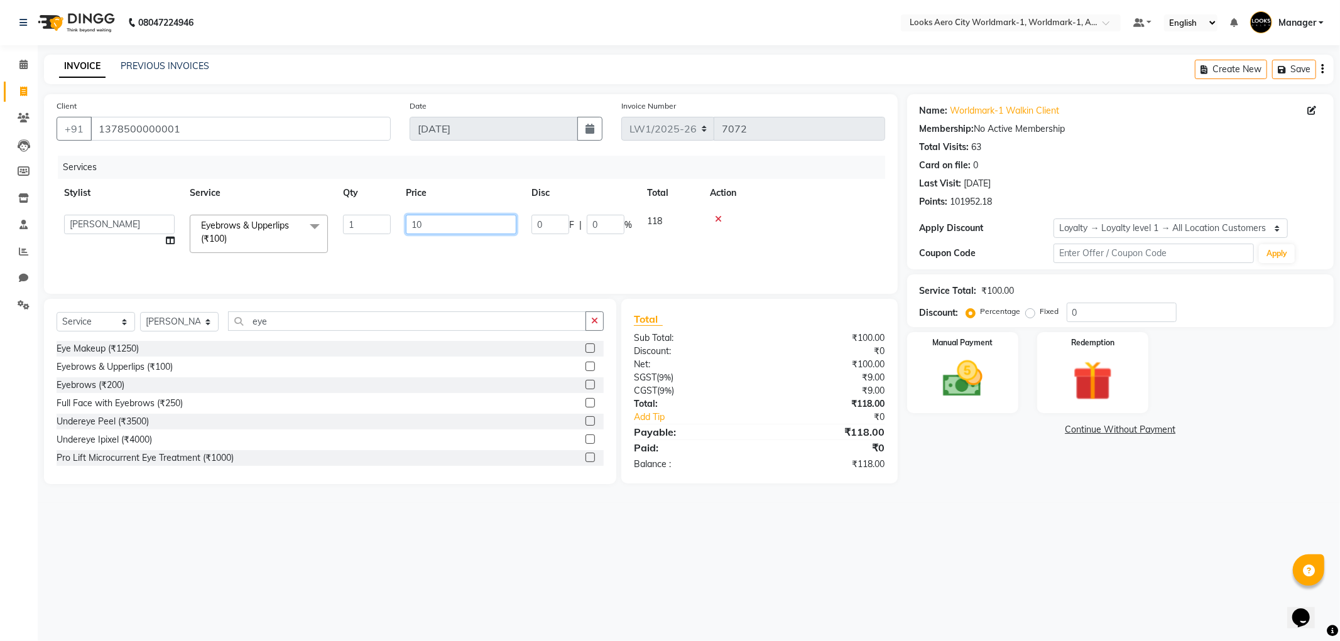
type input "102"
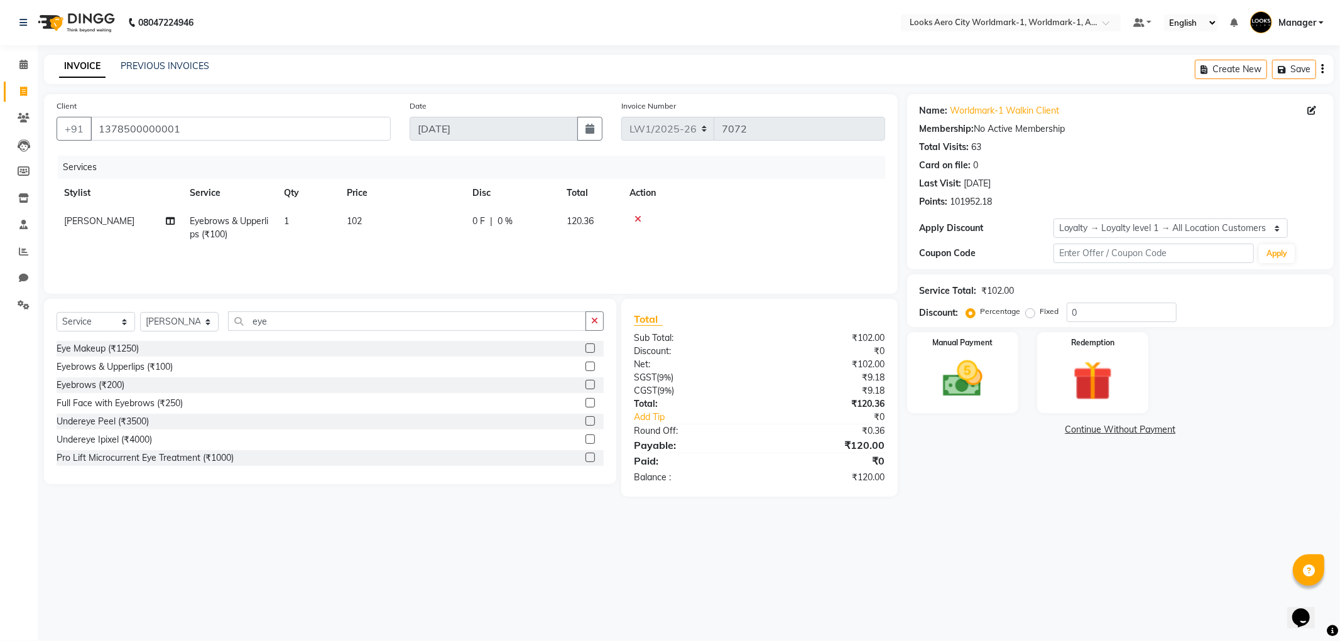
drag, startPoint x: 907, startPoint y: 559, endPoint x: 966, endPoint y: 426, distance: 145.4
click at [910, 557] on div "08047224946 Select Location × Looks Aero City Worldmark-1, Worldmark-1, Aerocit…" at bounding box center [670, 320] width 1340 height 641
click at [968, 372] on img at bounding box center [962, 380] width 67 height 48
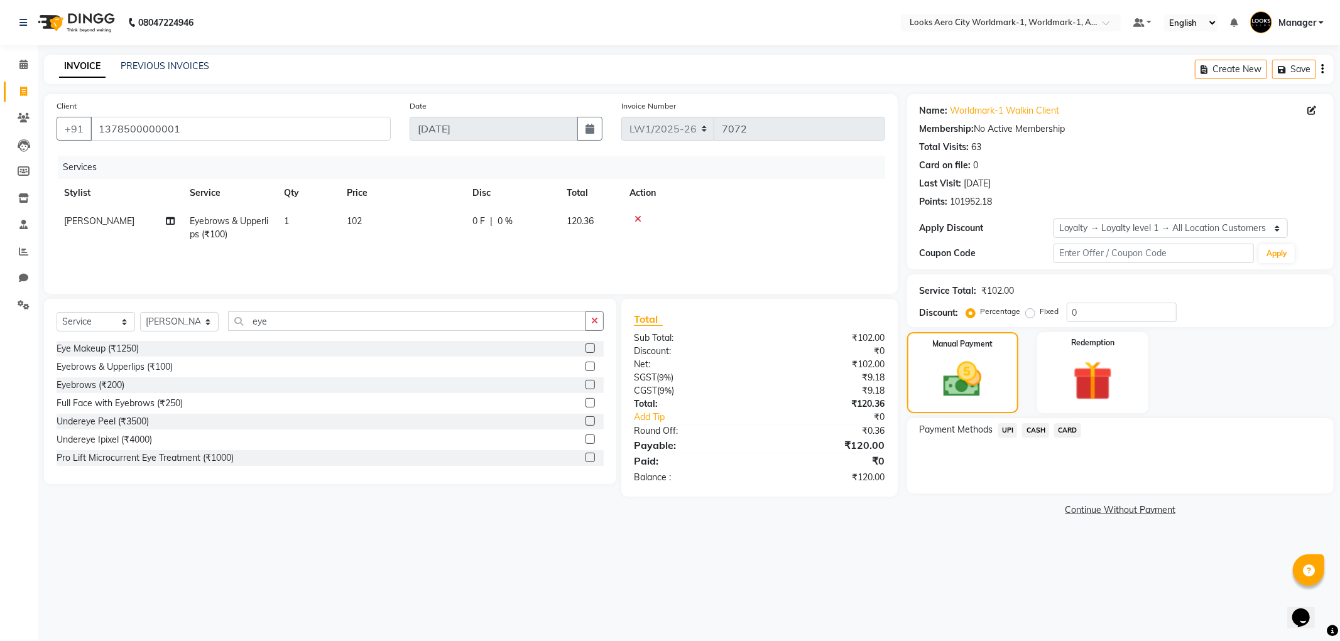
click at [1035, 430] on span "CASH" at bounding box center [1035, 430] width 27 height 14
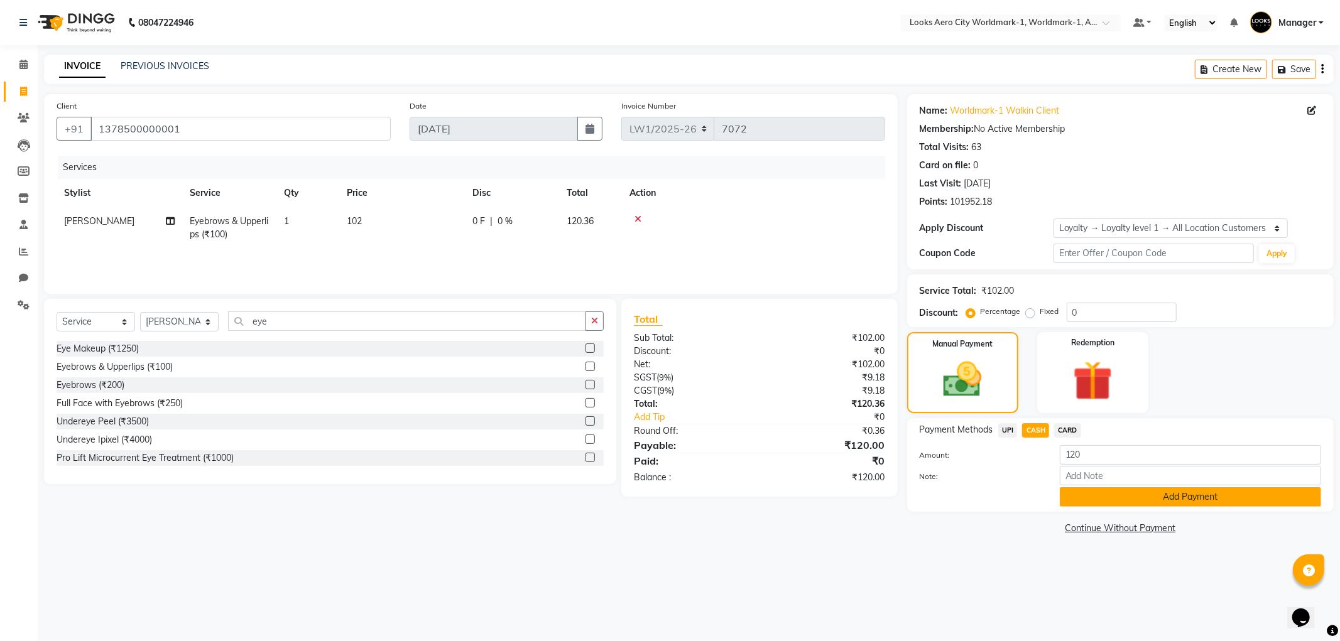
click at [1092, 494] on button "Add Payment" at bounding box center [1190, 497] width 261 height 19
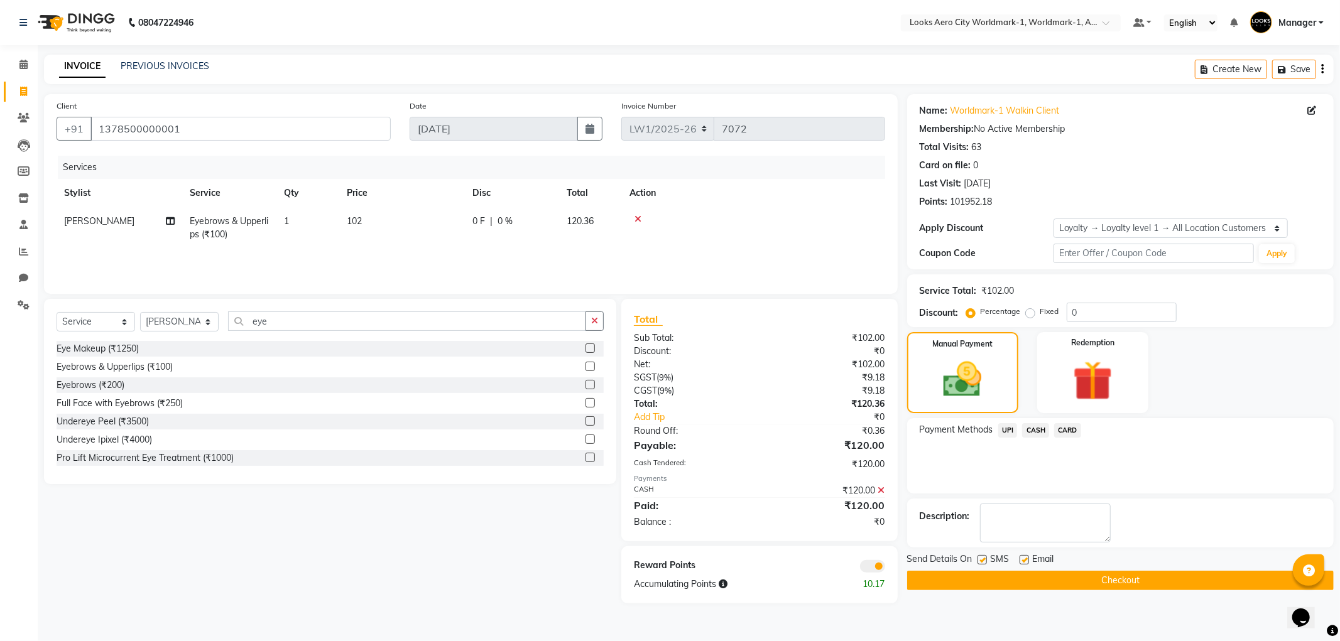
click at [1022, 561] on label at bounding box center [1024, 559] width 9 height 9
click at [1022, 561] on input "checkbox" at bounding box center [1024, 561] width 8 height 8
checkbox input "false"
click at [866, 566] on span at bounding box center [872, 566] width 25 height 13
click at [885, 569] on input "checkbox" at bounding box center [885, 569] width 0 height 0
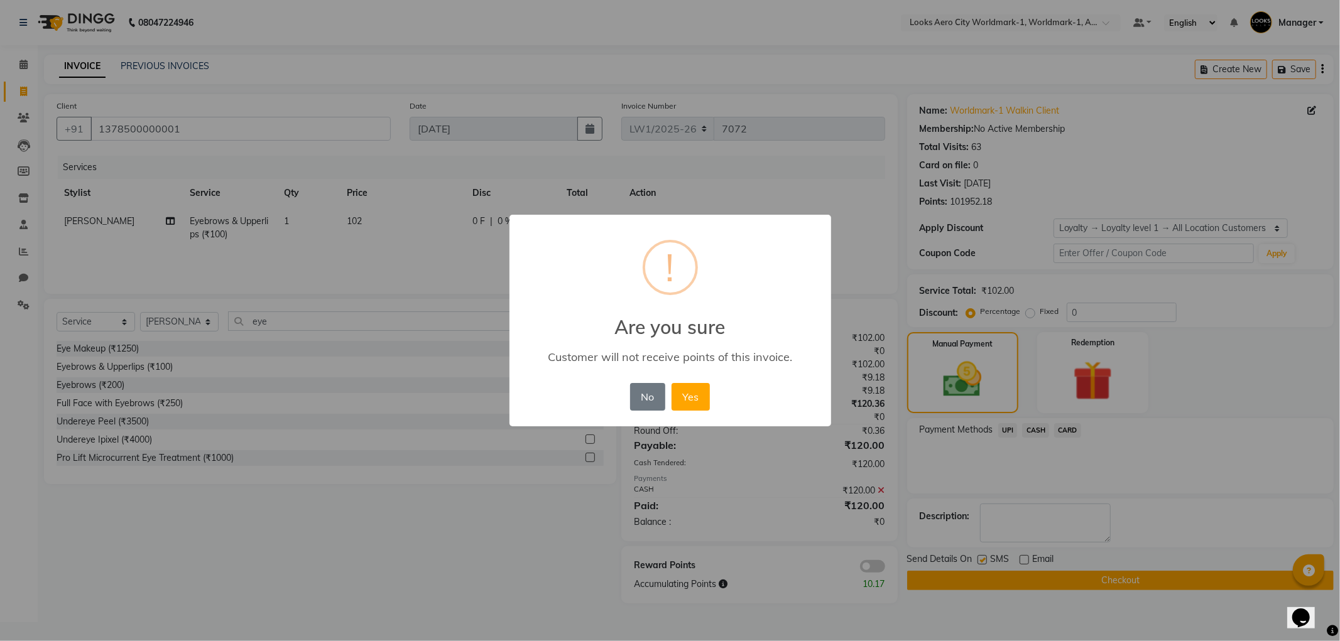
drag, startPoint x: 679, startPoint y: 398, endPoint x: 699, endPoint y: 407, distance: 22.2
click at [683, 400] on button "Yes" at bounding box center [691, 397] width 38 height 28
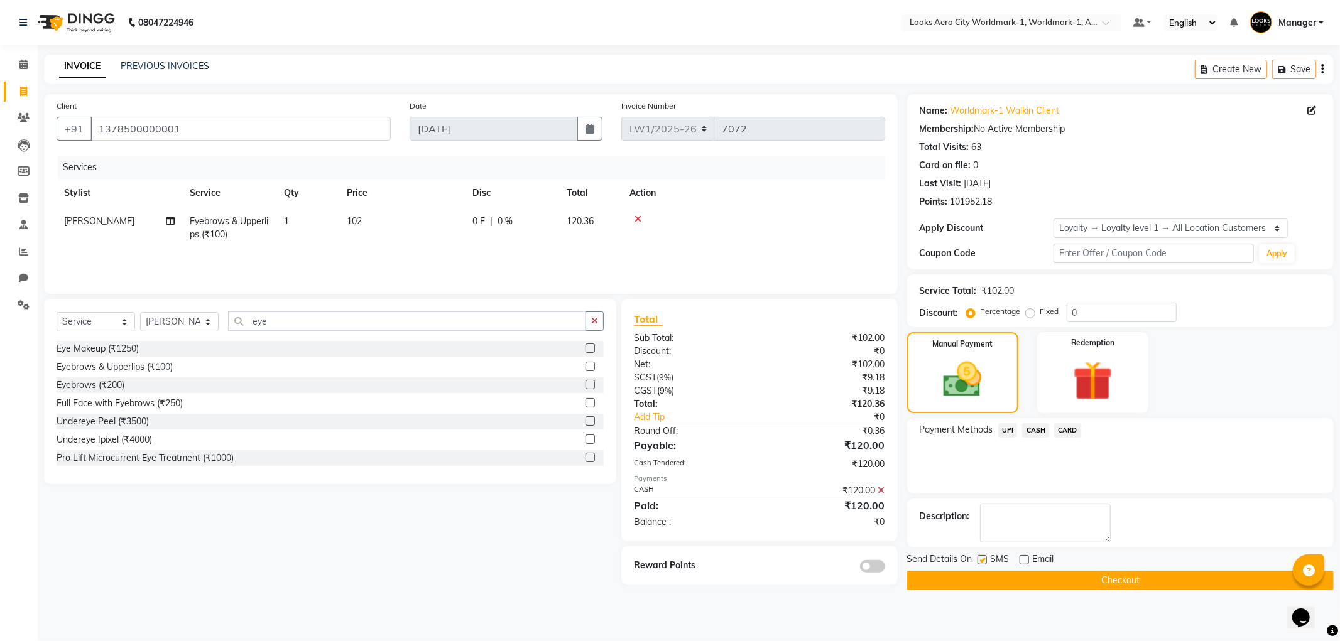
click at [968, 576] on button "Checkout" at bounding box center [1120, 580] width 427 height 19
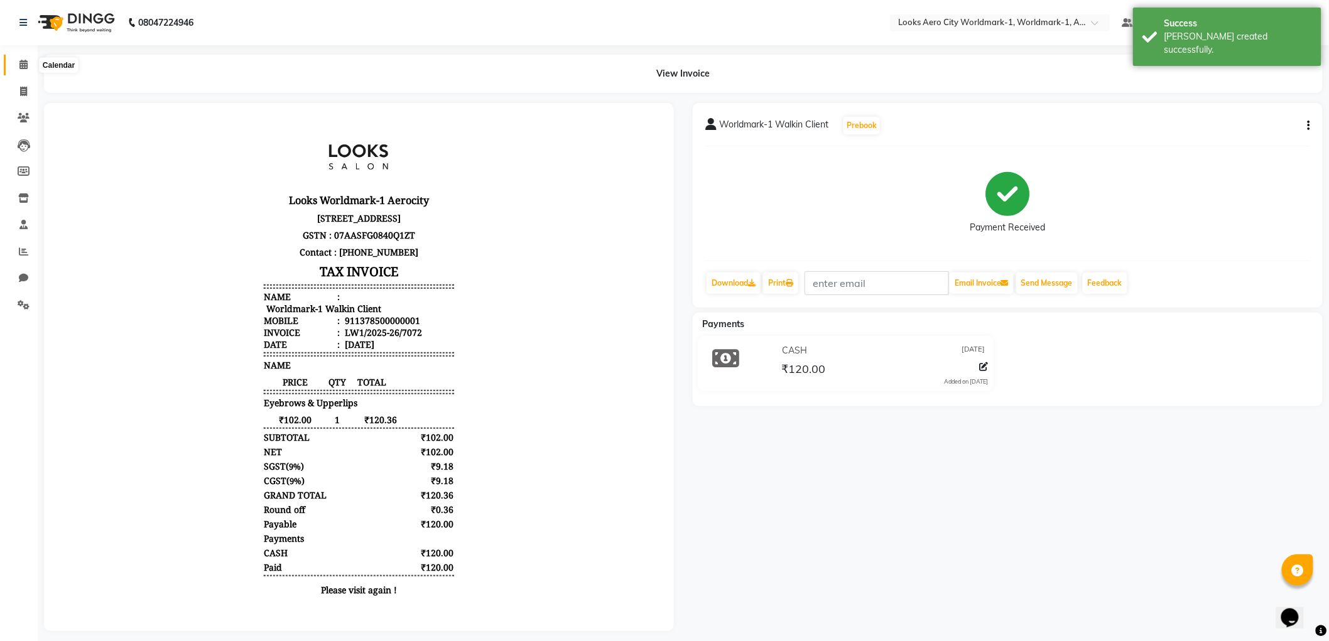
click at [17, 65] on span at bounding box center [24, 65] width 22 height 14
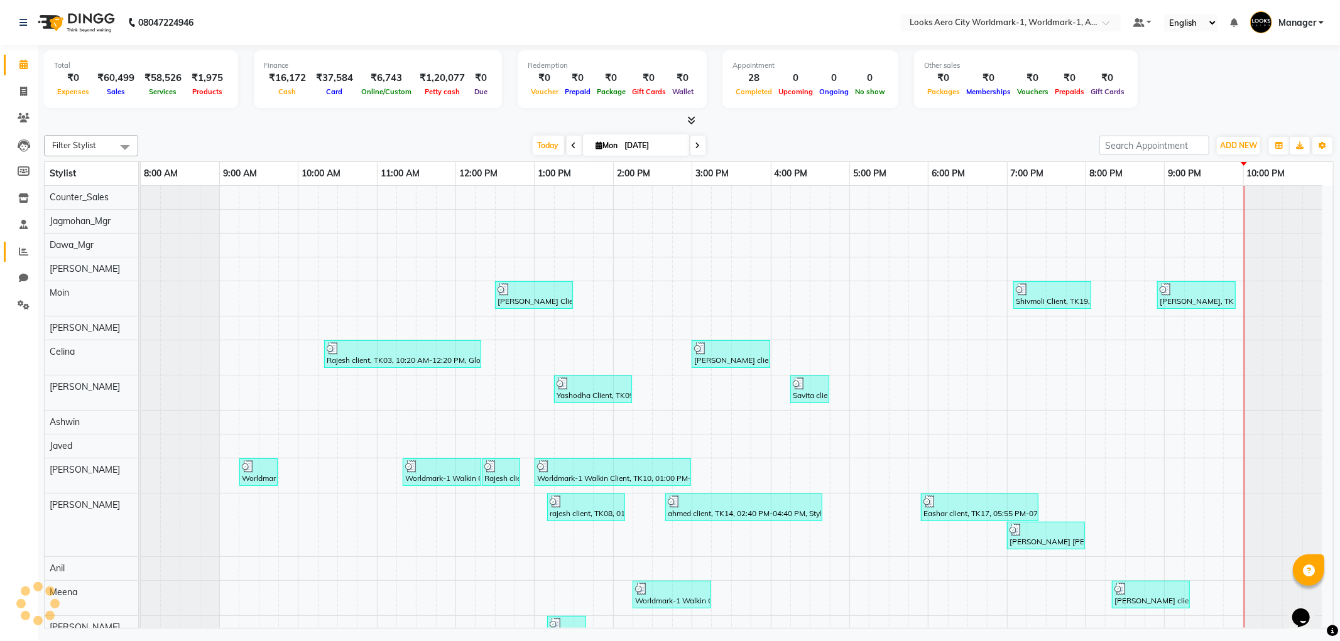
click at [19, 242] on link "Reports" at bounding box center [19, 252] width 30 height 21
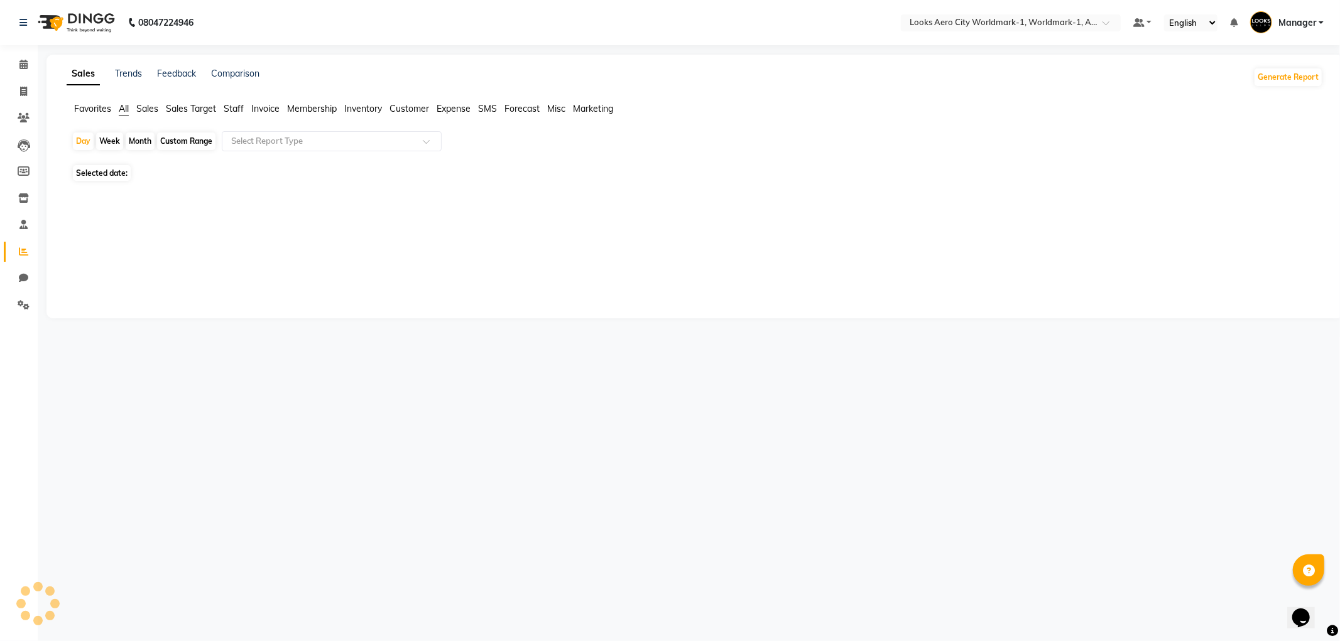
click at [240, 107] on span "Staff" at bounding box center [234, 108] width 20 height 11
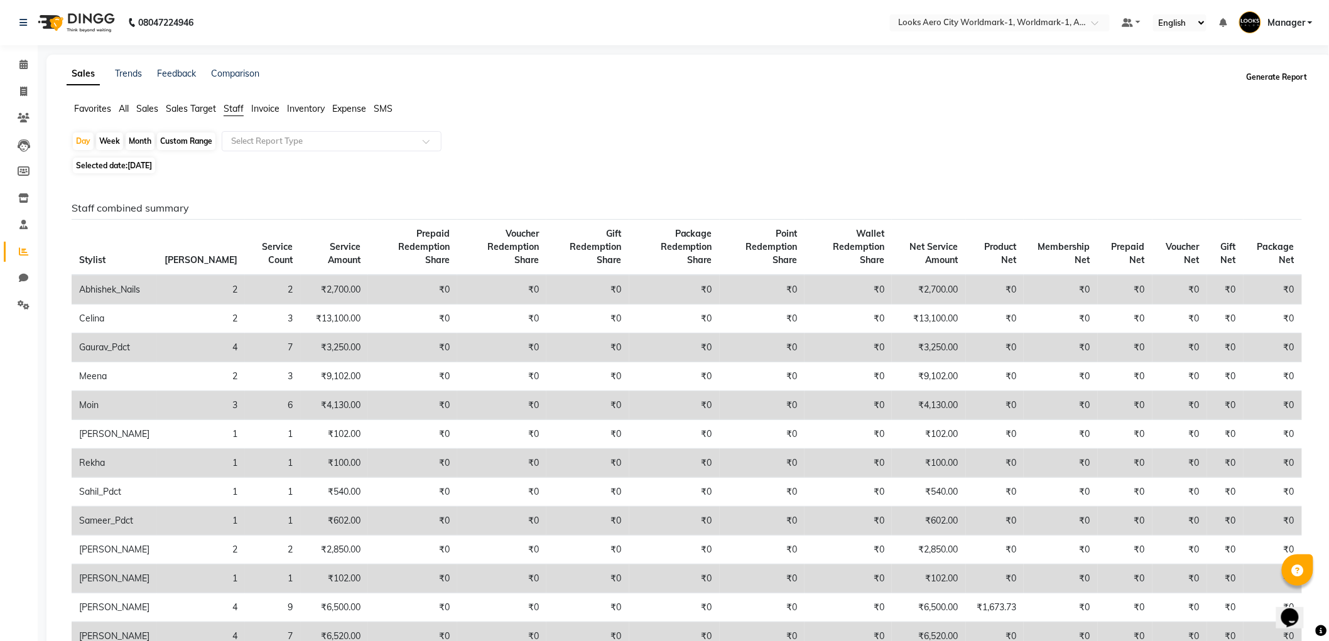
click at [1253, 77] on button "Generate Report" at bounding box center [1277, 77] width 67 height 18
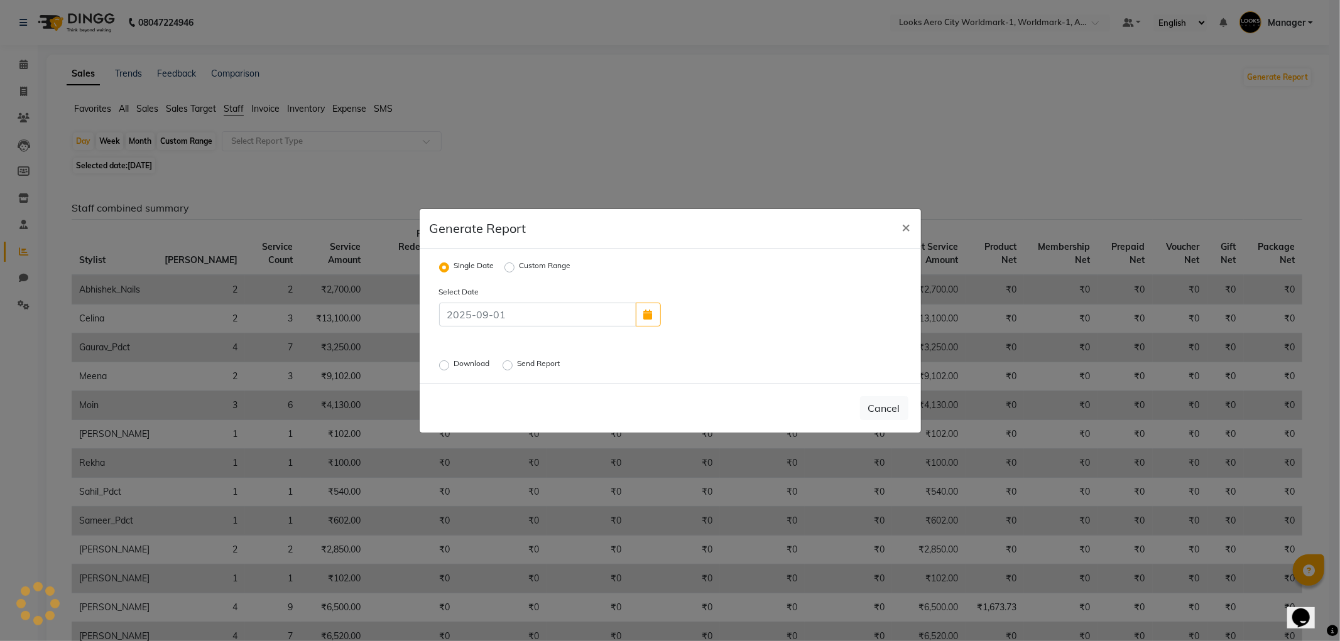
click at [454, 363] on label "Download" at bounding box center [473, 365] width 38 height 15
click at [444, 363] on input "Download" at bounding box center [446, 365] width 9 height 9
radio input "true"
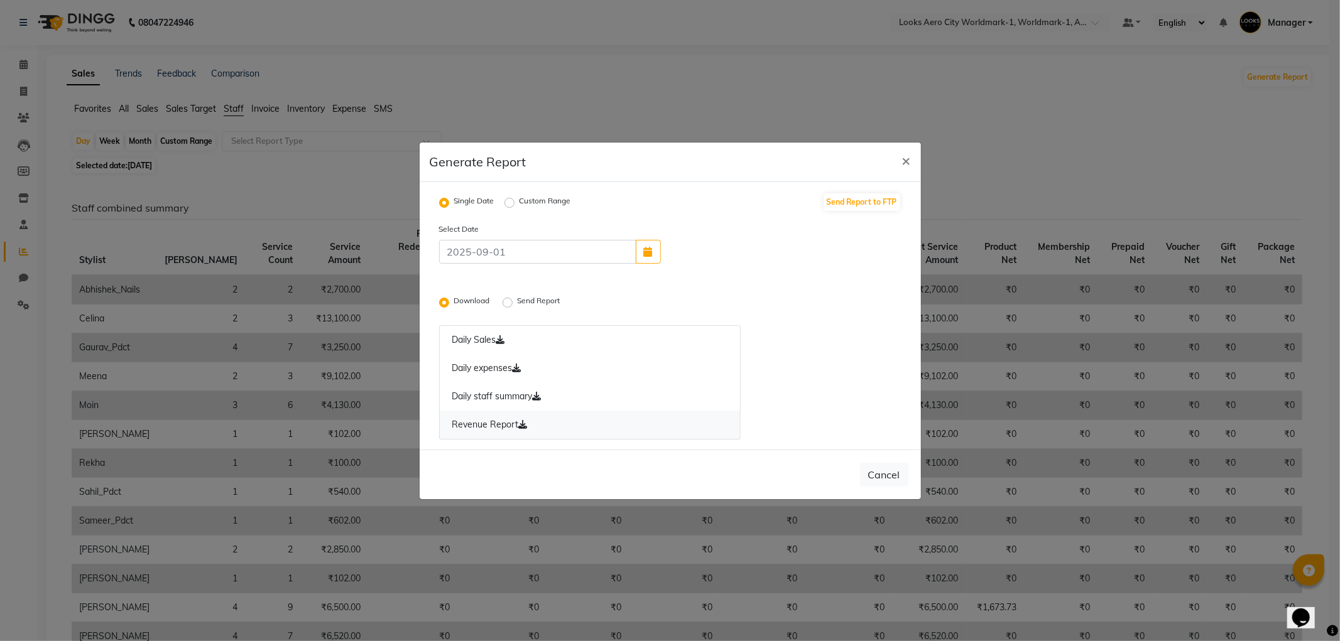
click at [523, 424] on icon at bounding box center [523, 424] width 9 height 9
click at [540, 396] on icon at bounding box center [537, 396] width 9 height 9
click at [517, 367] on icon at bounding box center [517, 368] width 9 height 9
click at [503, 338] on icon at bounding box center [500, 340] width 9 height 9
click at [518, 300] on label "Send Report" at bounding box center [540, 302] width 45 height 15
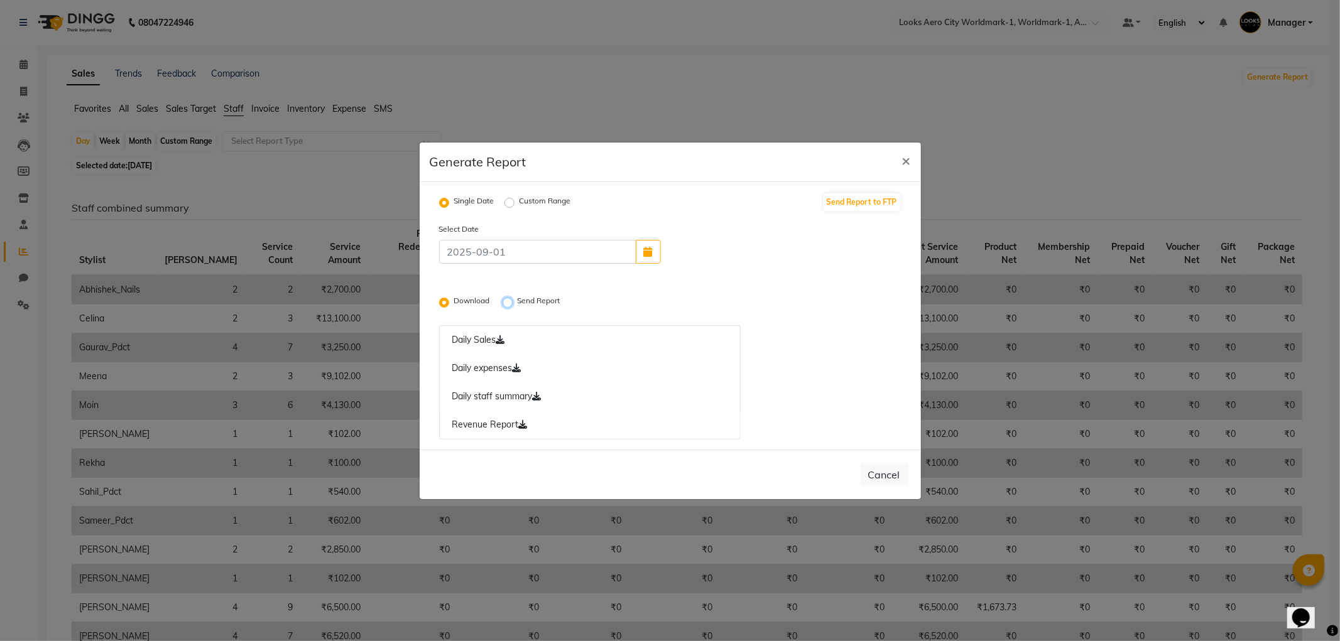
click at [507, 300] on input "Send Report" at bounding box center [509, 302] width 9 height 9
radio input "true"
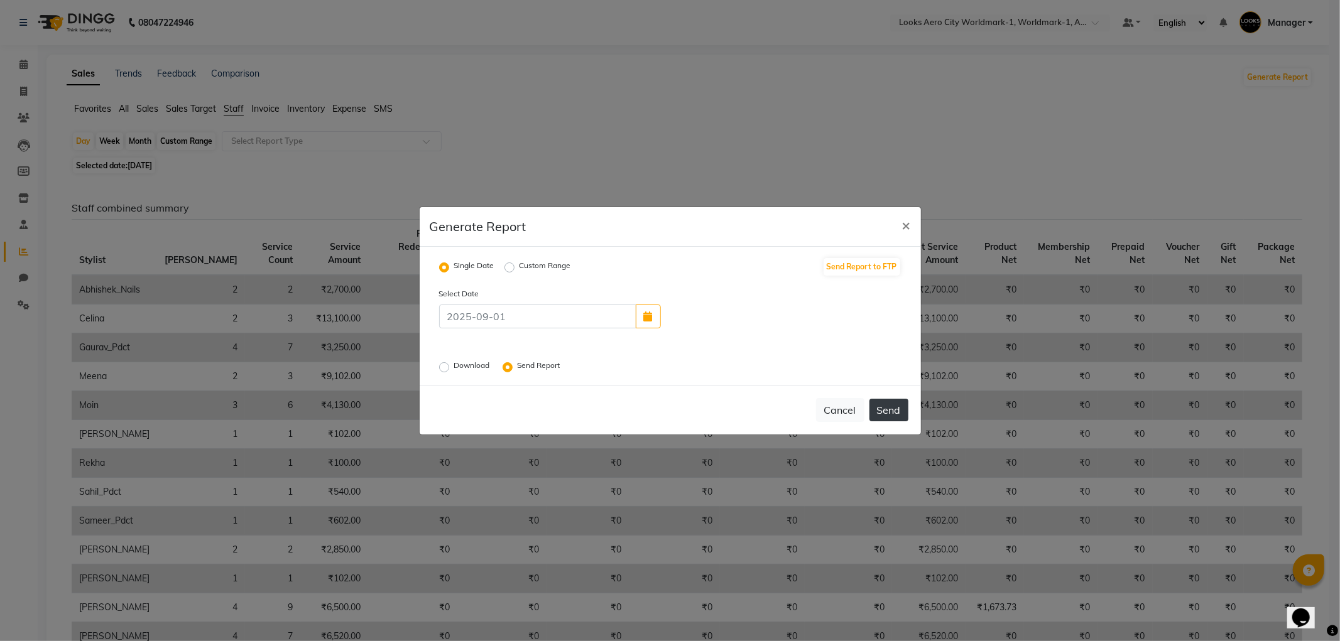
click at [885, 412] on button "Send" at bounding box center [889, 410] width 39 height 23
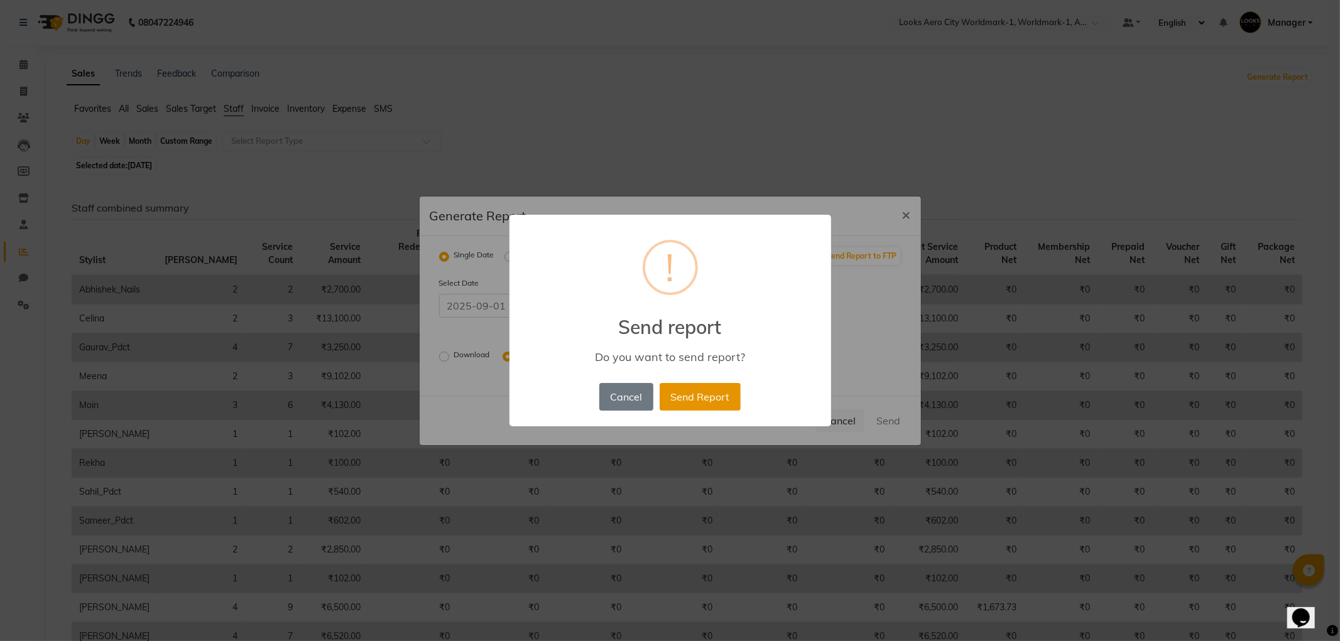
click at [679, 398] on button "Send Report" at bounding box center [700, 397] width 81 height 28
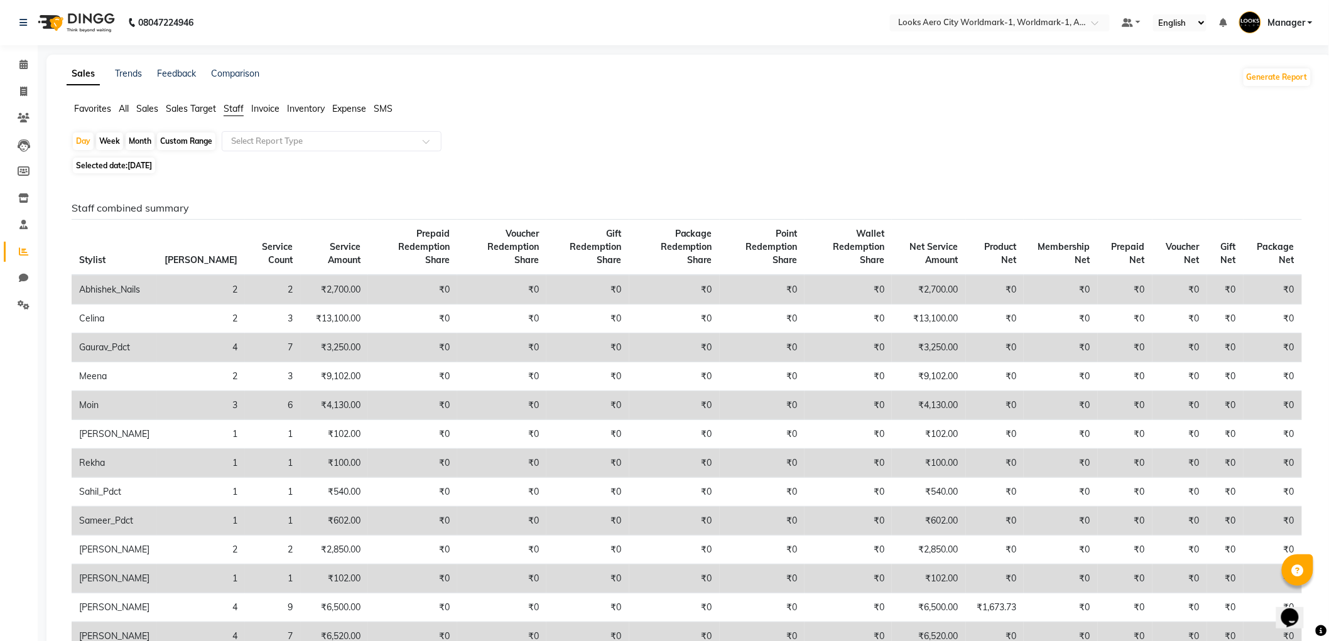
click at [1304, 21] on span "Manager" at bounding box center [1287, 22] width 38 height 13
click at [1259, 91] on link "Sign out" at bounding box center [1248, 89] width 115 height 19
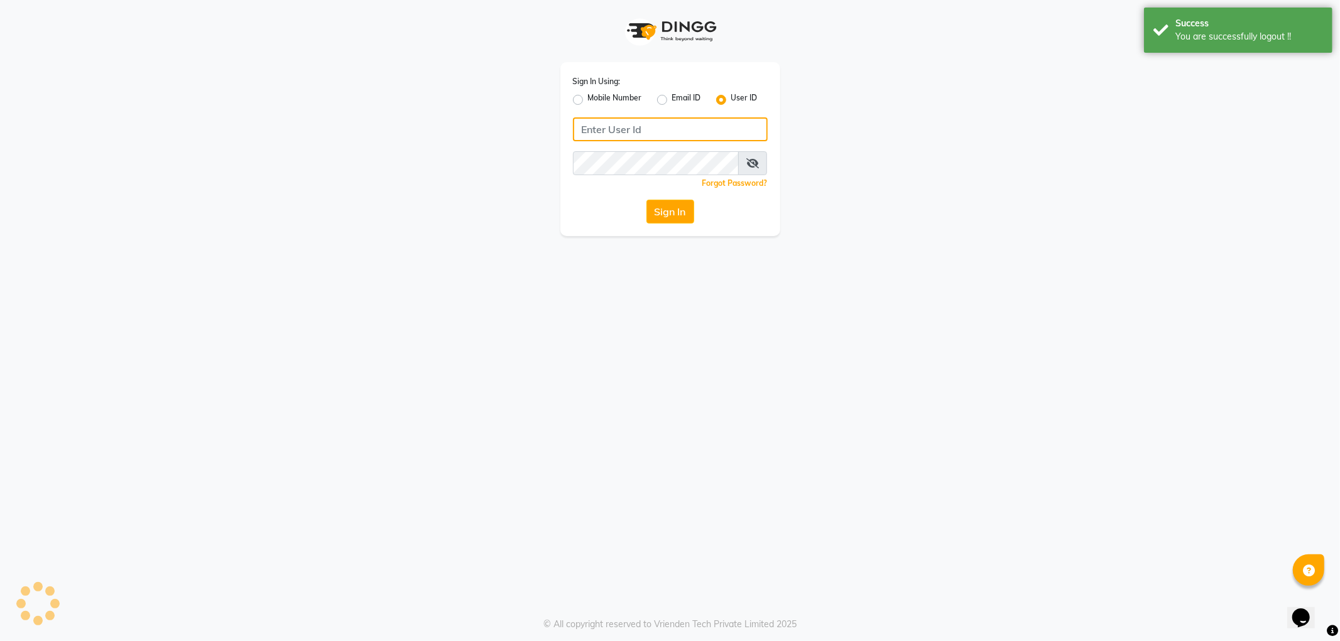
type input "e3785-01"
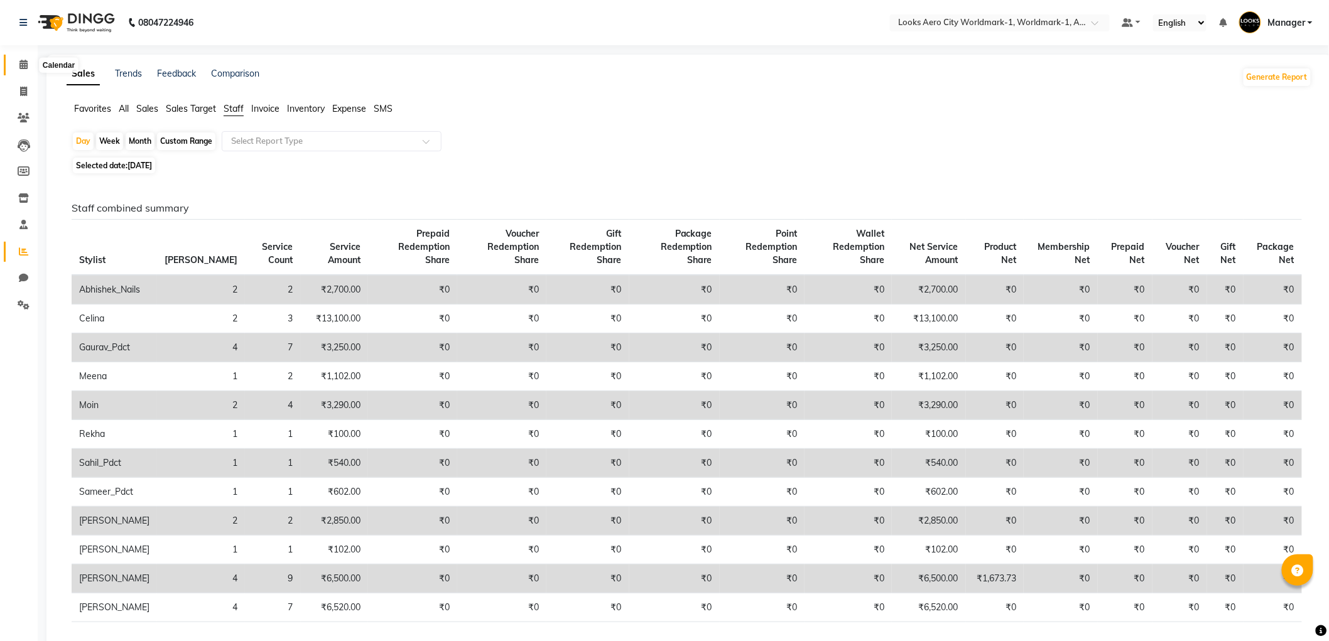
click at [27, 60] on span at bounding box center [24, 65] width 22 height 14
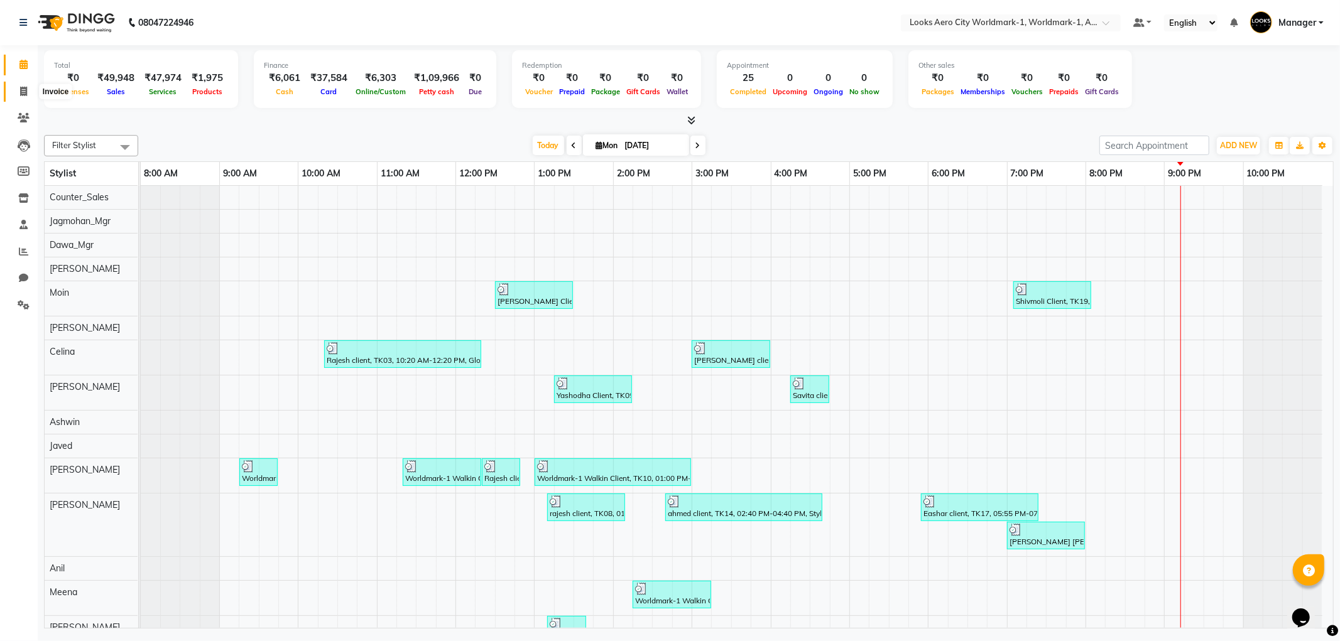
click at [20, 95] on icon at bounding box center [23, 91] width 7 height 9
select select "service"
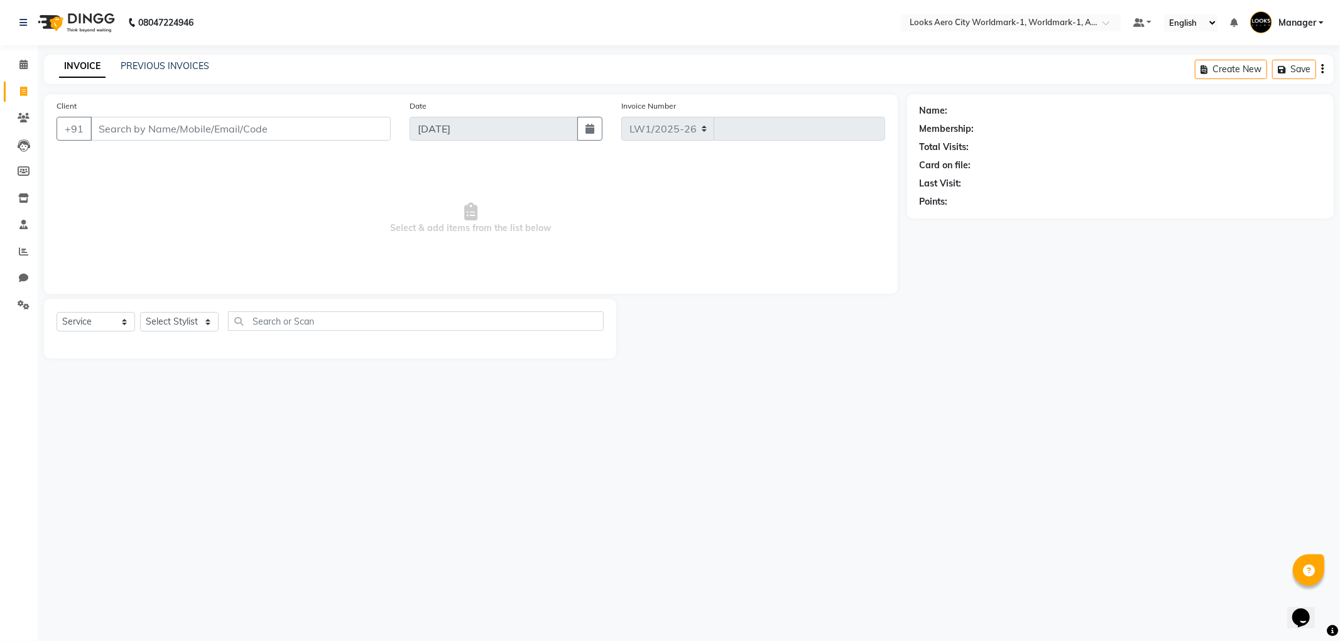
select select "8573"
type input "7070"
type input "7678251567"
select select "1: Object"
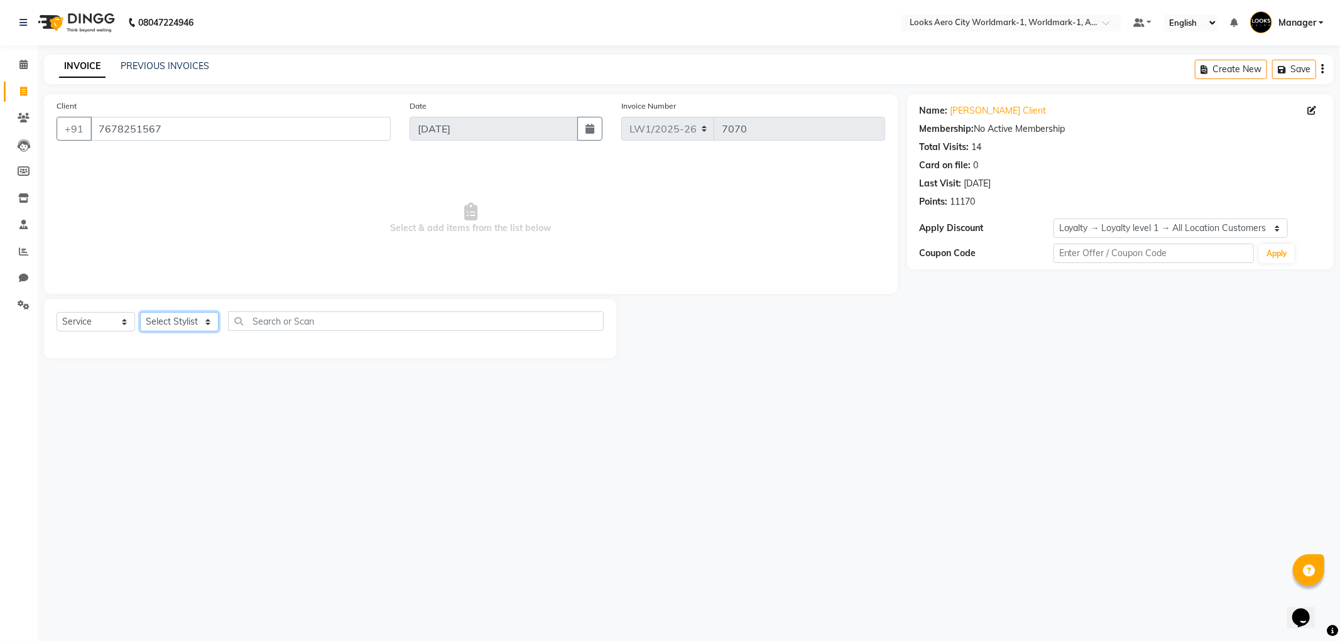
click at [206, 325] on select "Select Stylist [PERSON_NAME] [PERSON_NAME] [PERSON_NAME] [PERSON_NAME] Counter_…" at bounding box center [179, 321] width 79 height 19
select select "84545"
click at [140, 313] on select "Select Stylist [PERSON_NAME] [PERSON_NAME] [PERSON_NAME] [PERSON_NAME] Counter_…" at bounding box center [179, 321] width 79 height 19
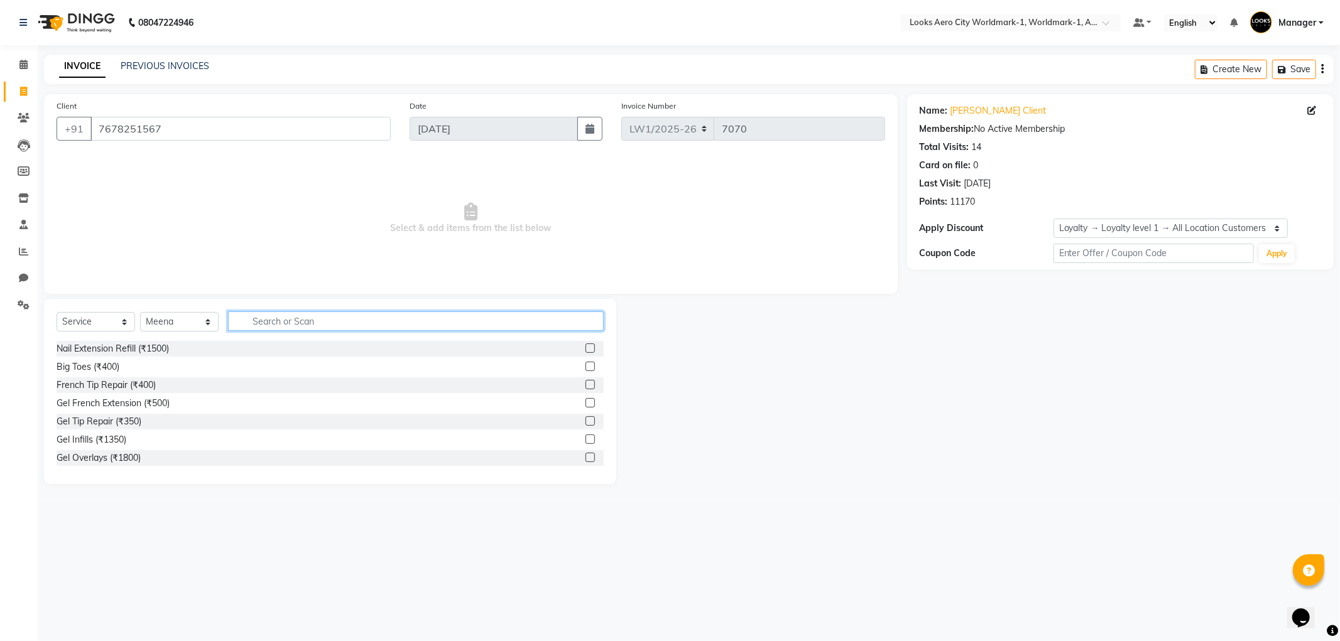
click at [269, 323] on input "text" at bounding box center [416, 321] width 376 height 19
type input "f"
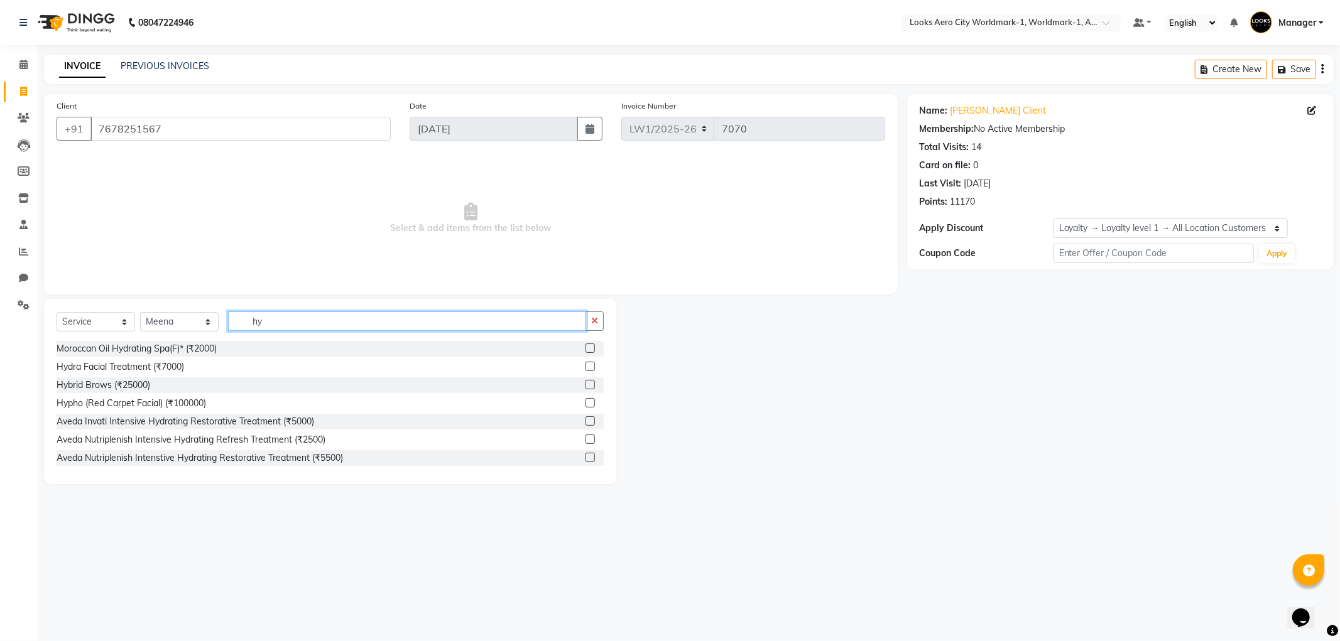
type input "hy"
click at [586, 369] on label at bounding box center [590, 366] width 9 height 9
click at [586, 369] on input "checkbox" at bounding box center [590, 367] width 8 height 8
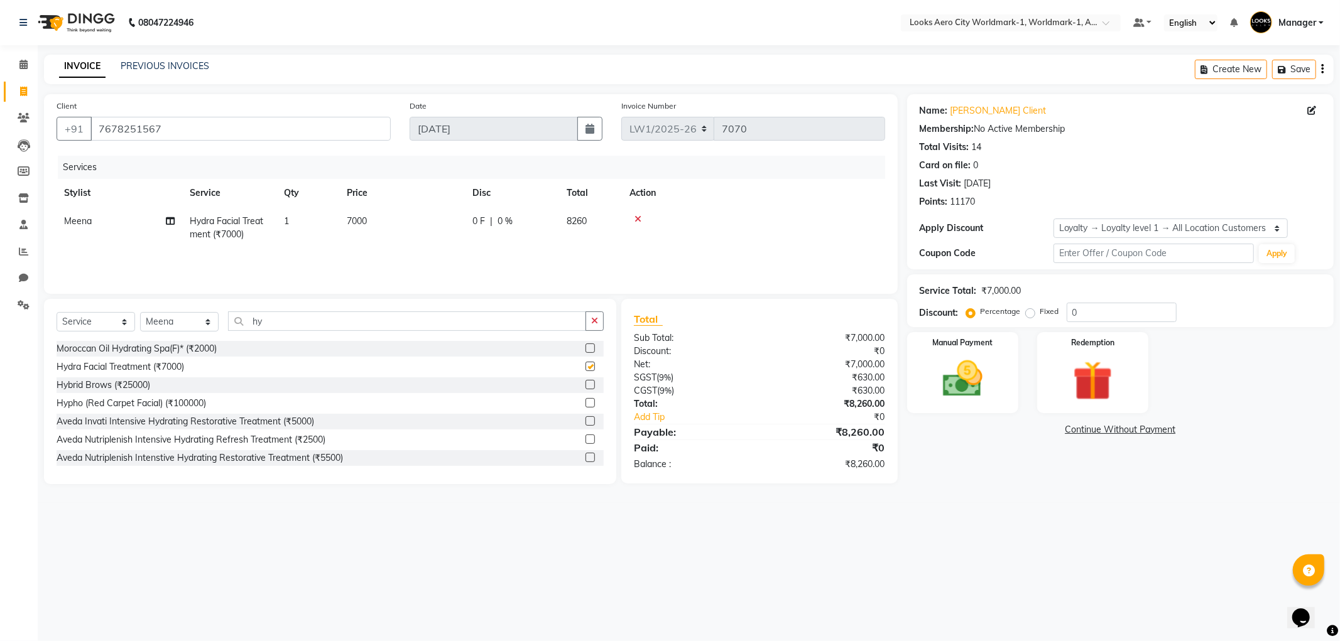
checkbox input "false"
click at [391, 211] on td "7000" at bounding box center [402, 227] width 126 height 41
select select "84545"
click at [416, 224] on input "7000" at bounding box center [461, 224] width 111 height 19
type input "8000"
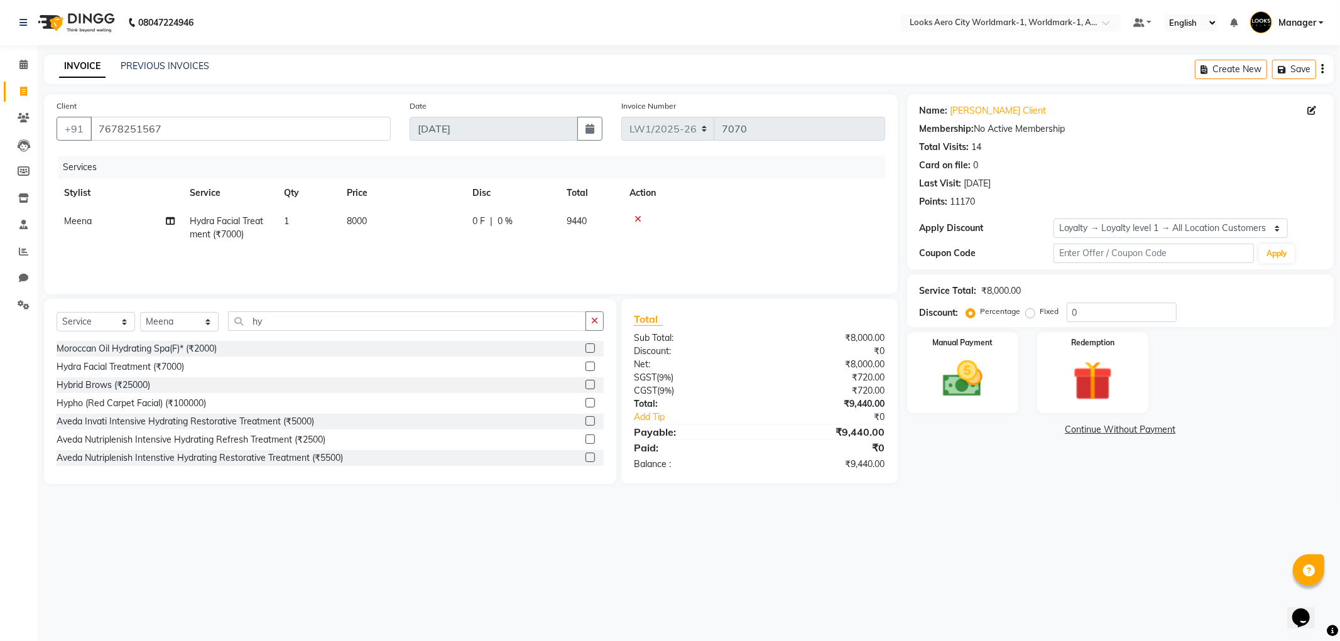
click at [496, 541] on div "08047224946 Select Location × Looks Aero City Worldmark-1, Worldmark-1, Aerocit…" at bounding box center [670, 320] width 1340 height 641
click at [964, 398] on img at bounding box center [962, 380] width 67 height 48
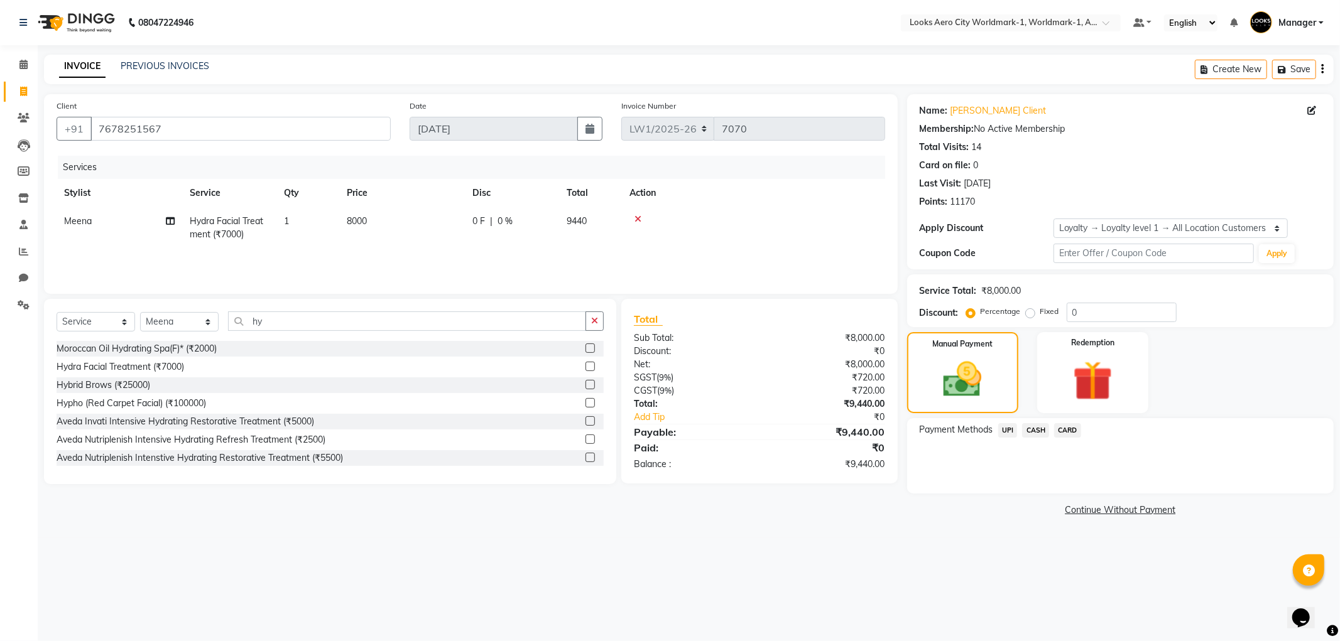
click at [1007, 429] on span "UPI" at bounding box center [1007, 430] width 19 height 14
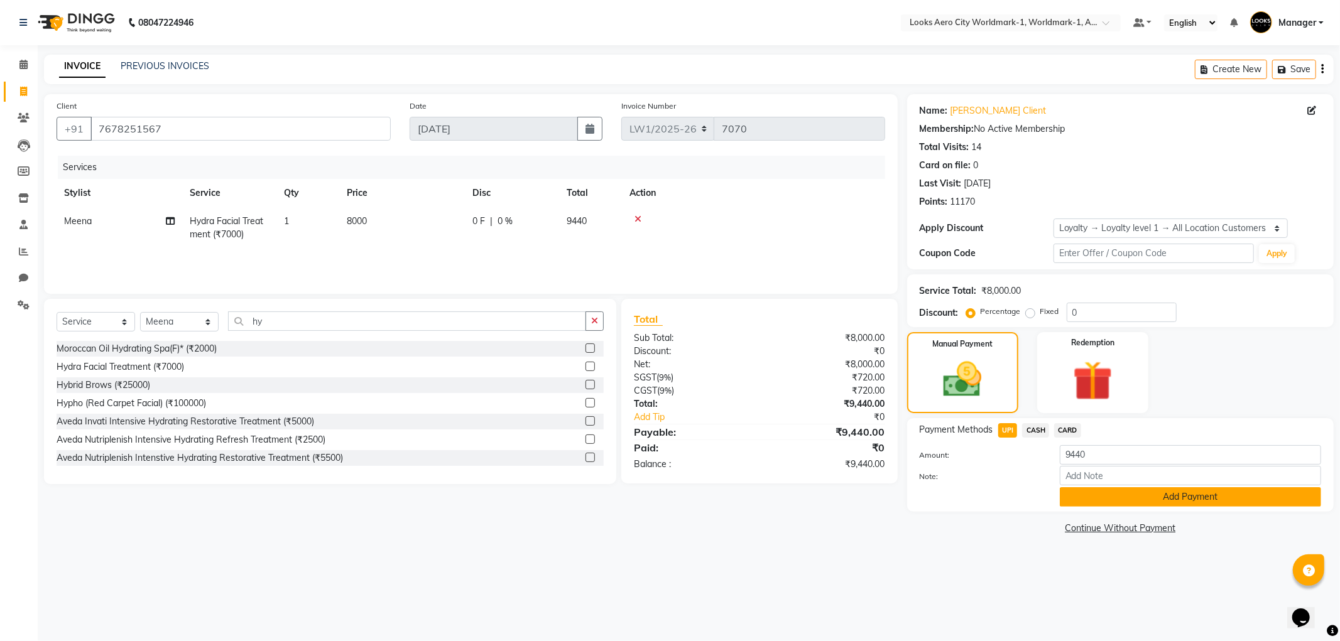
click at [1110, 500] on button "Add Payment" at bounding box center [1190, 497] width 261 height 19
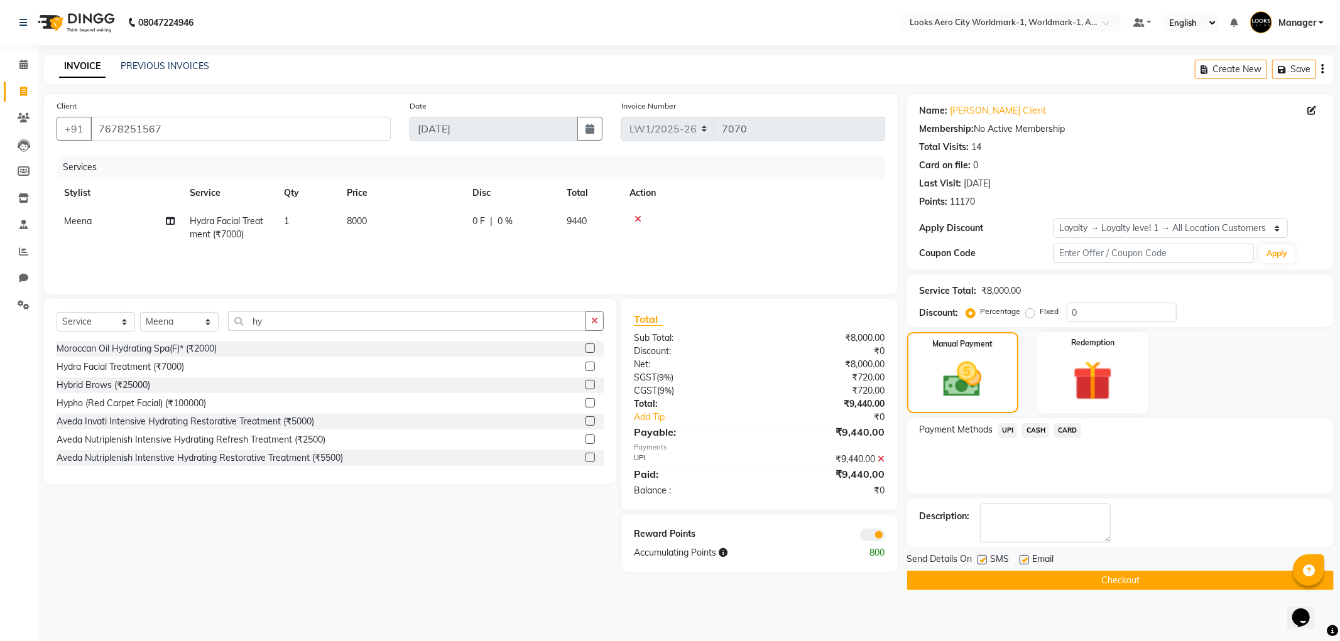
click at [1035, 432] on span "CASH" at bounding box center [1035, 430] width 27 height 14
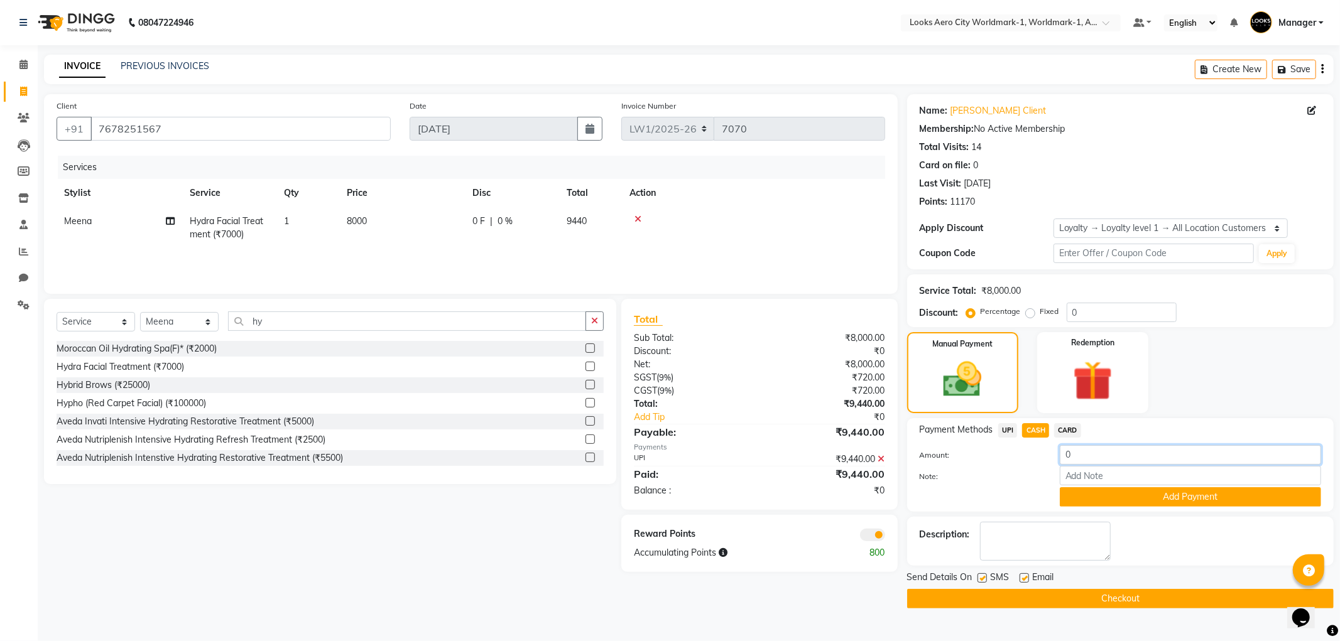
drag, startPoint x: 1110, startPoint y: 459, endPoint x: 1060, endPoint y: 456, distance: 50.4
click at [1060, 456] on input "0" at bounding box center [1190, 454] width 261 height 19
type input "9000"
click at [1093, 492] on button "Add Payment" at bounding box center [1190, 497] width 261 height 19
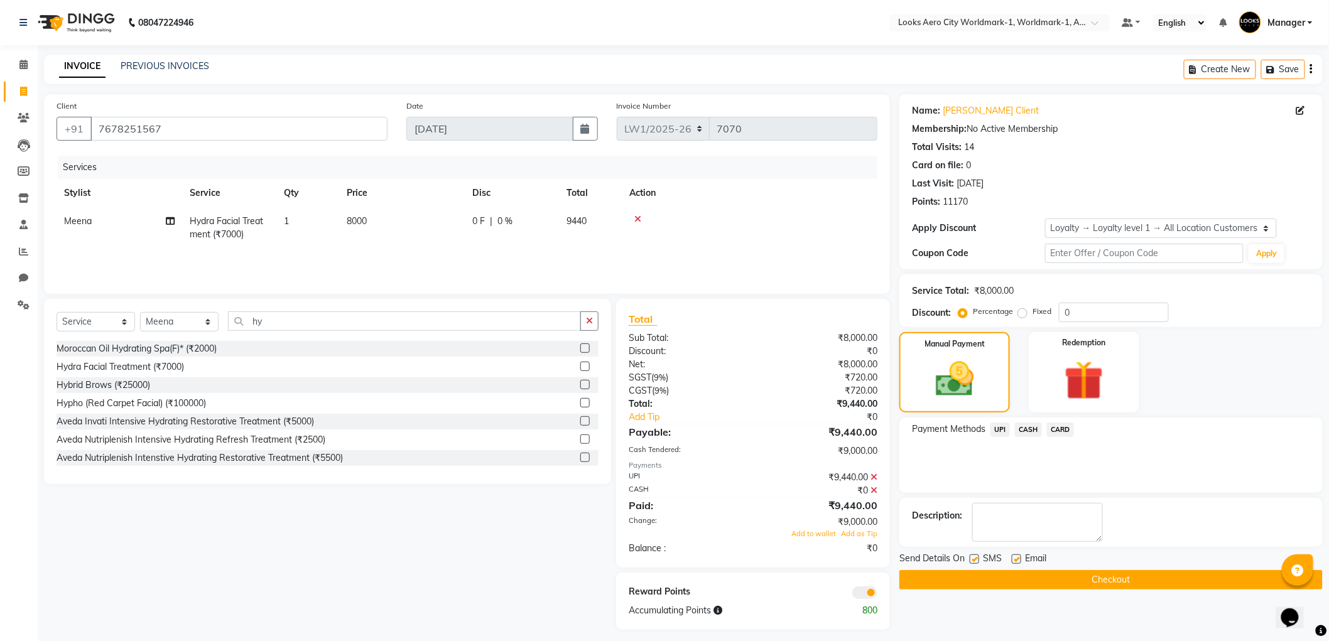
click at [1000, 429] on span "UPI" at bounding box center [1000, 430] width 19 height 14
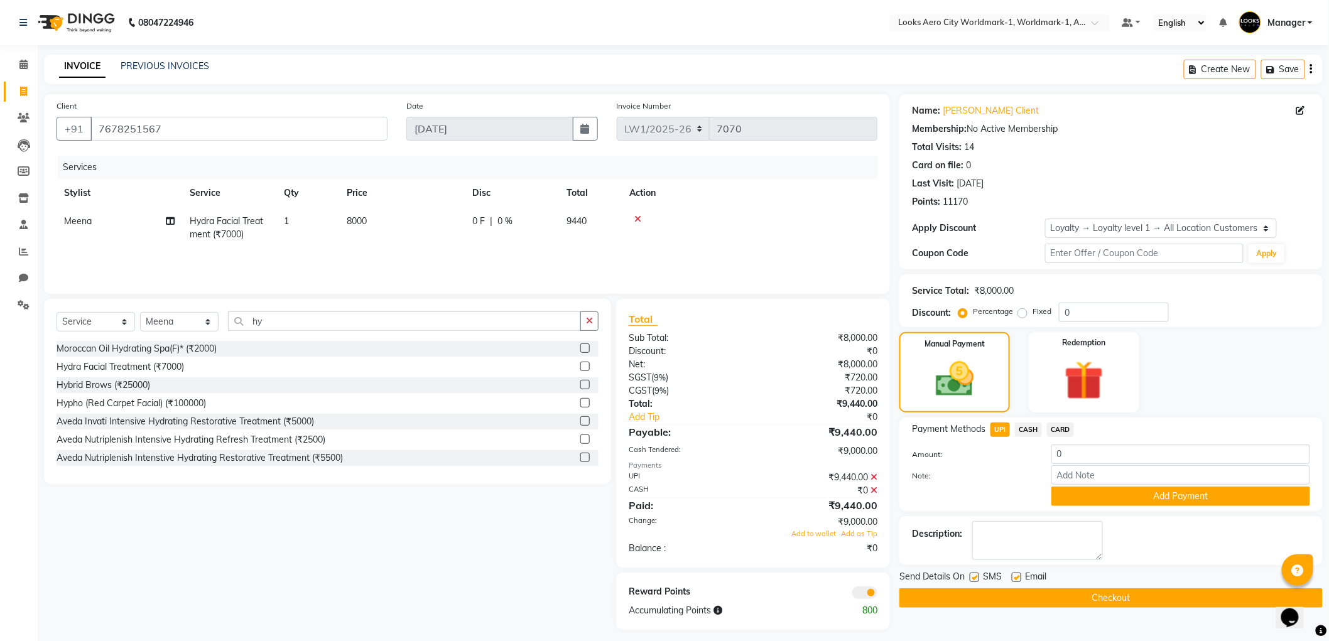
click at [874, 490] on icon at bounding box center [874, 490] width 7 height 9
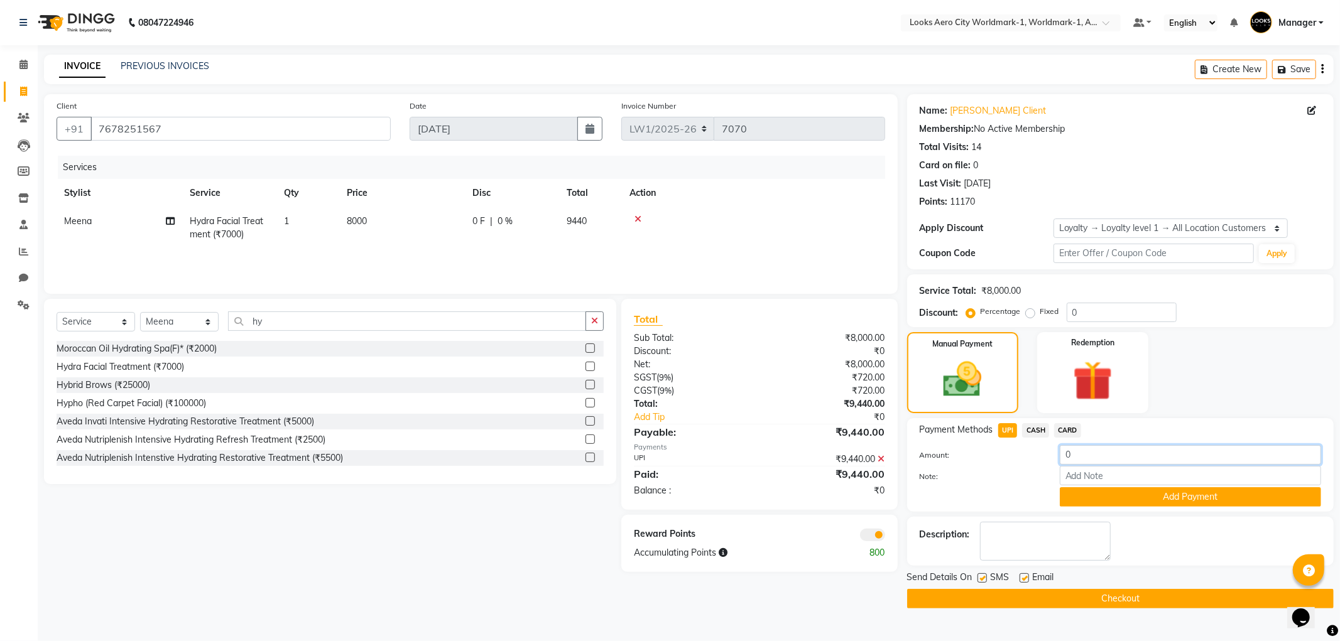
drag, startPoint x: 1073, startPoint y: 457, endPoint x: 1057, endPoint y: 452, distance: 16.9
click at [1060, 454] on input "0" at bounding box center [1190, 454] width 261 height 19
type input "440"
click at [1096, 496] on button "Add Payment" at bounding box center [1190, 497] width 261 height 19
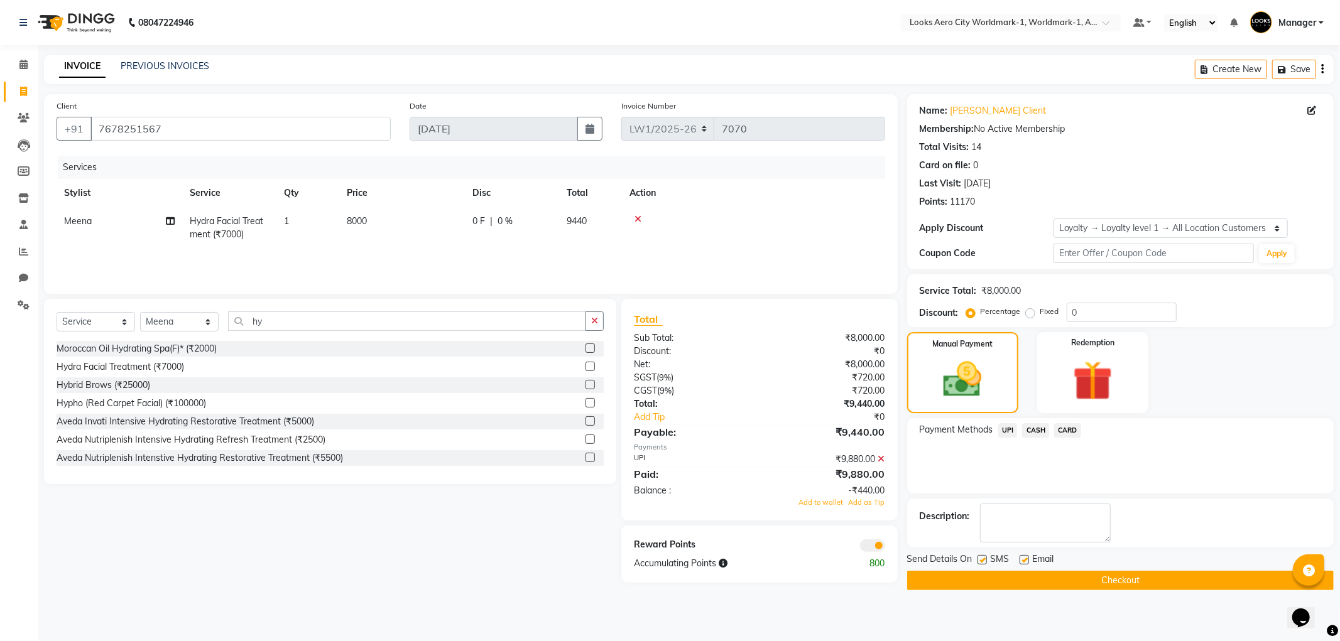
click at [1039, 431] on span "CASH" at bounding box center [1035, 430] width 27 height 14
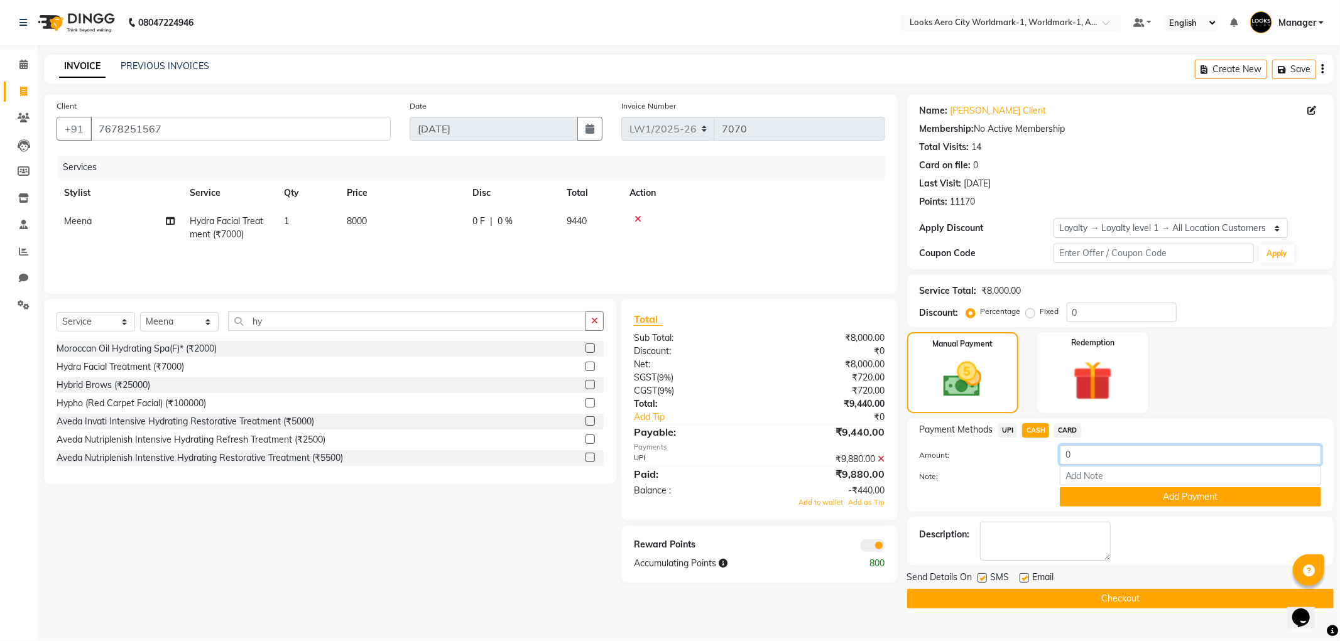
drag, startPoint x: 1088, startPoint y: 454, endPoint x: 1047, endPoint y: 443, distance: 41.6
click at [1049, 447] on div "Amount: 0" at bounding box center [1120, 455] width 420 height 21
type input "9000"
click at [1075, 494] on button "Add Payment" at bounding box center [1190, 497] width 261 height 19
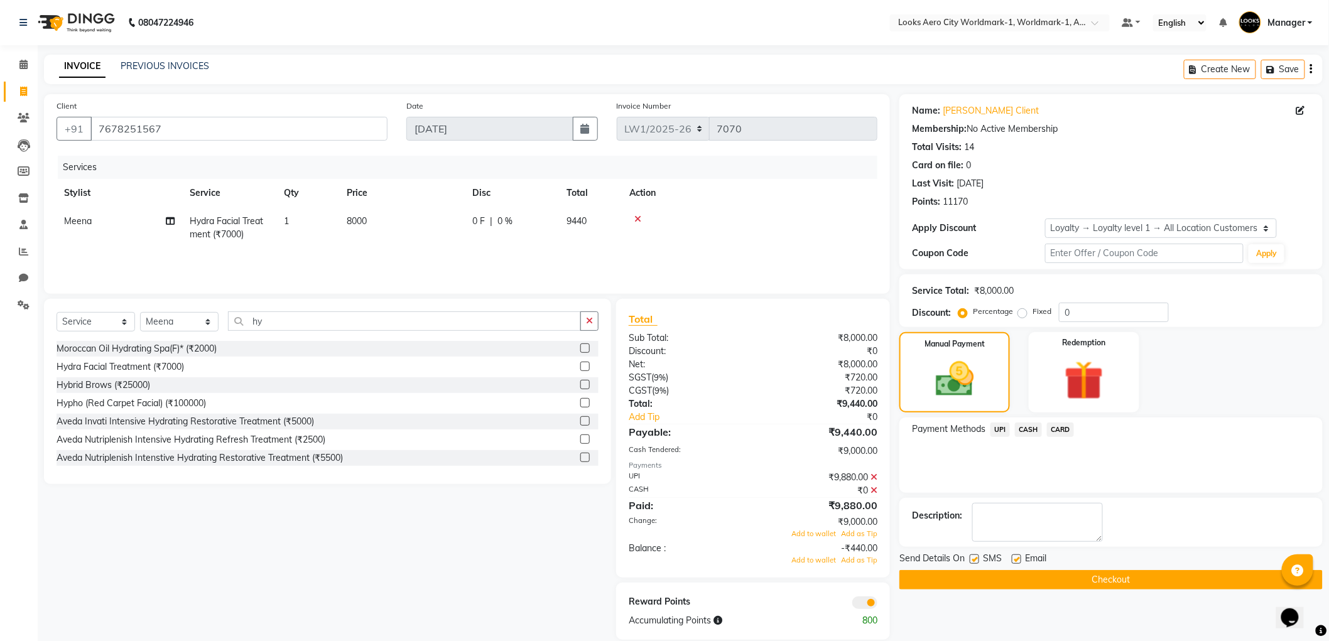
scroll to position [18, 0]
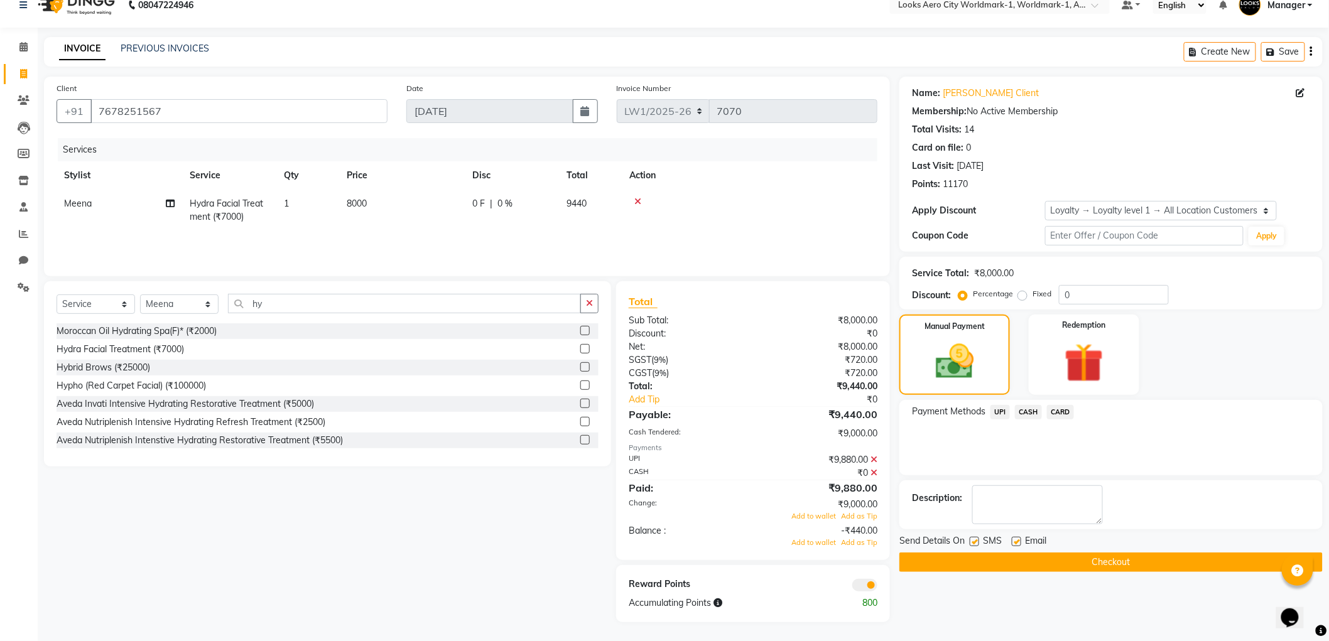
click at [997, 413] on span "UPI" at bounding box center [1000, 412] width 19 height 14
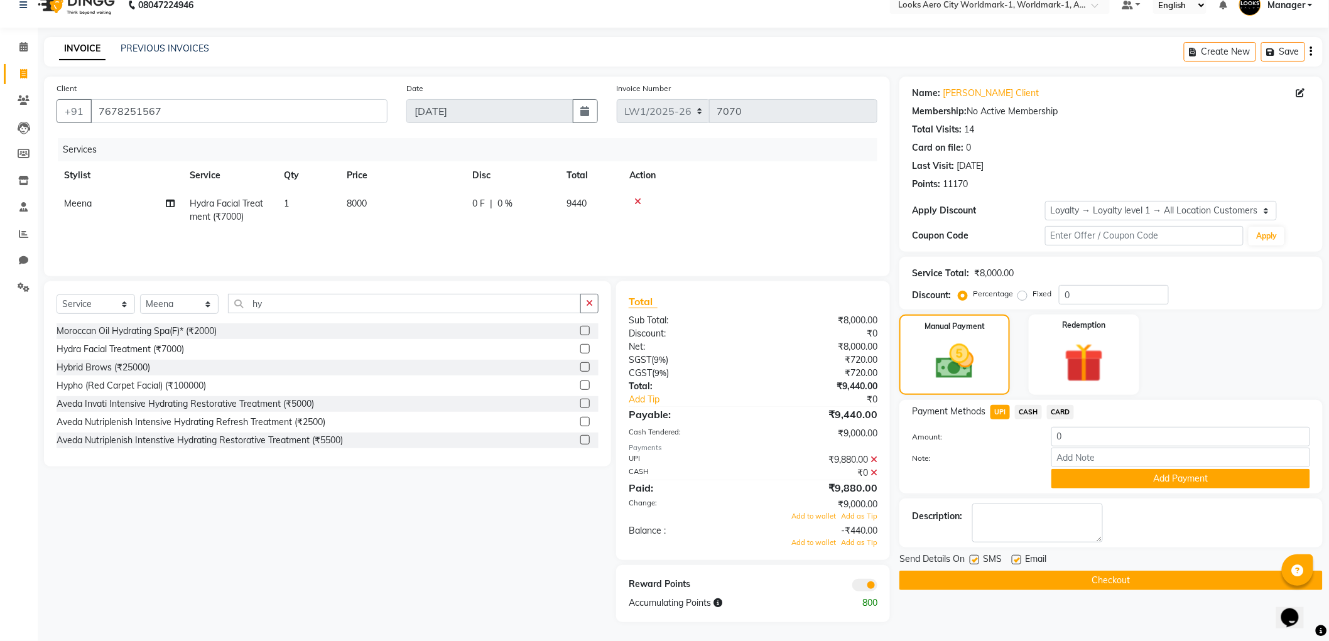
click at [873, 469] on icon at bounding box center [874, 473] width 7 height 9
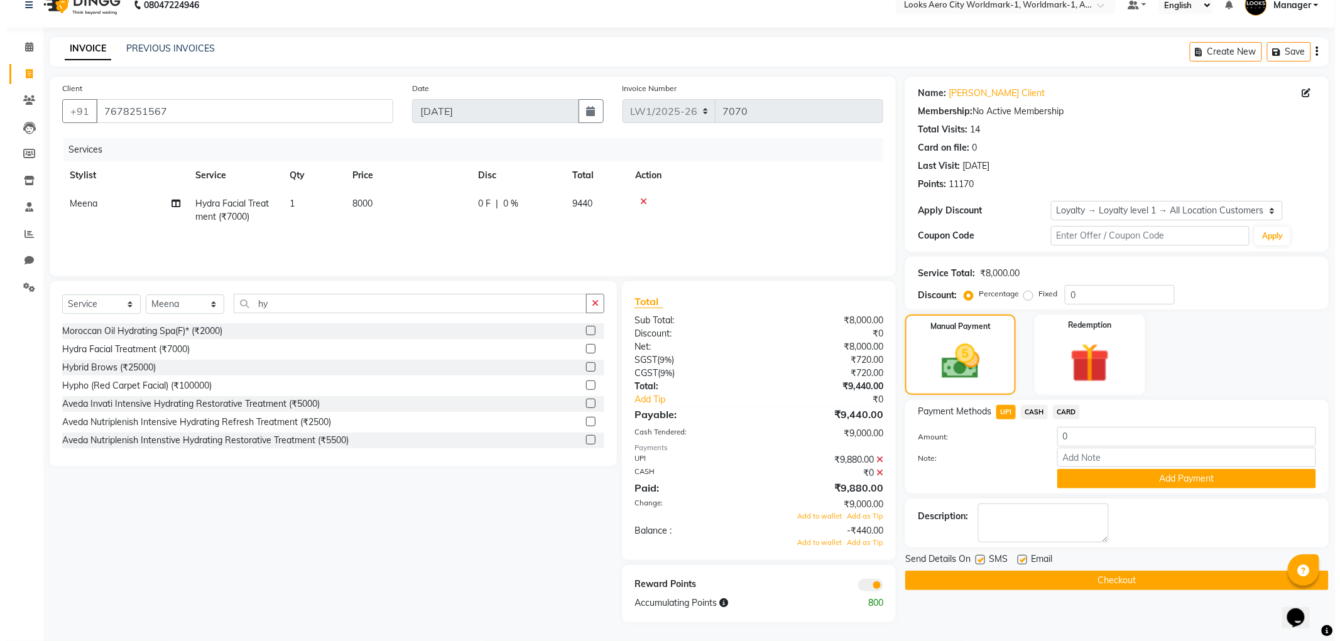
scroll to position [0, 0]
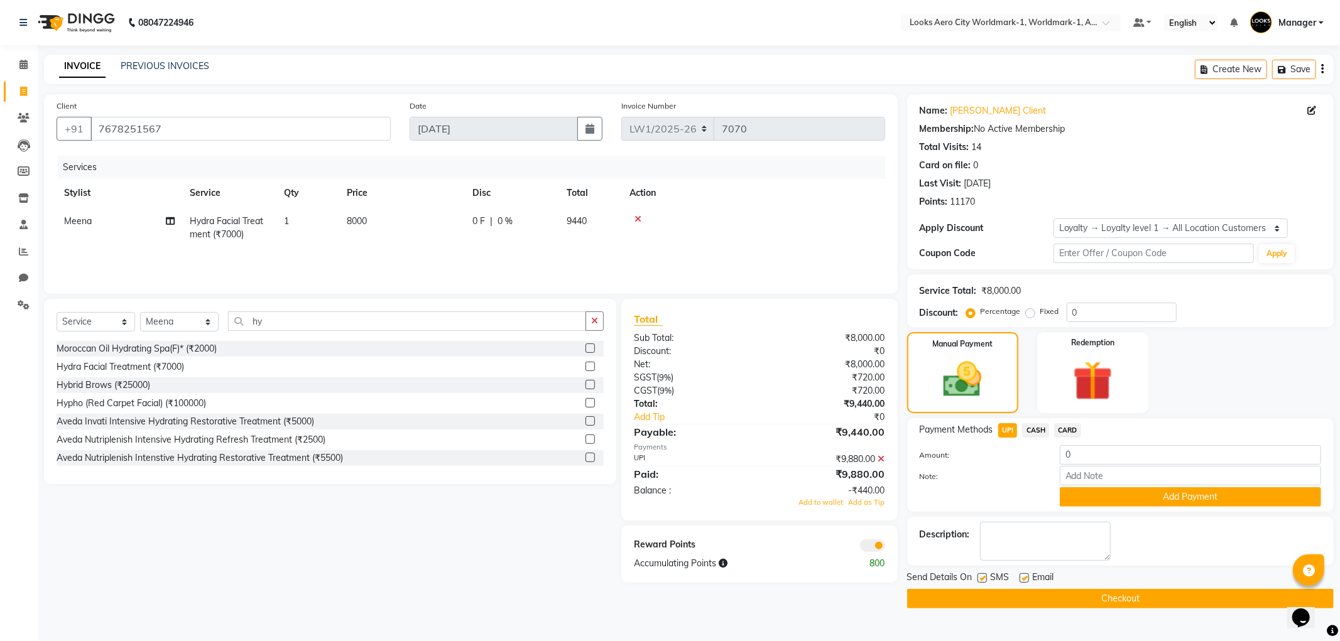
click at [881, 460] on icon at bounding box center [881, 459] width 7 height 9
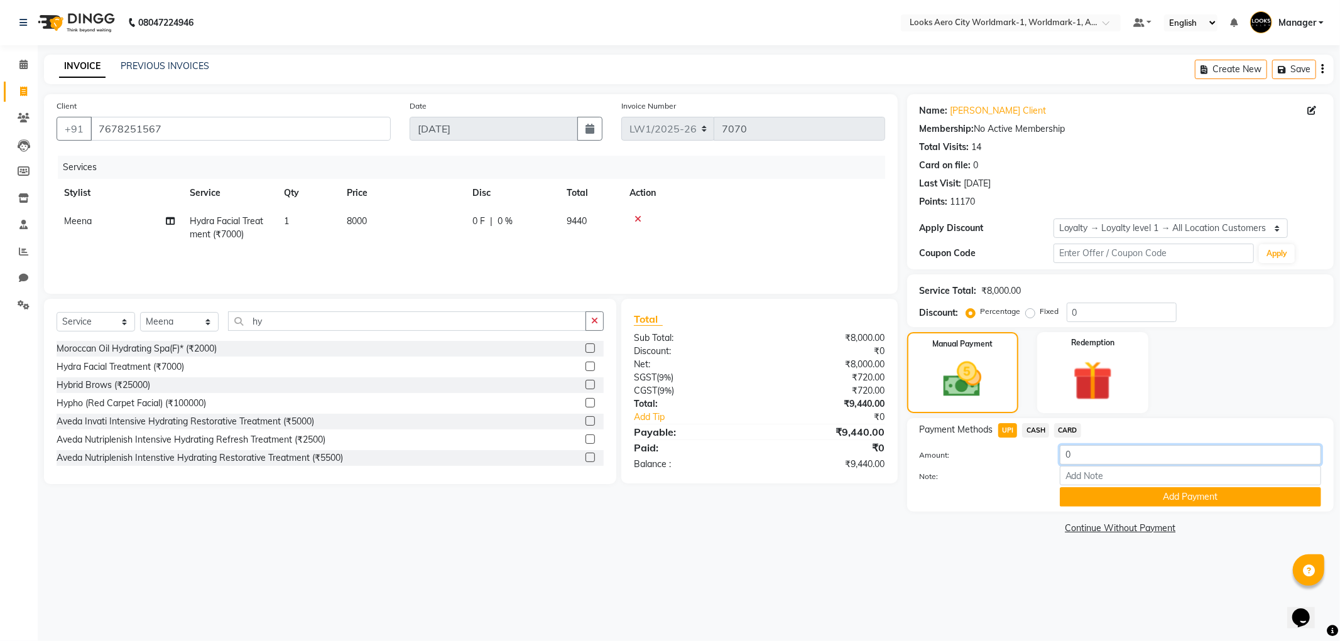
drag, startPoint x: 1070, startPoint y: 454, endPoint x: 1054, endPoint y: 454, distance: 16.3
click at [1054, 454] on div "0" at bounding box center [1190, 454] width 280 height 19
type input "440"
click at [1094, 493] on button "Add Payment" at bounding box center [1190, 497] width 261 height 19
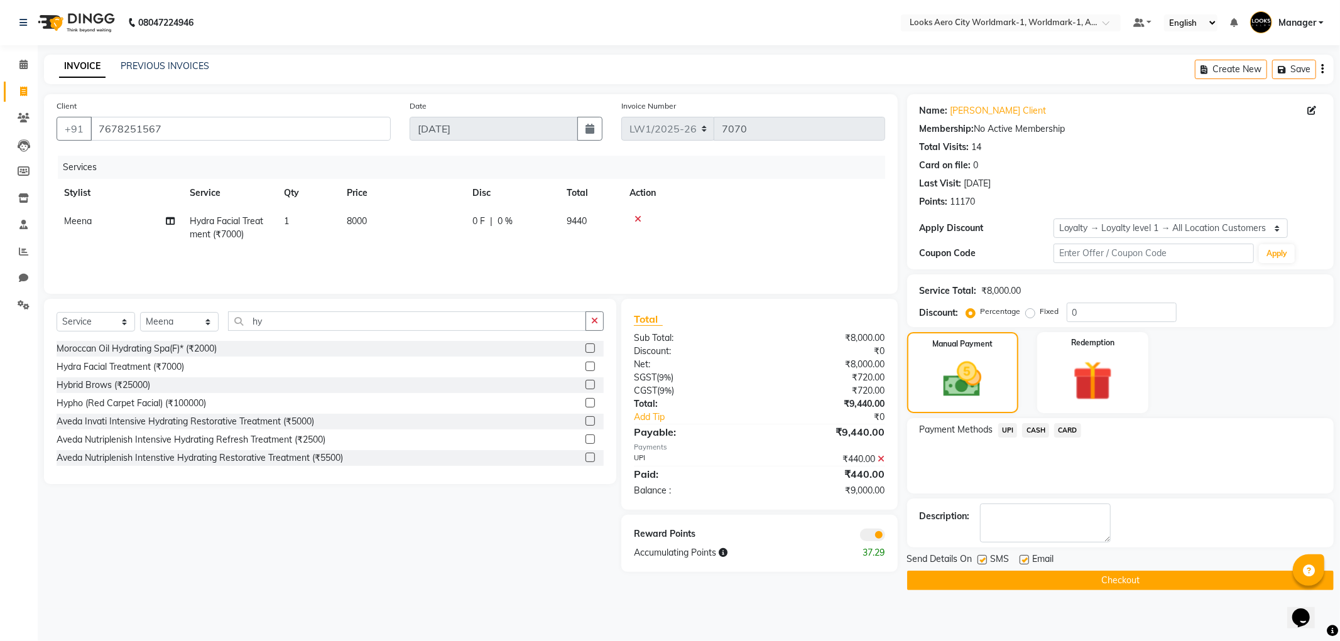
click at [1040, 430] on span "CASH" at bounding box center [1035, 430] width 27 height 14
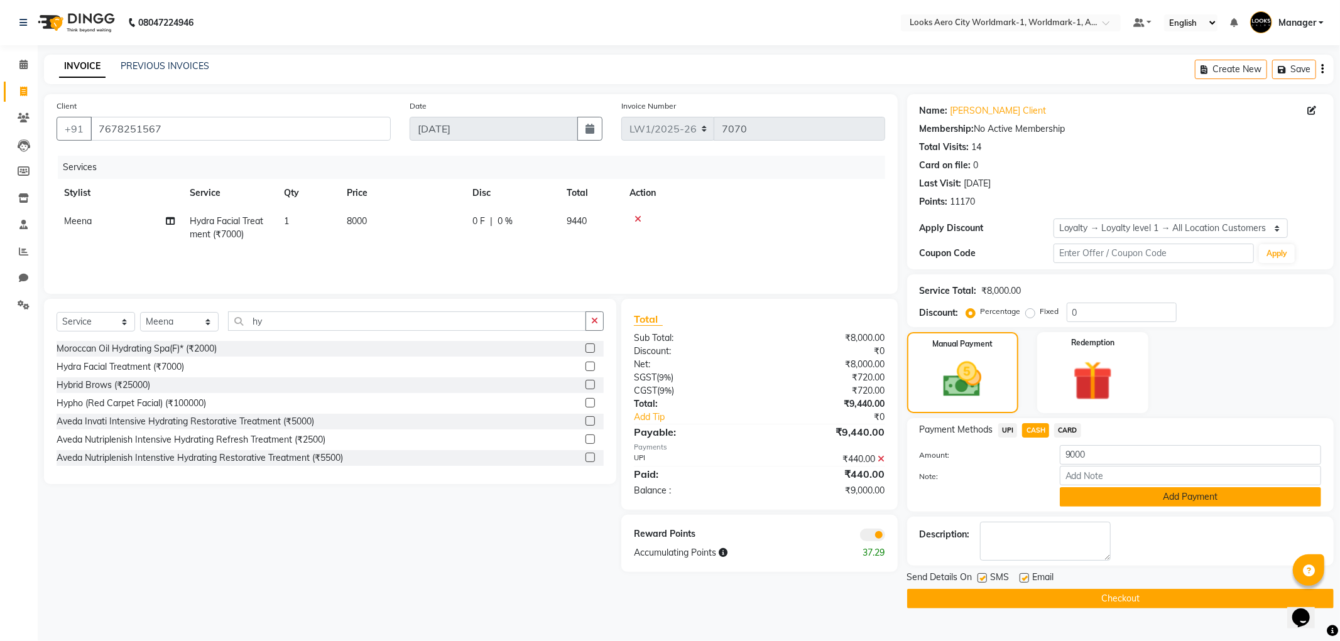
click at [1107, 495] on button "Add Payment" at bounding box center [1190, 497] width 261 height 19
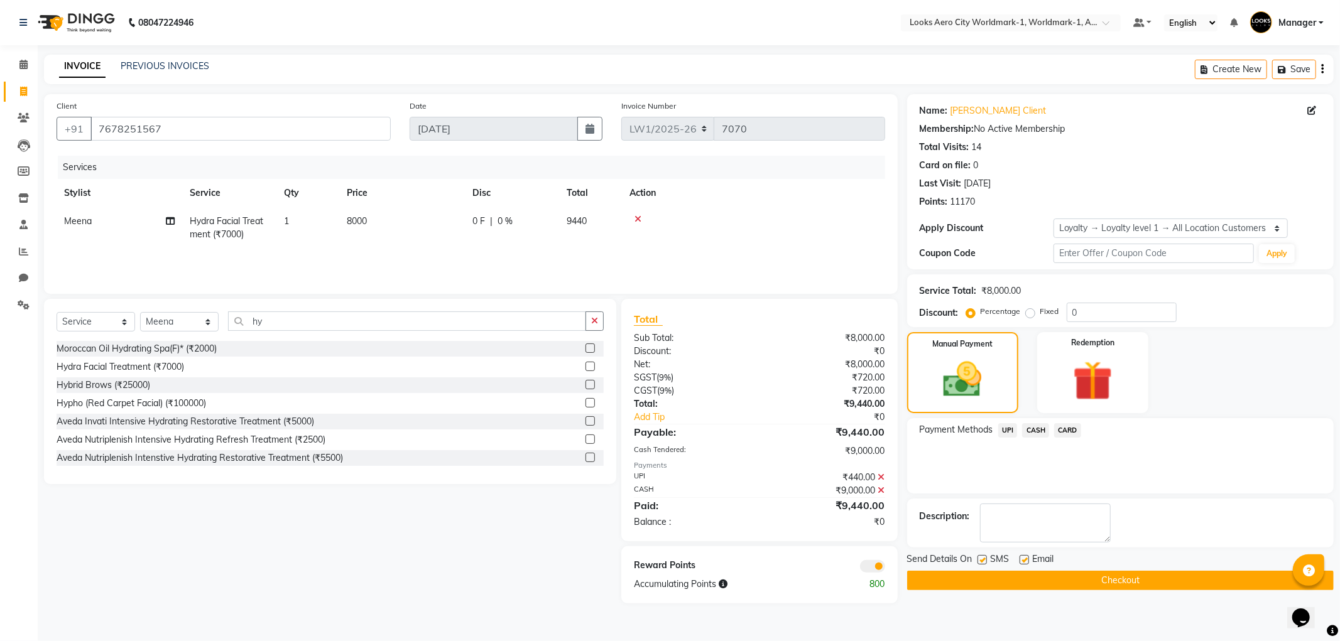
click at [1028, 558] on label at bounding box center [1024, 559] width 9 height 9
click at [1028, 558] on input "checkbox" at bounding box center [1024, 561] width 8 height 8
checkbox input "false"
click at [982, 572] on button "Checkout" at bounding box center [1120, 580] width 427 height 19
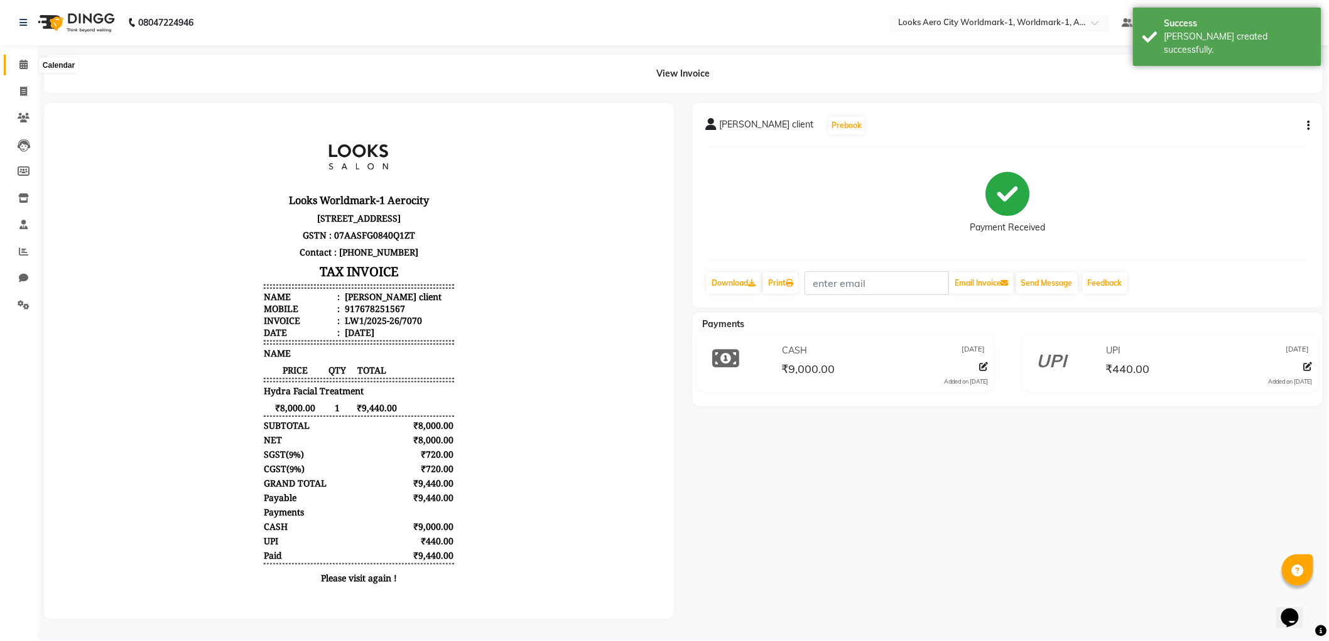
click at [23, 67] on icon at bounding box center [23, 64] width 8 height 9
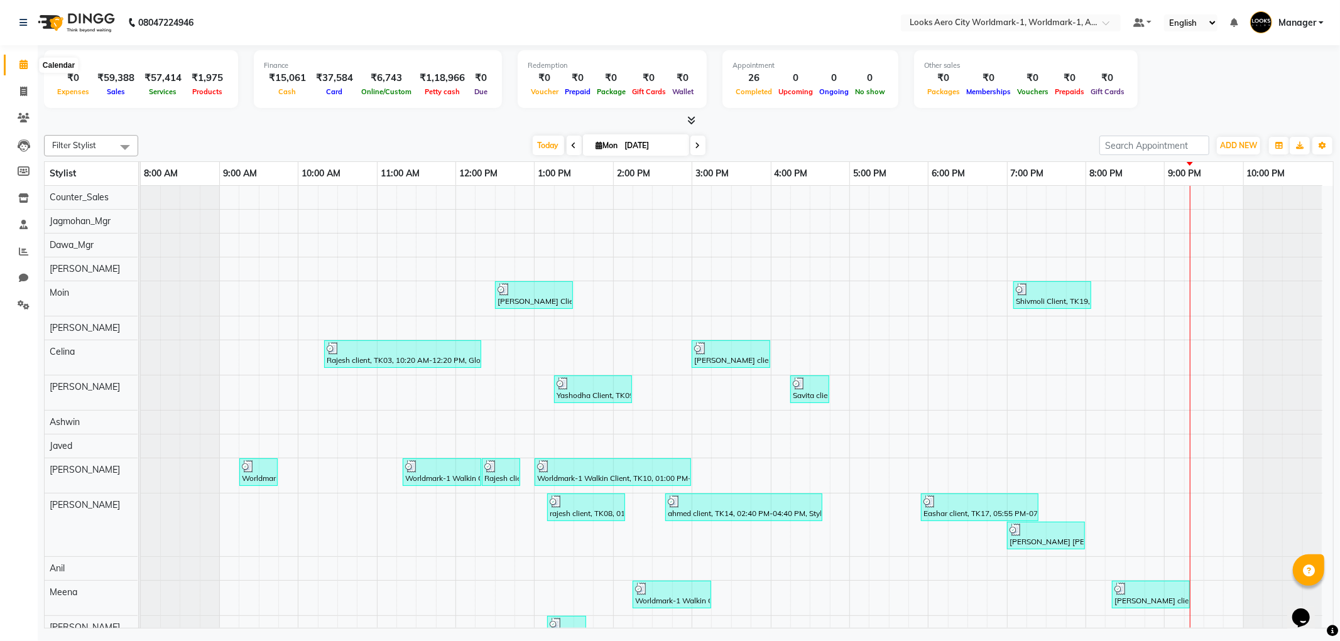
click at [21, 70] on span at bounding box center [24, 65] width 22 height 14
click at [27, 91] on span at bounding box center [24, 92] width 22 height 14
select select "service"
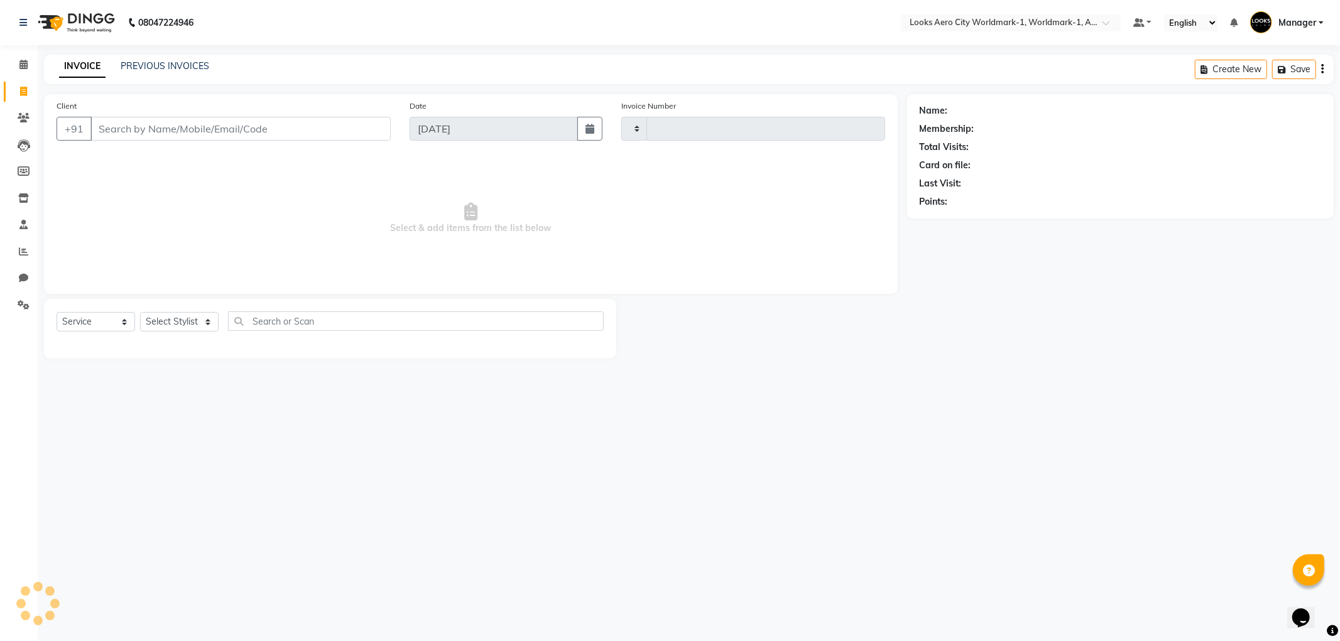
type input "7071"
select select "8573"
click at [17, 60] on span at bounding box center [24, 65] width 22 height 14
